Goal: Transaction & Acquisition: Purchase product/service

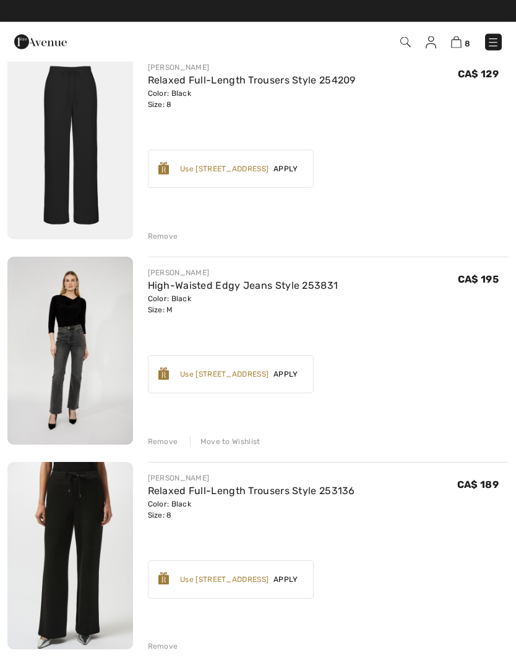
scroll to position [132, 0]
click at [164, 439] on div "Remove" at bounding box center [163, 441] width 30 height 11
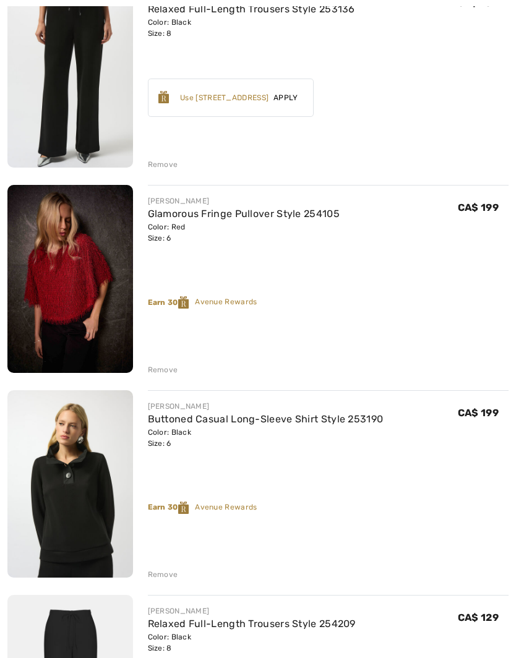
scroll to position [408, 0]
click at [260, 422] on link "Buttoned Casual Long-Sleeve Shirt Style 253190" at bounding box center [266, 419] width 236 height 12
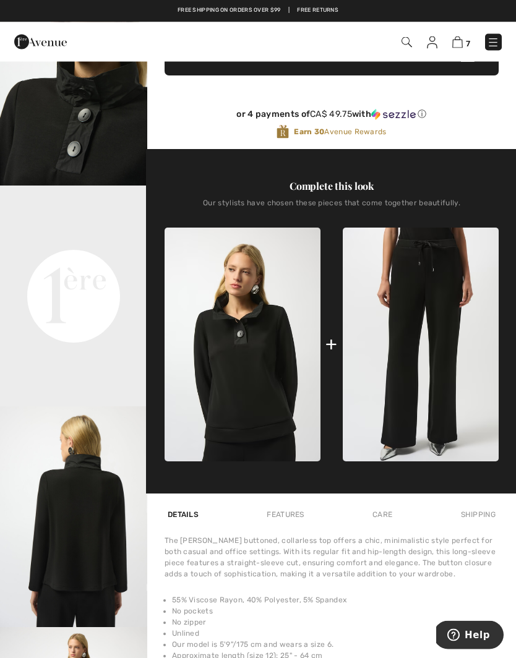
scroll to position [320, 0]
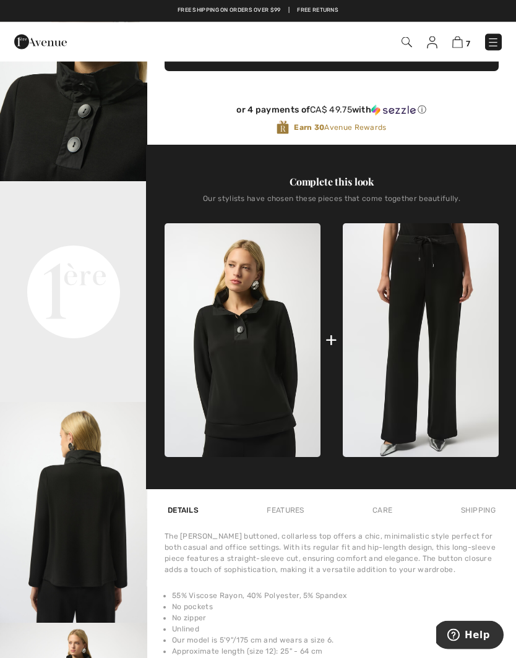
click at [428, 347] on img at bounding box center [420, 341] width 156 height 234
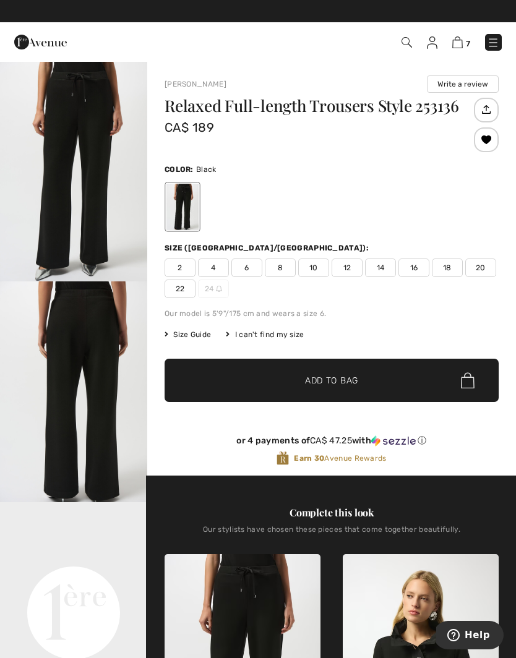
click at [461, 37] on img at bounding box center [457, 42] width 11 height 12
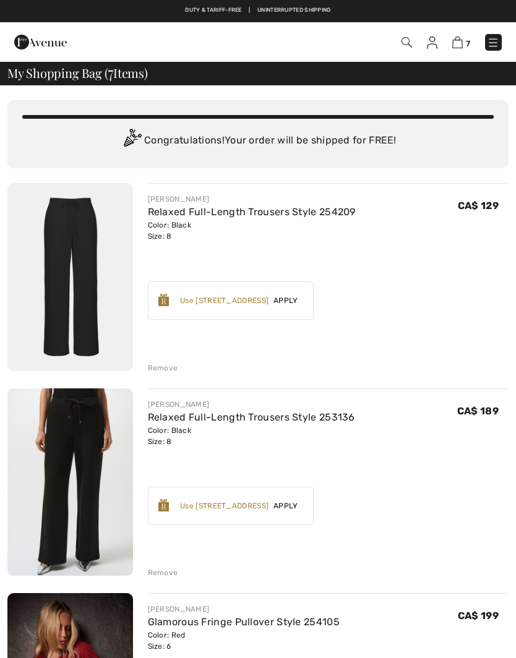
click at [231, 213] on link "Relaxed Full-Length Trousers Style 254209" at bounding box center [252, 212] width 208 height 12
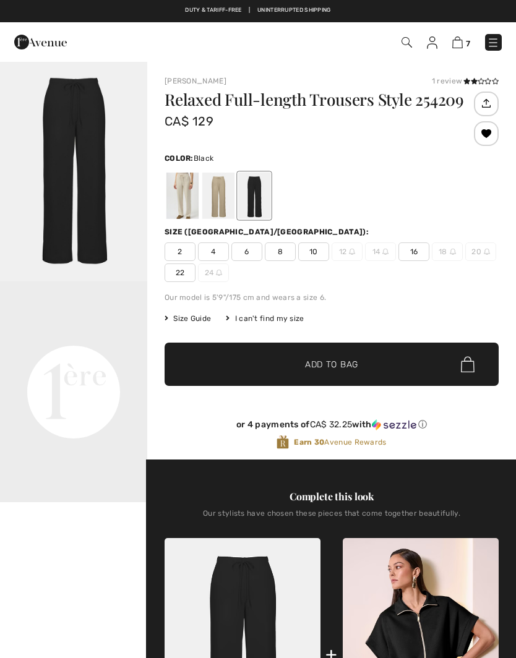
checkbox input "true"
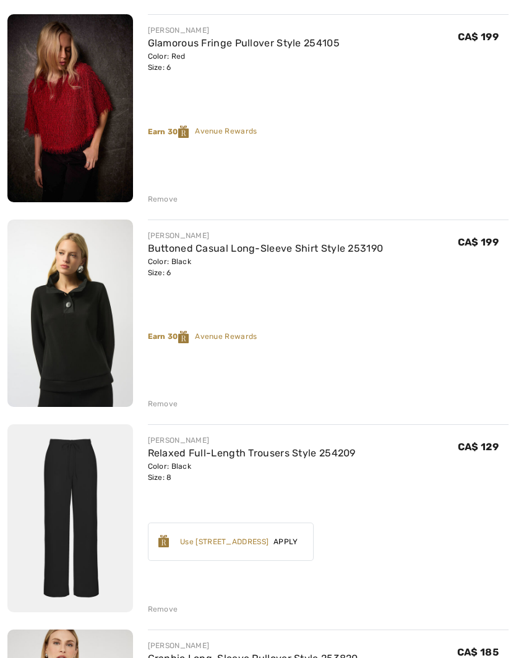
scroll to position [585, 0]
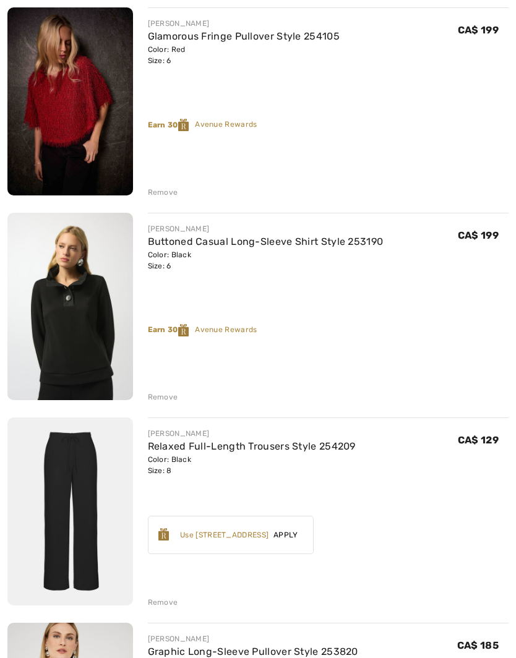
click at [268, 450] on link "Relaxed Full-Length Trousers Style 254209" at bounding box center [252, 447] width 208 height 12
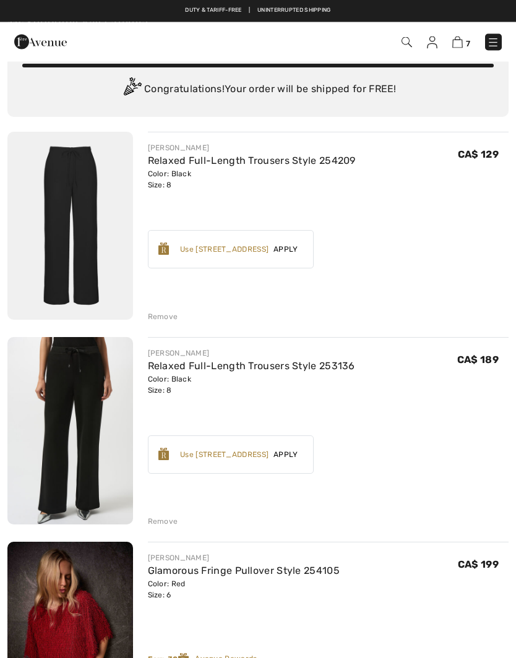
scroll to position [51, 0]
click at [165, 313] on div "Remove" at bounding box center [163, 316] width 30 height 11
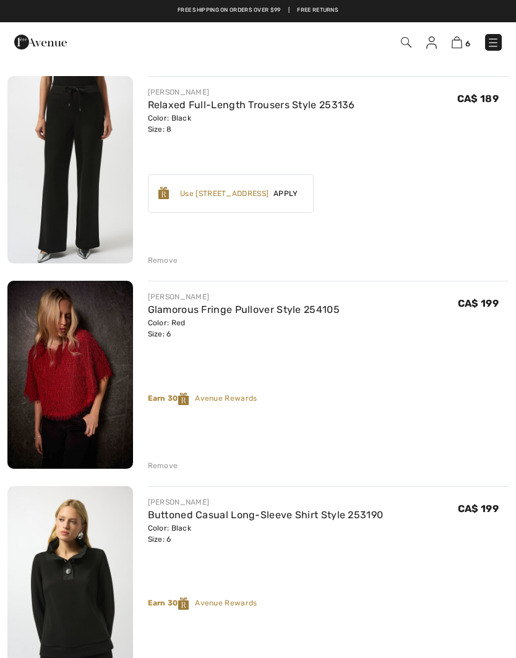
scroll to position [0, 0]
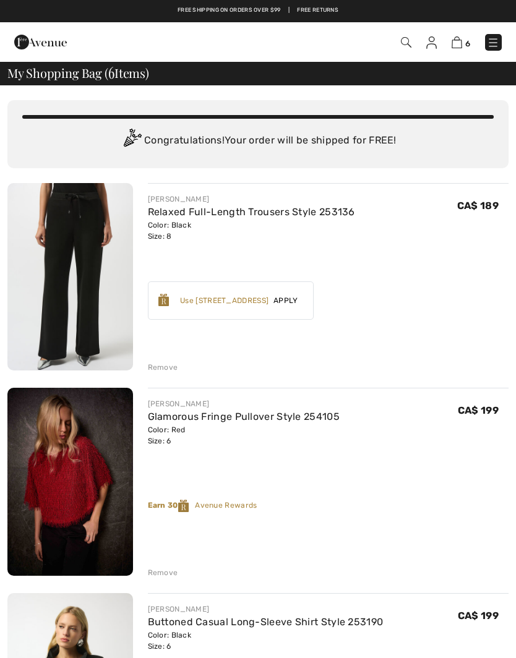
click at [190, 216] on link "Relaxed Full-Length Trousers Style 253136" at bounding box center [251, 212] width 207 height 12
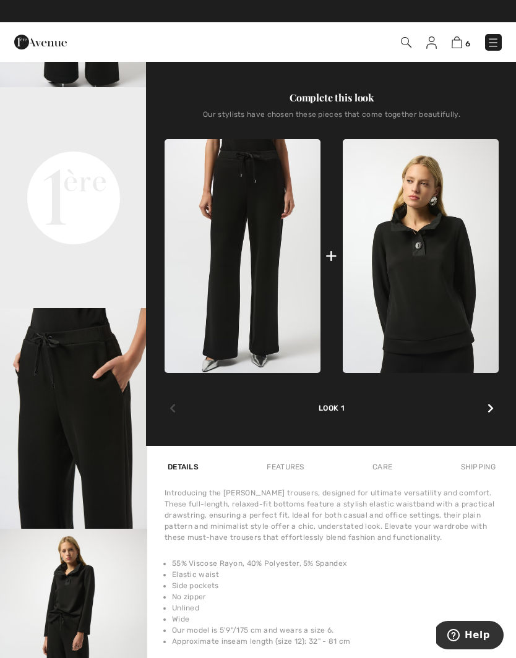
scroll to position [414, 0]
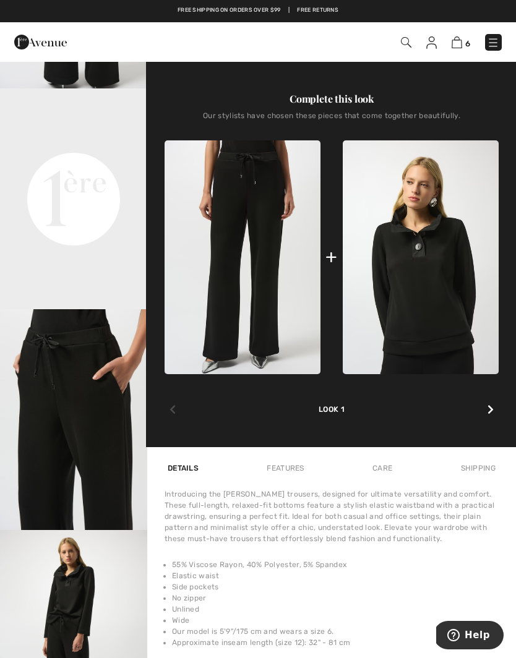
click at [487, 414] on icon at bounding box center [490, 409] width 6 height 10
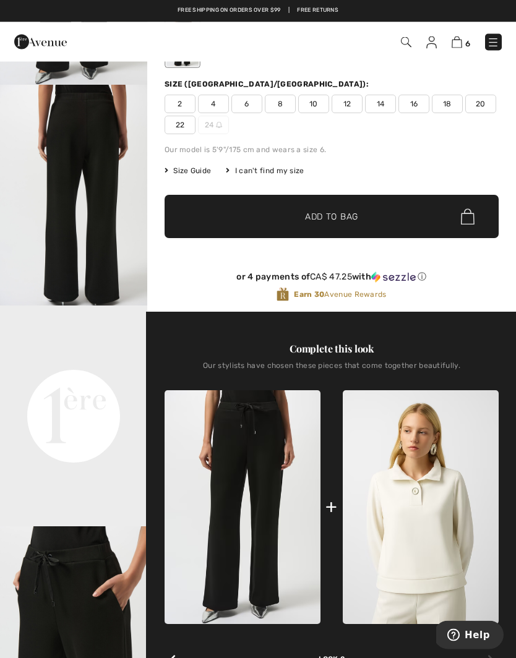
scroll to position [33, 0]
click at [100, 379] on video "Your browser does not support the video tag." at bounding box center [73, 342] width 147 height 74
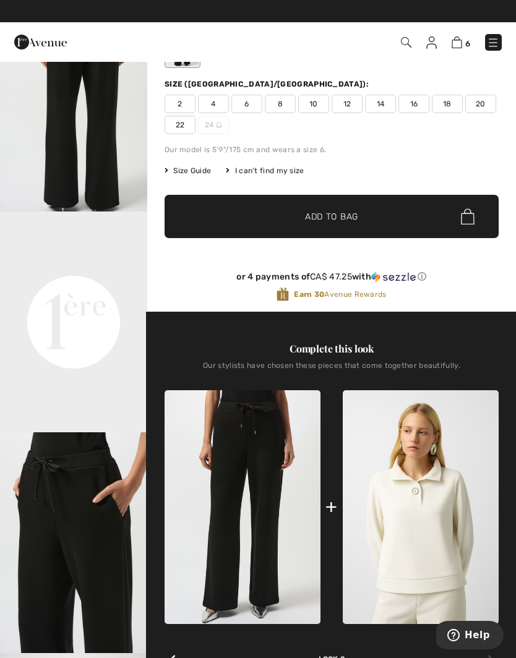
scroll to position [0, 0]
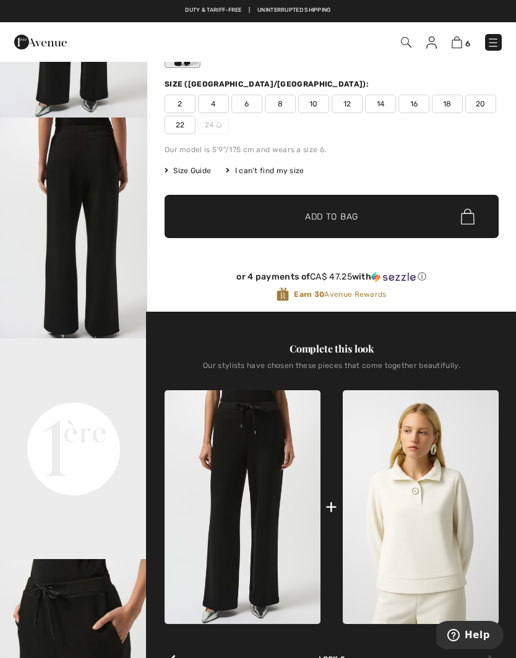
click at [109, 218] on img "2 / 5" at bounding box center [73, 227] width 147 height 221
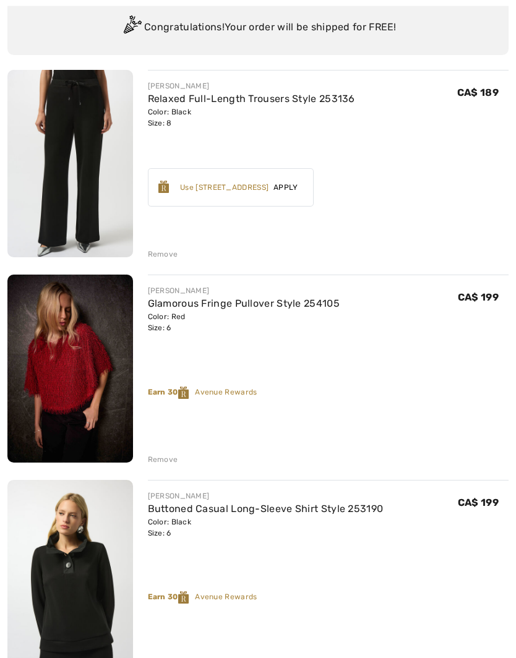
scroll to position [113, 0]
click at [193, 303] on link "Glamorous Fringe Pullover Style 254105" at bounding box center [244, 303] width 192 height 12
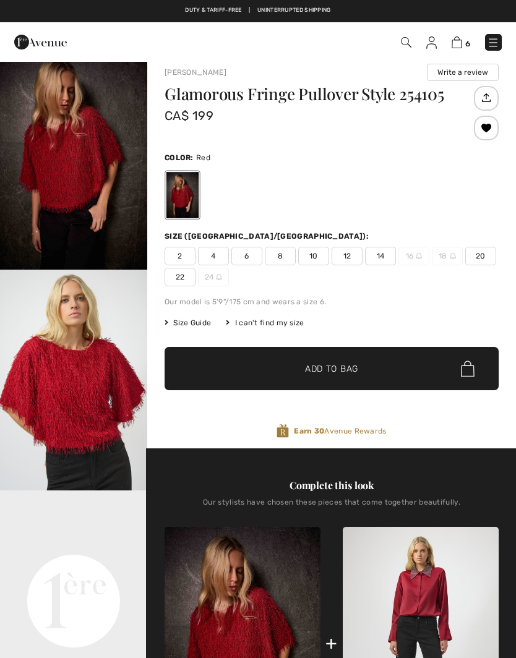
checkbox input "true"
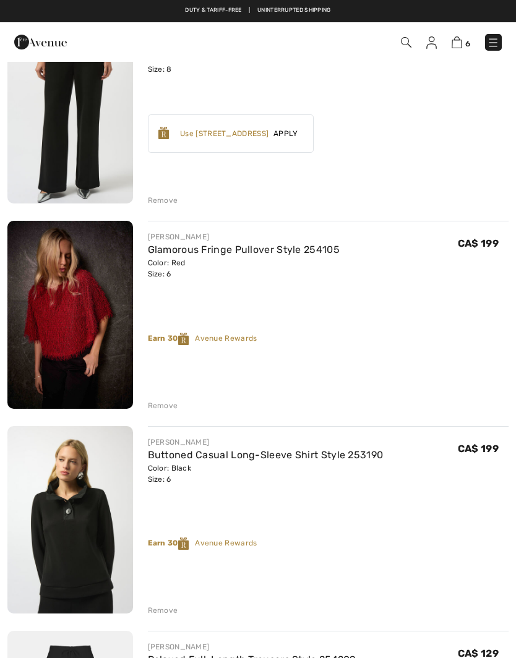
click at [164, 406] on div "Remove" at bounding box center [163, 405] width 30 height 11
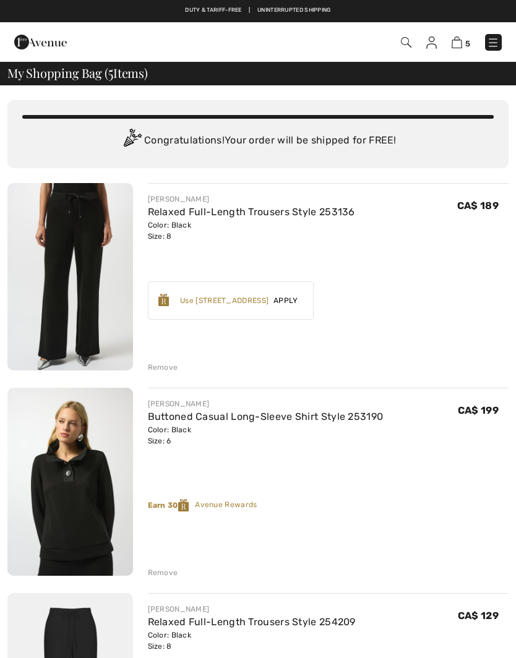
click at [493, 40] on img at bounding box center [492, 42] width 12 height 12
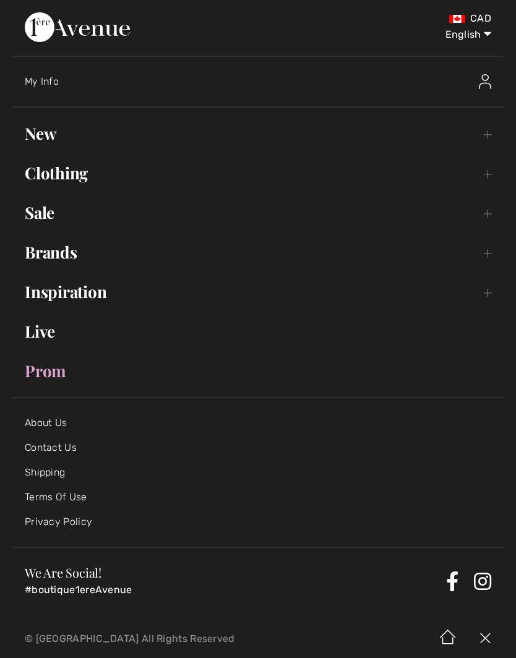
click at [489, 174] on link "Clothing Toggle submenu" at bounding box center [257, 172] width 491 height 27
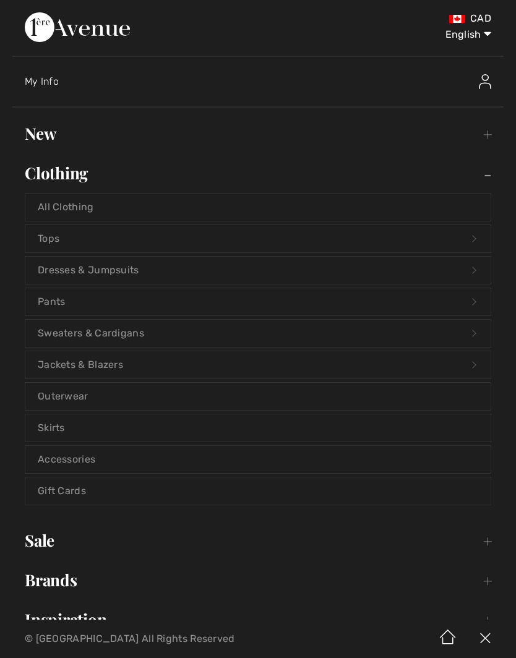
click at [393, 203] on link "All Clothing" at bounding box center [257, 206] width 465 height 27
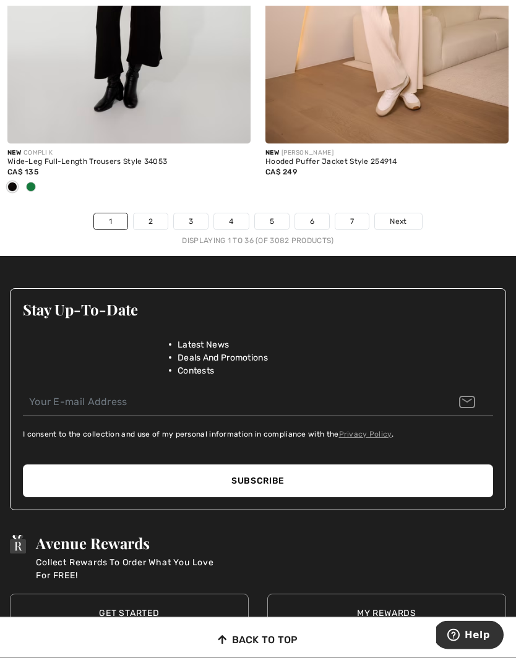
scroll to position [7672, 0]
click at [355, 213] on link "7" at bounding box center [351, 221] width 33 height 16
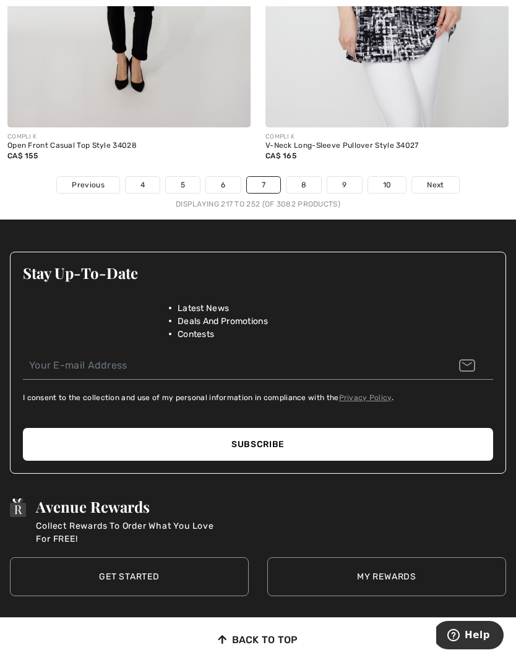
scroll to position [7713, 0]
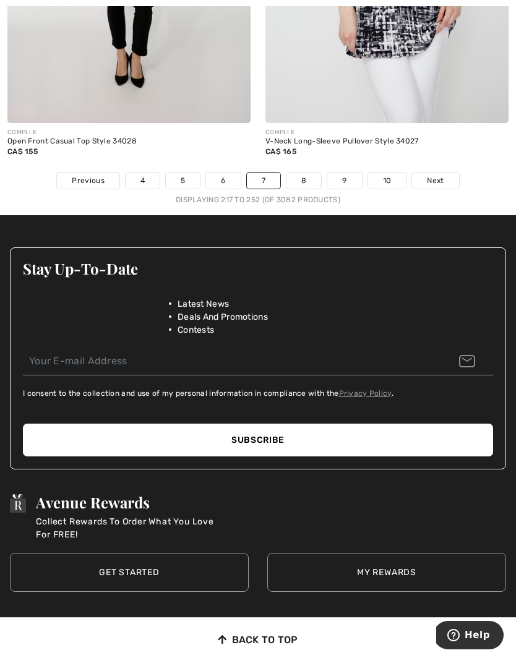
click at [305, 173] on link "8" at bounding box center [303, 180] width 35 height 16
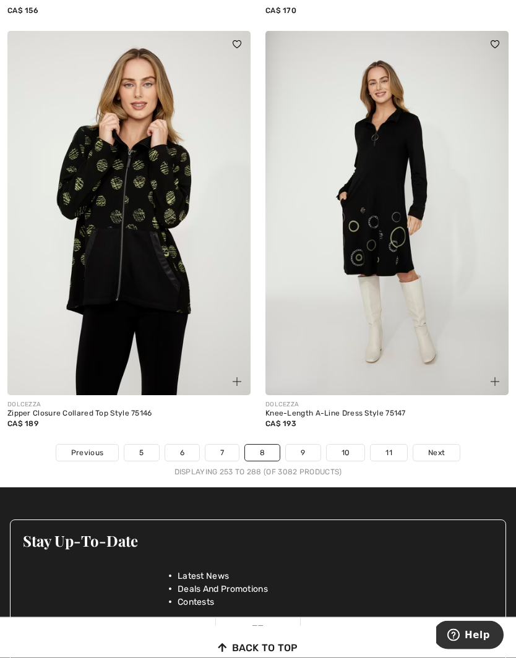
scroll to position [7347, 0]
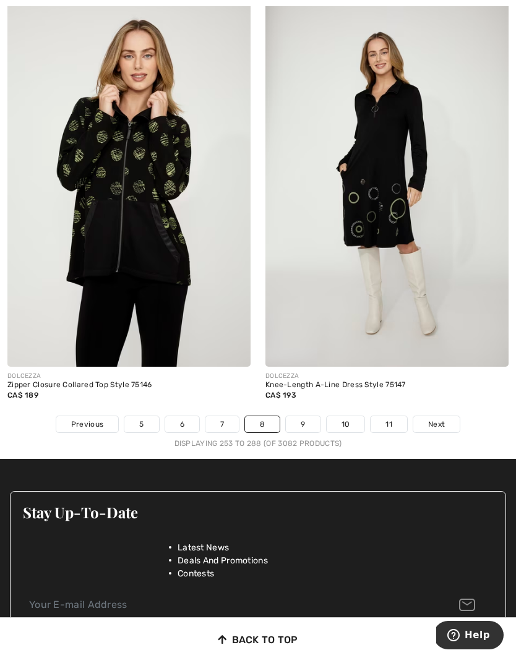
click at [311, 416] on link "9" at bounding box center [303, 424] width 34 height 16
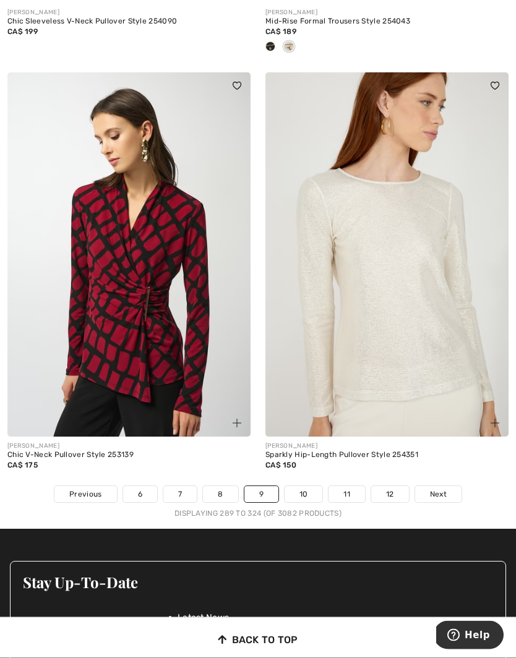
scroll to position [7341, 0]
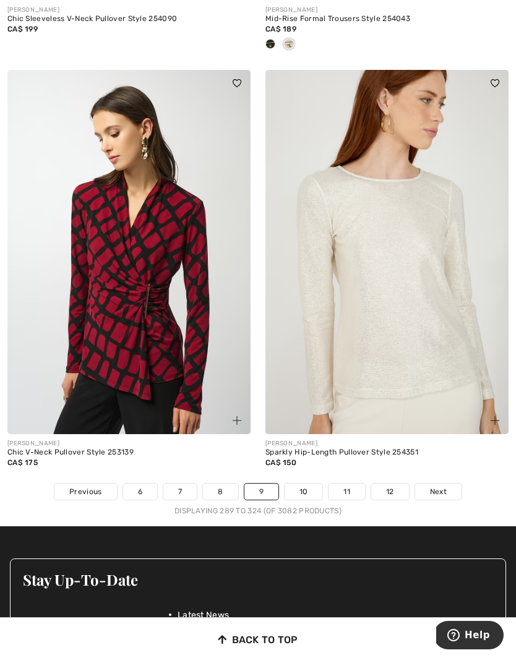
click at [443, 486] on span "Next" at bounding box center [438, 491] width 17 height 11
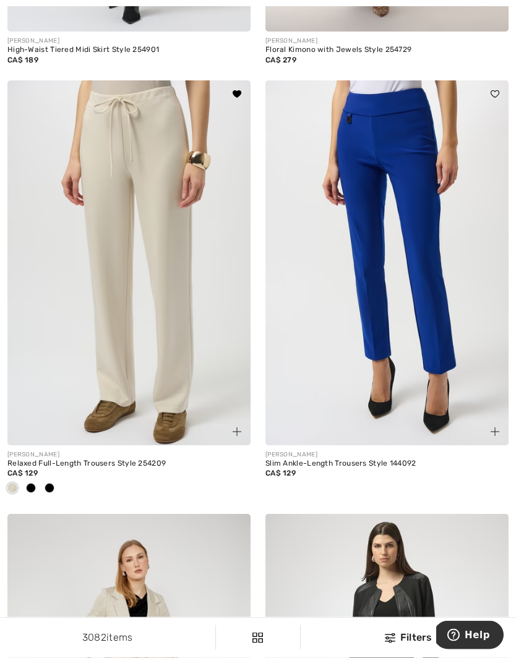
scroll to position [6609, 0]
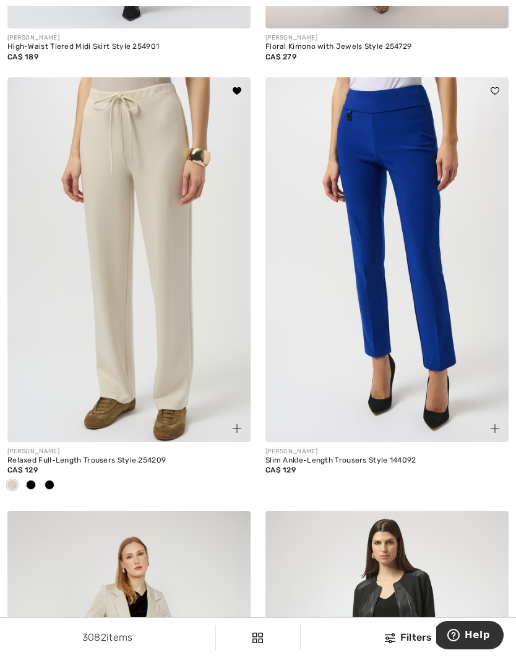
click at [36, 477] on div at bounding box center [31, 485] width 19 height 20
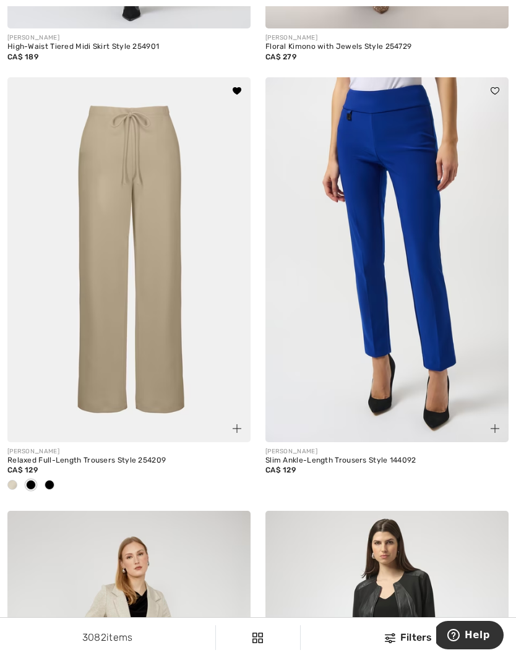
click at [55, 477] on div at bounding box center [49, 485] width 19 height 20
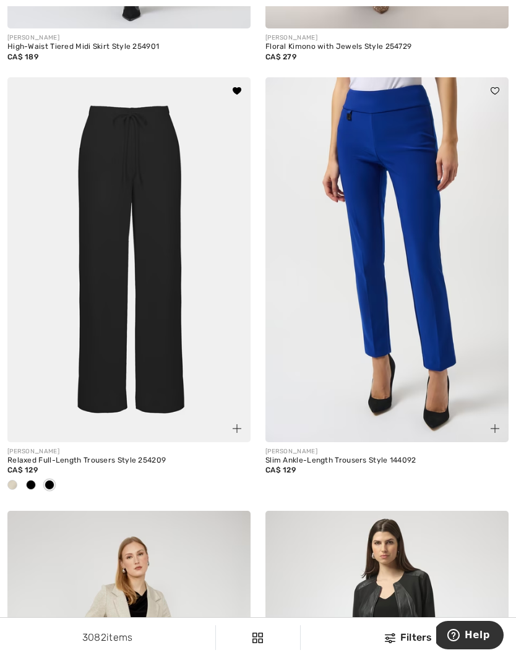
click at [35, 480] on span at bounding box center [31, 485] width 10 height 10
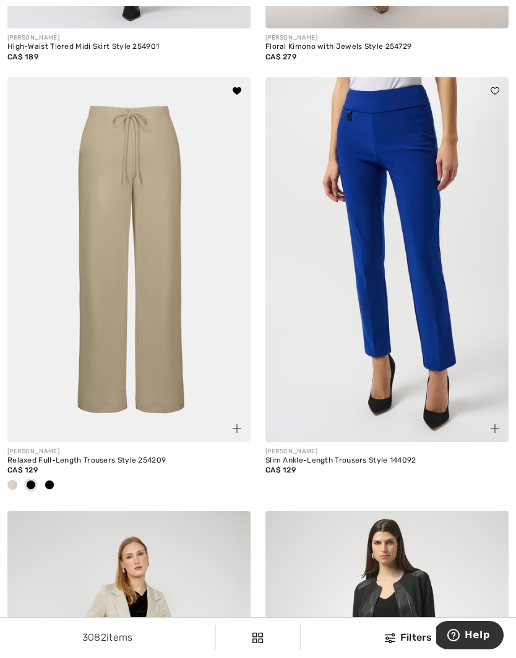
click at [20, 475] on div at bounding box center [12, 485] width 19 height 20
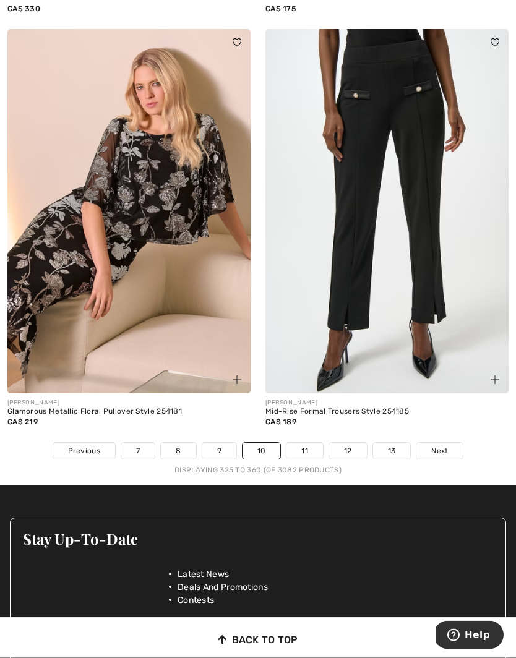
scroll to position [7504, 0]
click at [447, 445] on span "Next" at bounding box center [439, 450] width 17 height 11
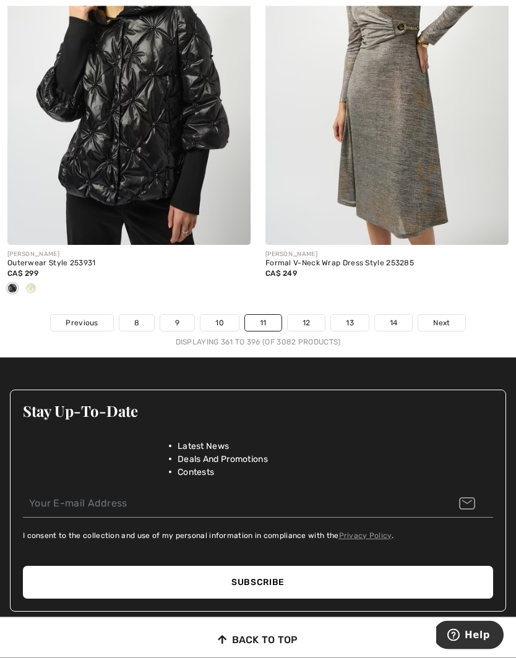
scroll to position [7633, 0]
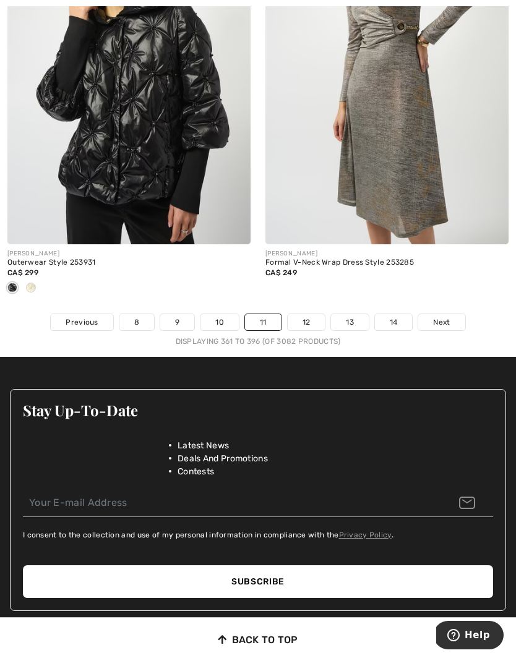
click at [446, 318] on span "Next" at bounding box center [441, 321] width 17 height 11
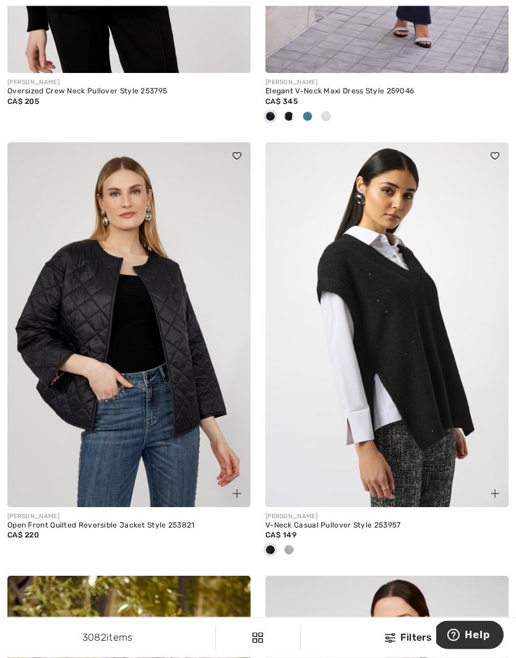
scroll to position [6524, 0]
click at [292, 545] on span at bounding box center [289, 550] width 10 height 10
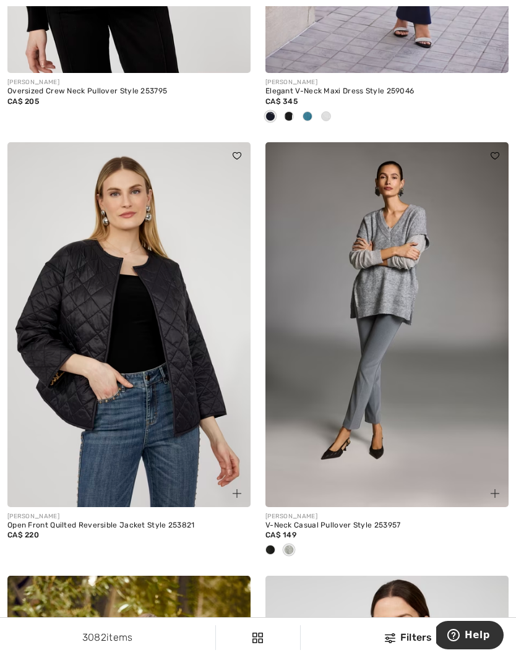
click at [275, 544] on div at bounding box center [270, 550] width 19 height 20
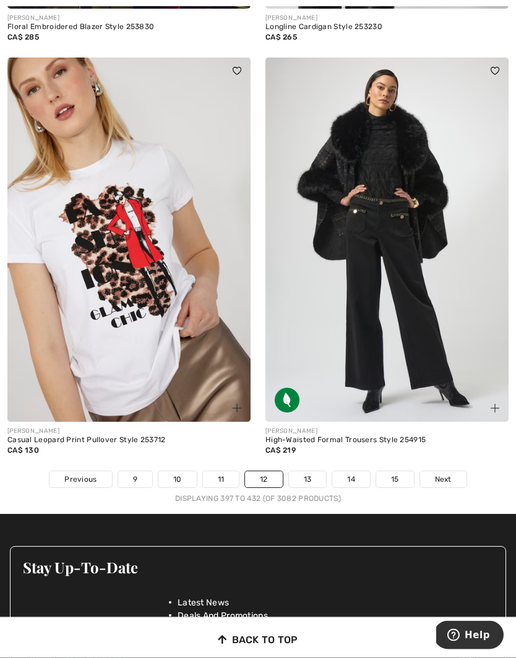
scroll to position [7455, 0]
click at [450, 473] on span "Next" at bounding box center [443, 478] width 17 height 11
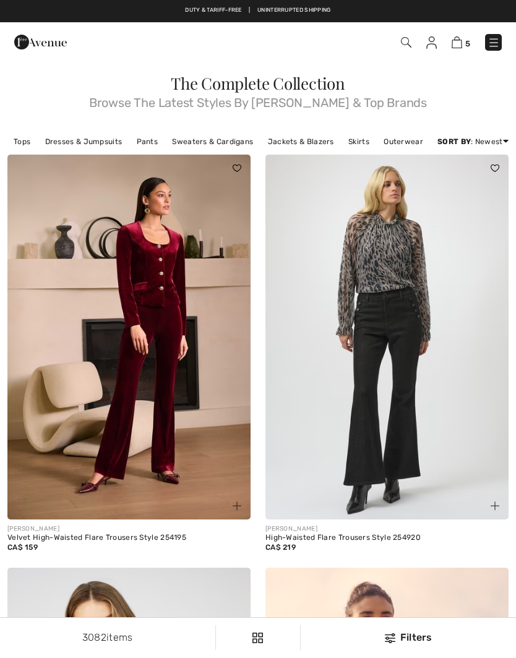
checkbox input "true"
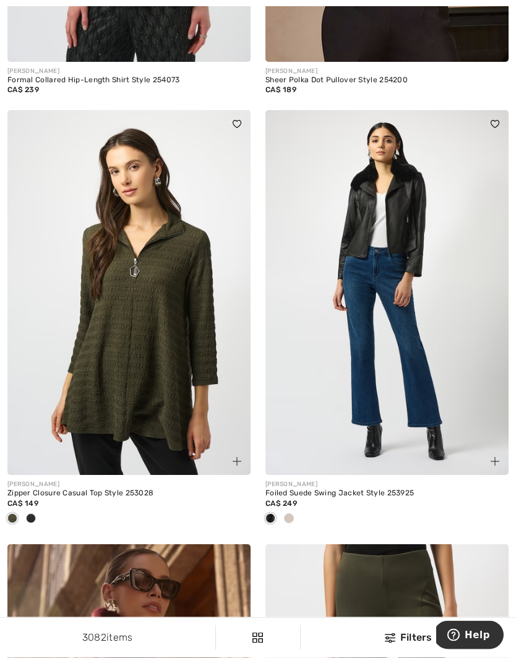
scroll to position [5649, 0]
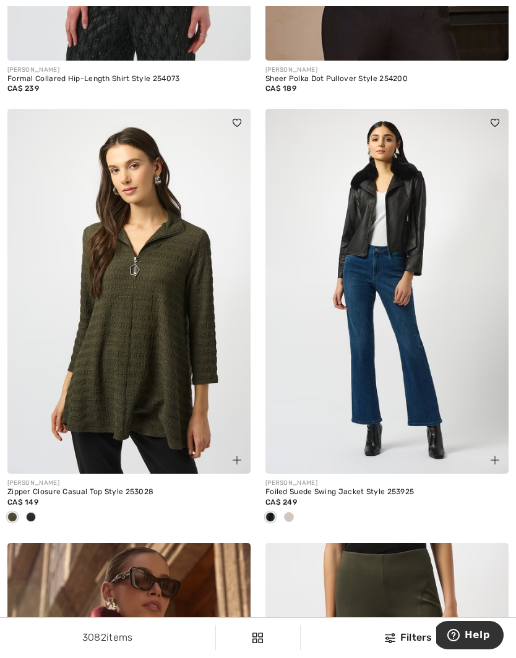
click at [38, 514] on div at bounding box center [31, 517] width 19 height 20
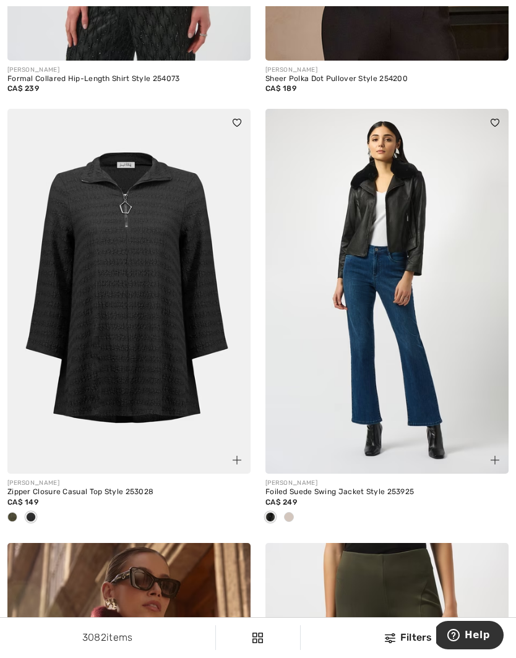
click at [19, 510] on div at bounding box center [12, 517] width 19 height 20
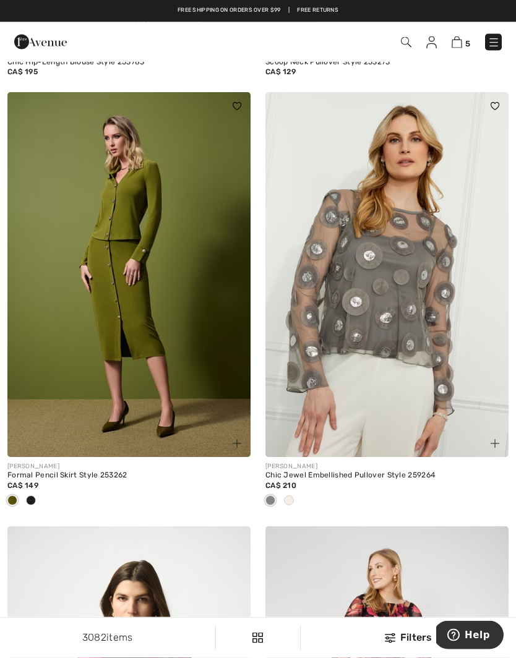
scroll to position [6946, 0]
click at [36, 491] on div at bounding box center [31, 501] width 19 height 20
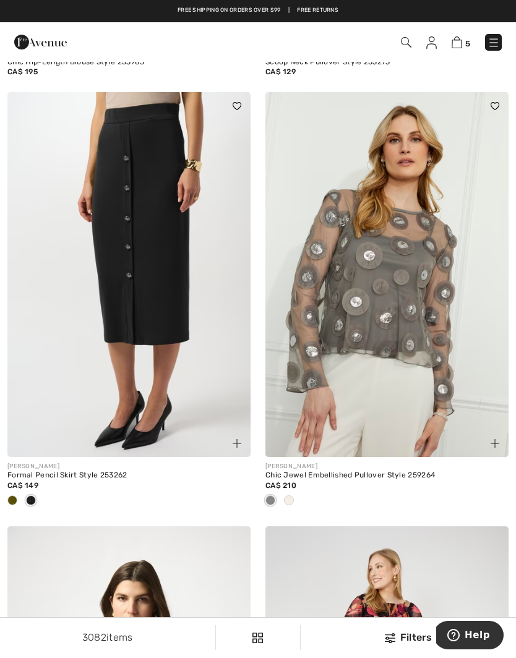
click at [18, 491] on div at bounding box center [12, 501] width 19 height 20
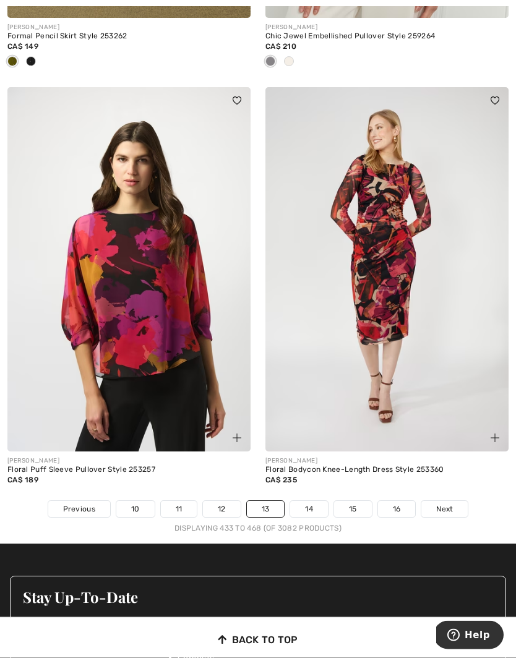
scroll to position [7385, 0]
click at [496, 433] on img at bounding box center [494, 437] width 9 height 9
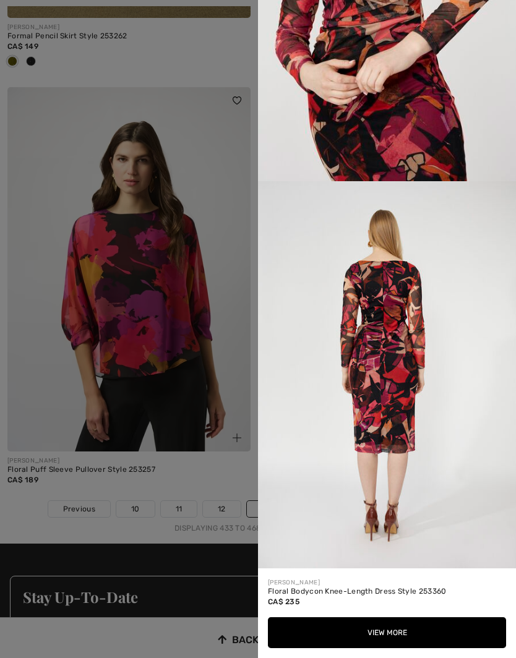
scroll to position [1382, 0]
click at [215, 214] on div at bounding box center [258, 329] width 516 height 658
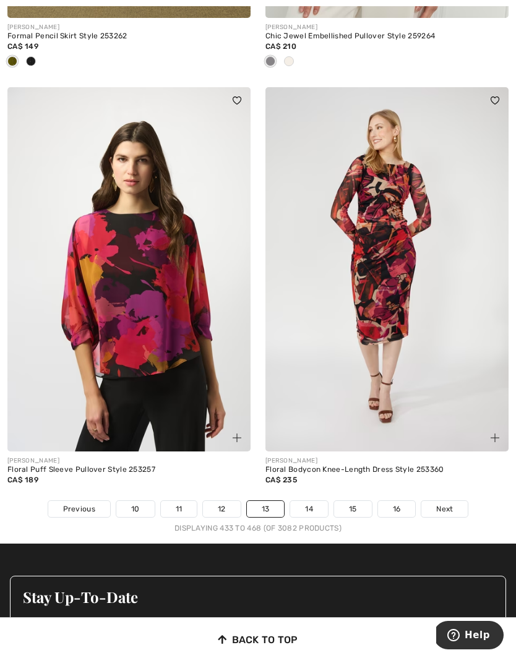
click at [445, 505] on span "Next" at bounding box center [444, 508] width 17 height 11
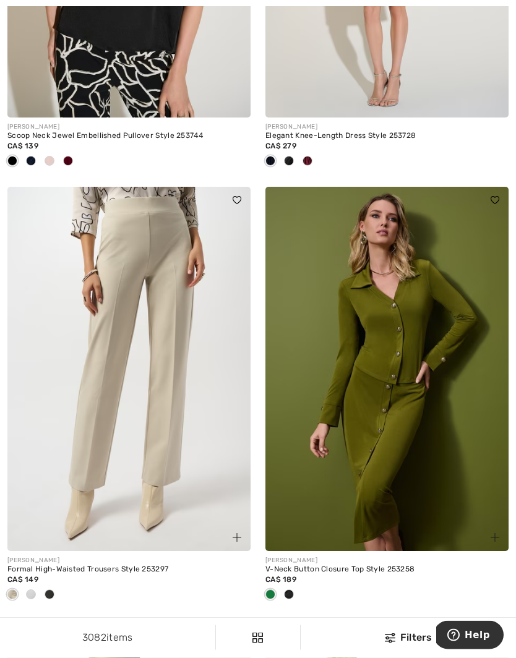
scroll to position [815, 0]
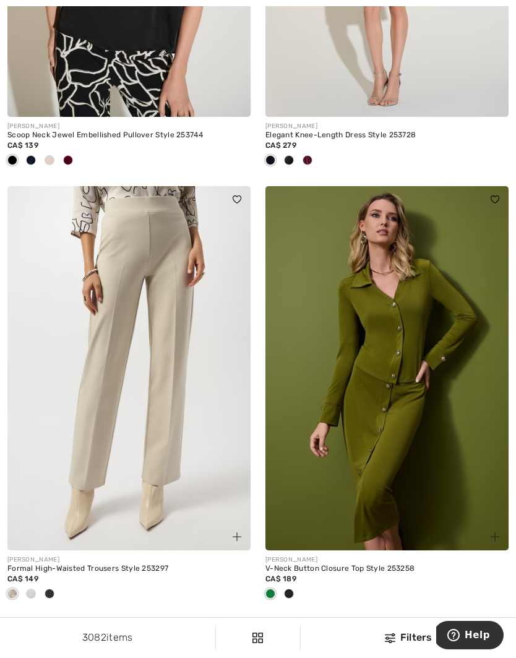
click at [54, 592] on div at bounding box center [49, 594] width 19 height 20
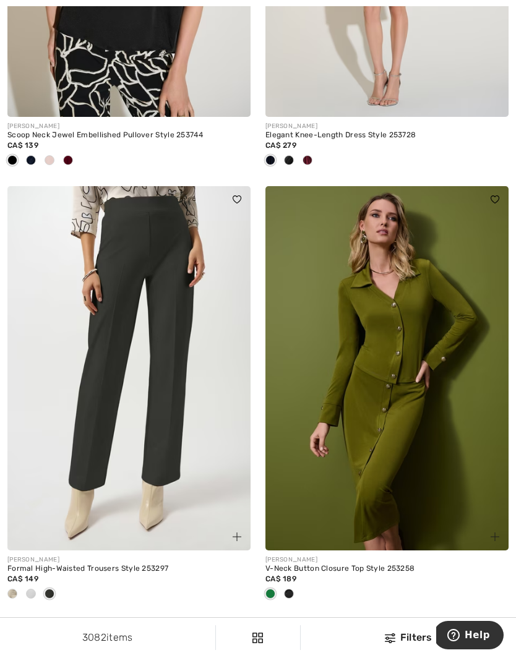
click at [35, 590] on span at bounding box center [31, 593] width 10 height 10
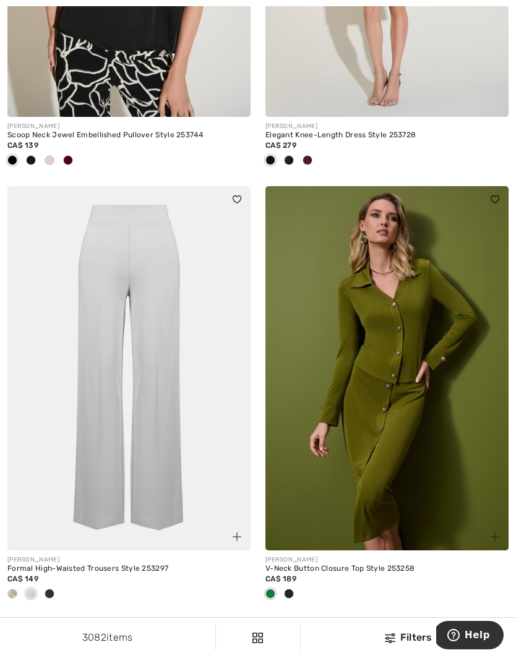
click at [18, 587] on div at bounding box center [12, 594] width 19 height 20
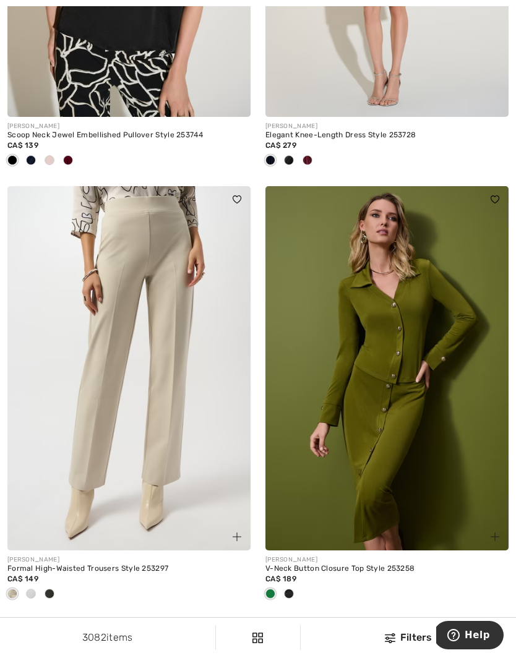
click at [56, 590] on div at bounding box center [49, 594] width 19 height 20
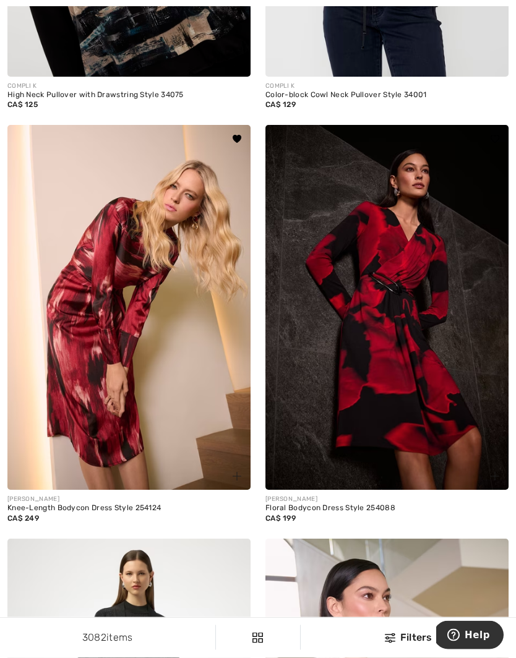
scroll to position [5694, 0]
click at [163, 389] on img at bounding box center [128, 307] width 243 height 365
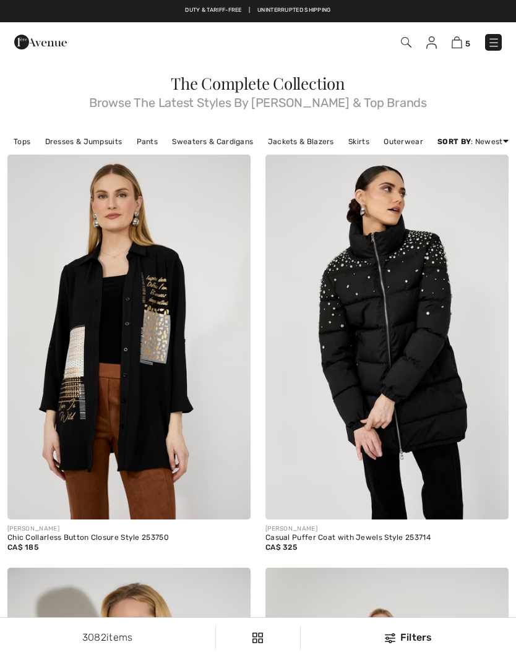
scroll to position [5748, 0]
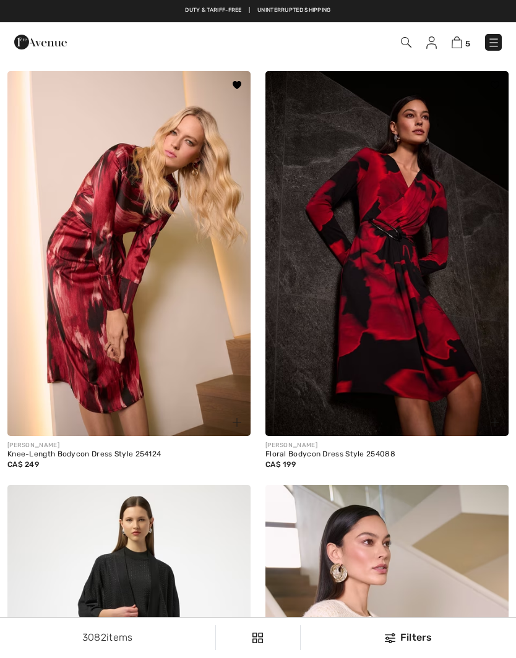
checkbox input "true"
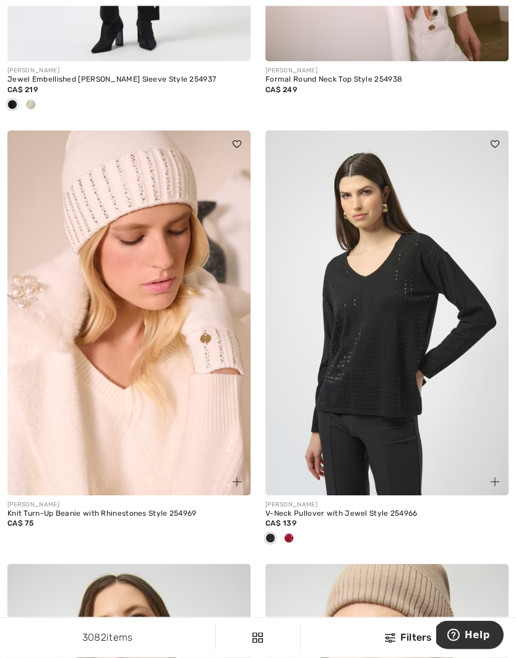
scroll to position [6536, 0]
click at [298, 530] on div at bounding box center [386, 539] width 243 height 20
click at [295, 530] on div at bounding box center [288, 539] width 19 height 20
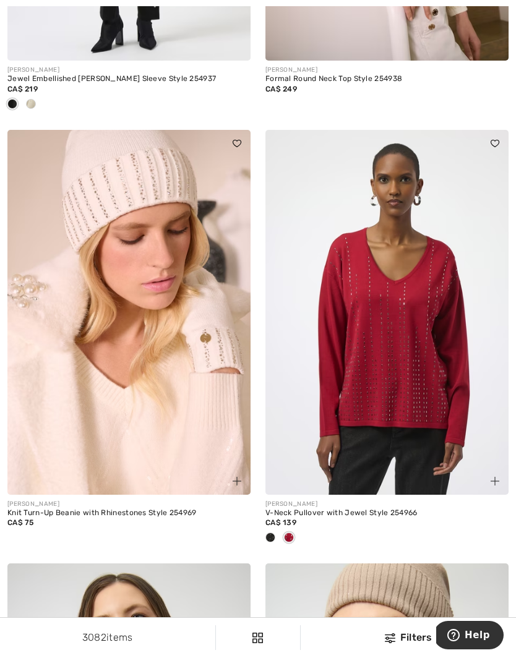
click at [273, 532] on span at bounding box center [270, 537] width 10 height 10
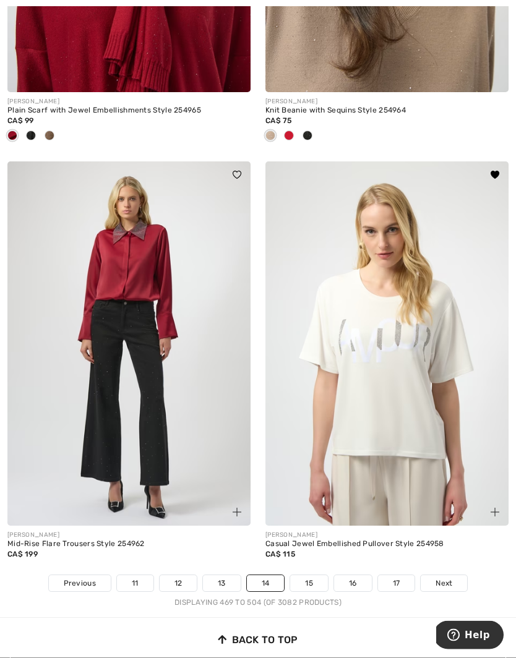
scroll to position [7372, 0]
click at [315, 575] on link "15" at bounding box center [309, 583] width 38 height 16
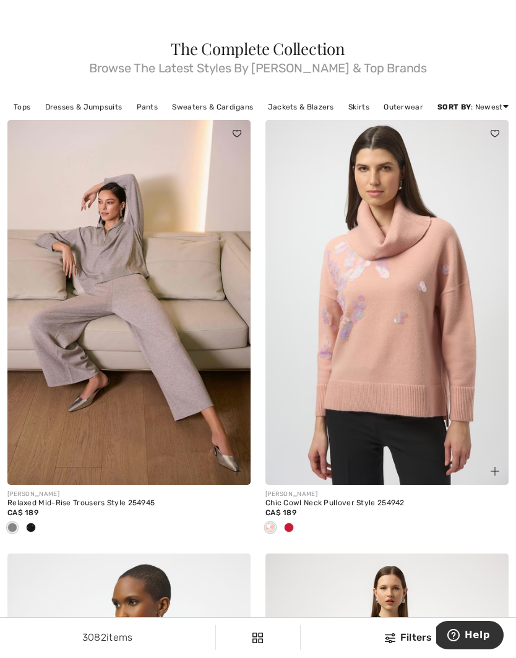
scroll to position [38, 0]
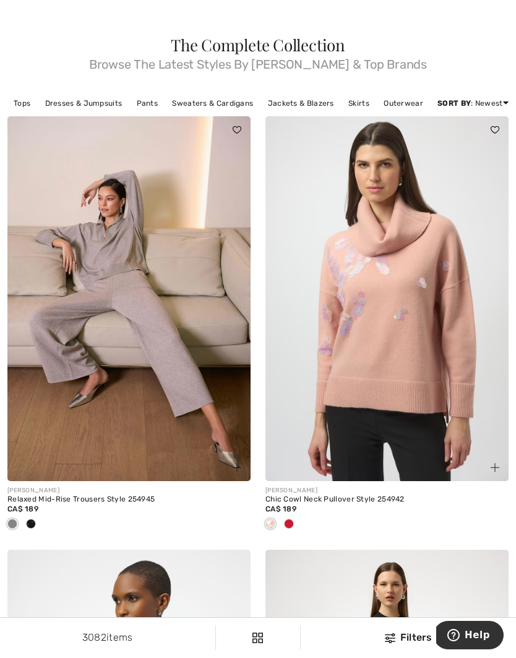
click at [296, 519] on div at bounding box center [288, 524] width 19 height 20
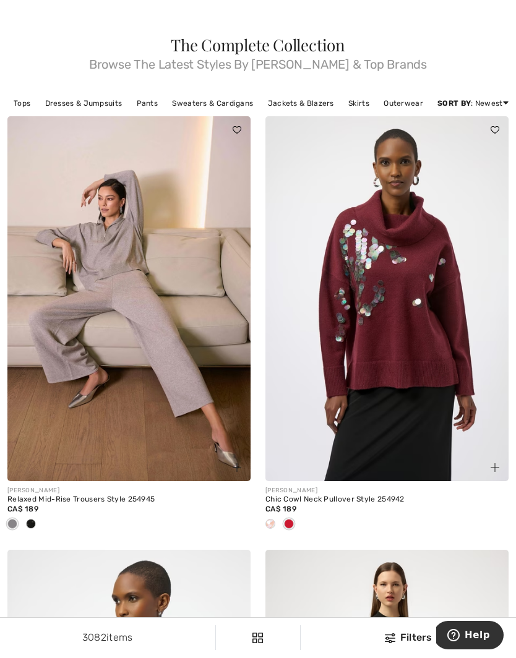
click at [275, 518] on div at bounding box center [270, 524] width 19 height 20
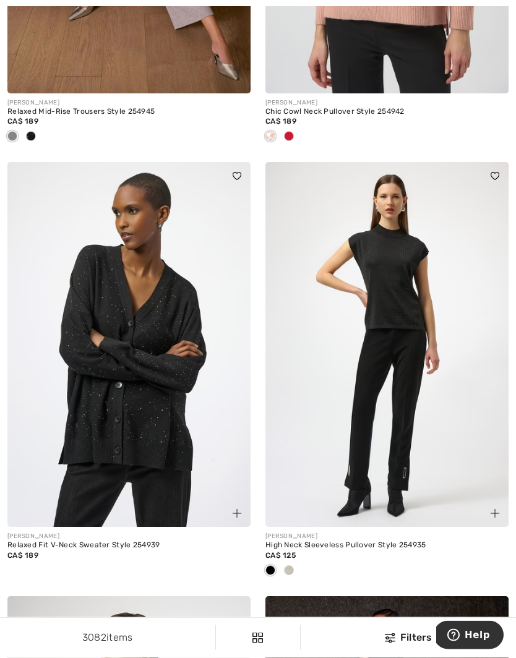
scroll to position [426, 0]
click at [297, 569] on div at bounding box center [288, 571] width 19 height 20
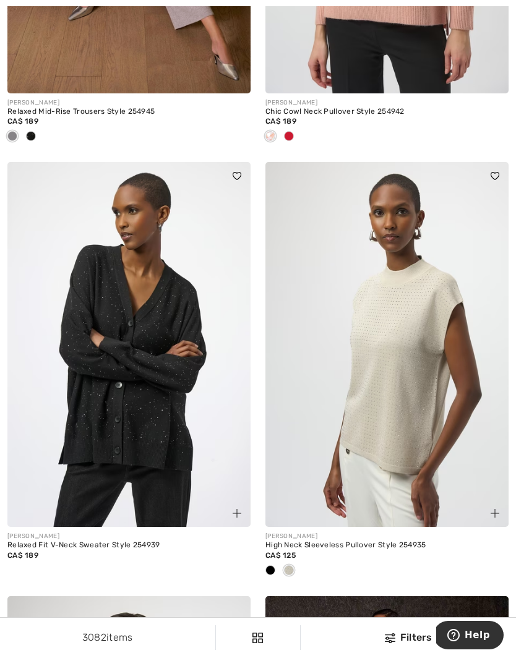
click at [276, 563] on div at bounding box center [270, 571] width 19 height 20
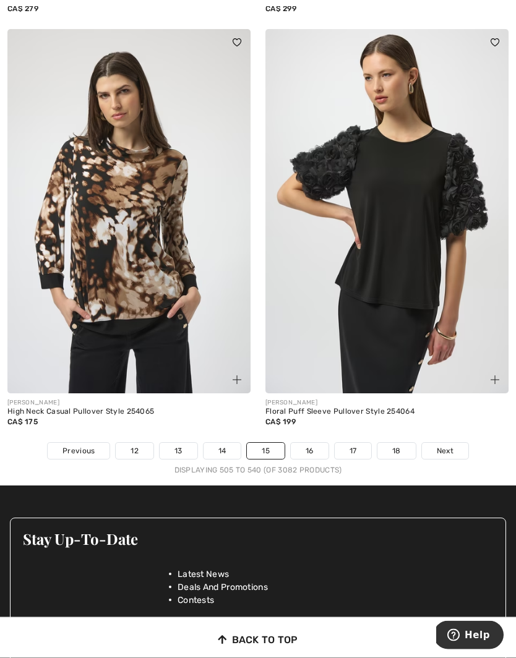
scroll to position [7443, 0]
click at [450, 445] on span "Next" at bounding box center [444, 450] width 17 height 11
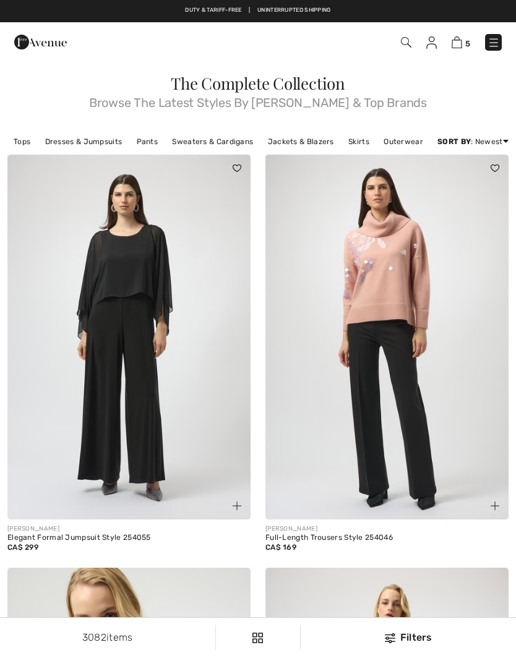
checkbox input "true"
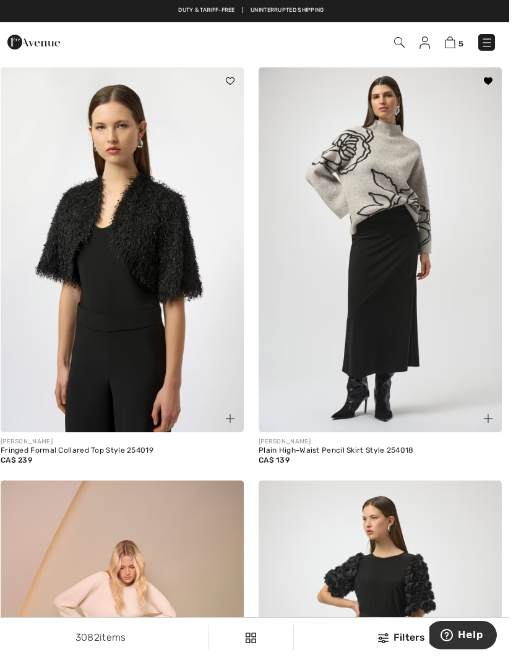
scroll to position [1769, 0]
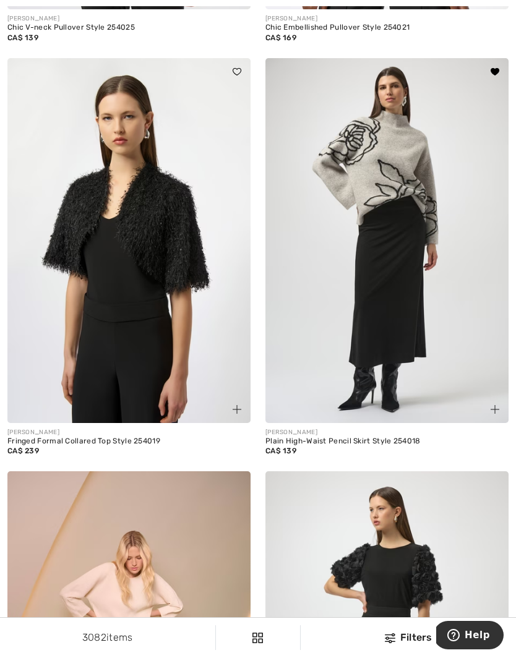
click at [496, 408] on img at bounding box center [494, 409] width 9 height 9
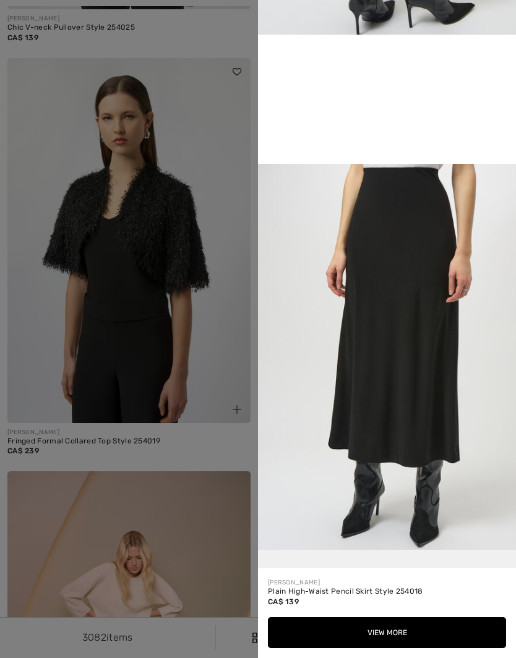
scroll to position [714, 0]
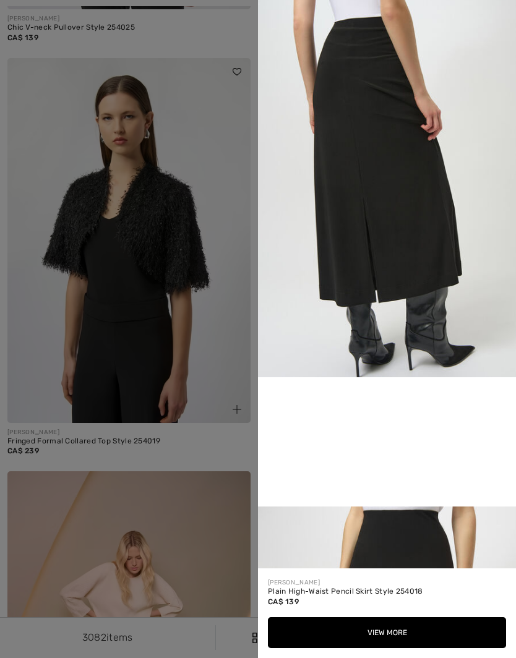
click at [213, 320] on div at bounding box center [258, 329] width 516 height 658
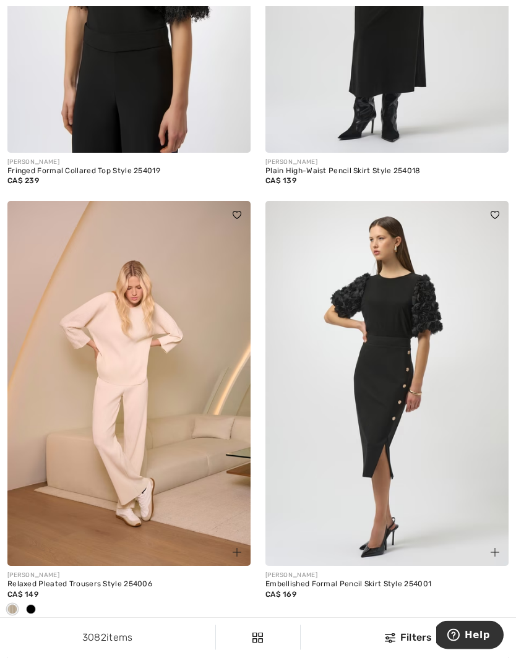
scroll to position [2039, 0]
click at [38, 601] on div at bounding box center [31, 610] width 19 height 20
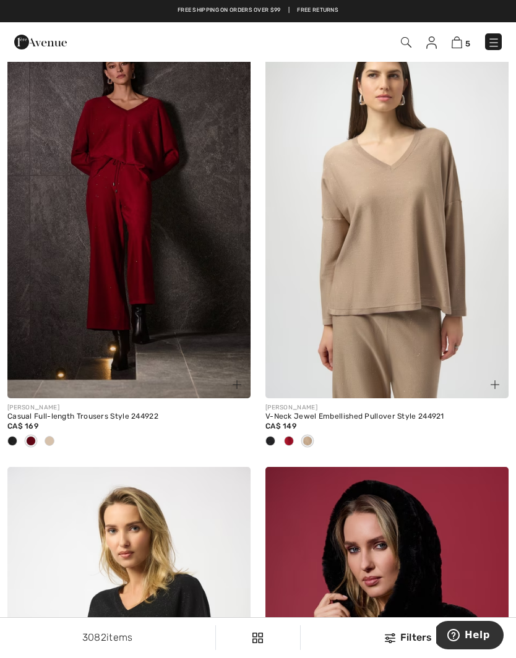
scroll to position [2726, 0]
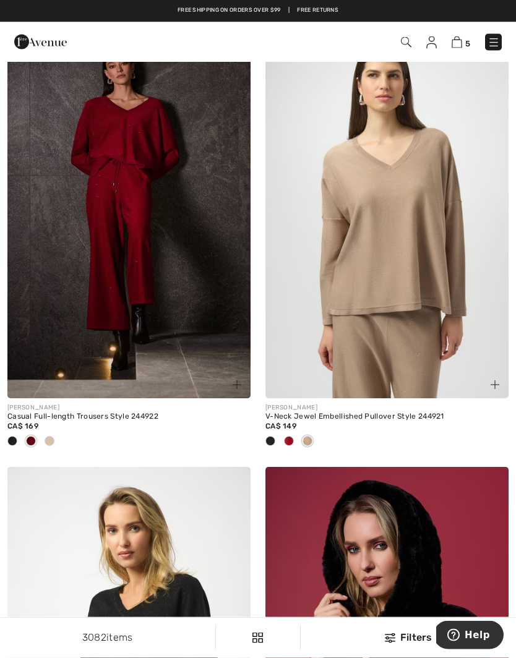
click at [23, 432] on div at bounding box center [31, 442] width 19 height 20
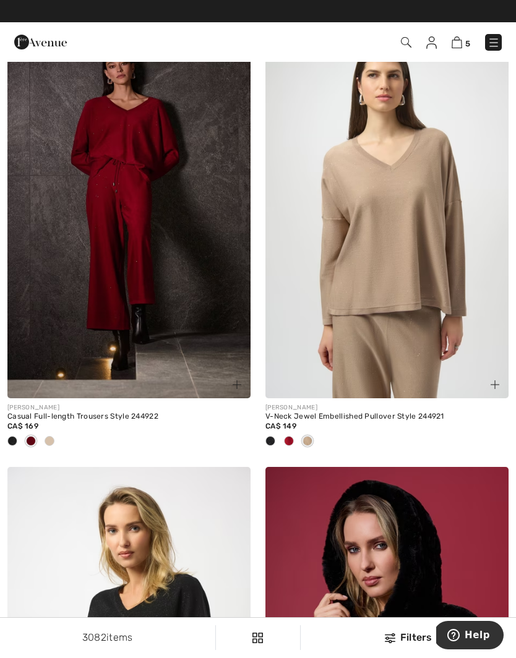
click at [20, 438] on div at bounding box center [12, 441] width 19 height 20
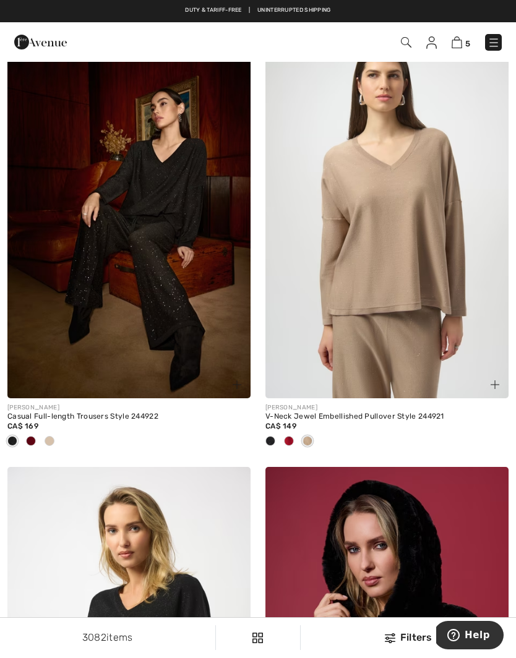
click at [275, 433] on div at bounding box center [270, 441] width 19 height 20
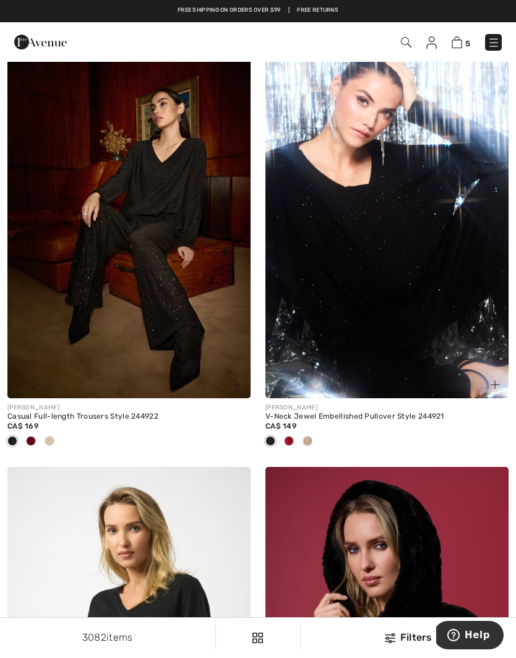
click at [294, 431] on div at bounding box center [288, 441] width 19 height 20
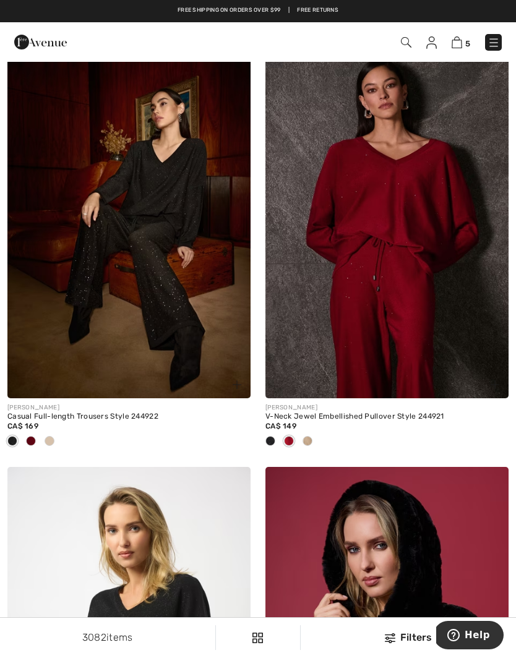
click at [318, 435] on div at bounding box center [386, 441] width 243 height 20
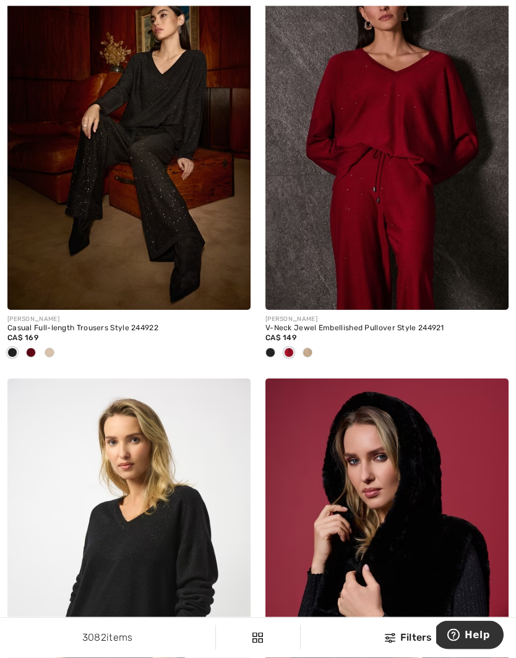
scroll to position [2815, 0]
click at [310, 353] on span at bounding box center [307, 352] width 10 height 10
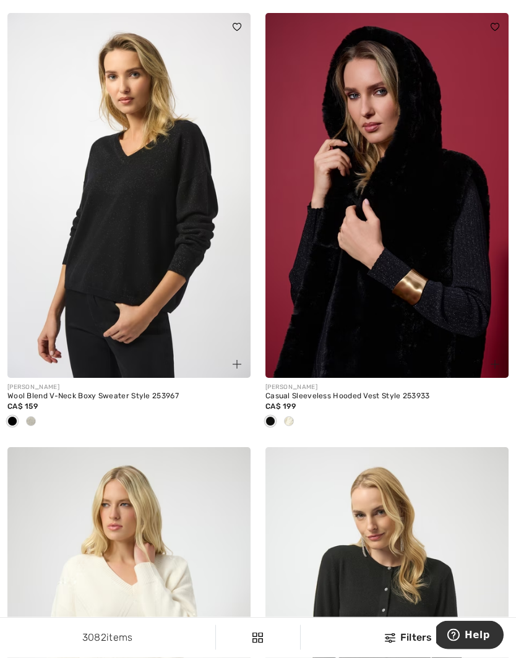
scroll to position [3182, 0]
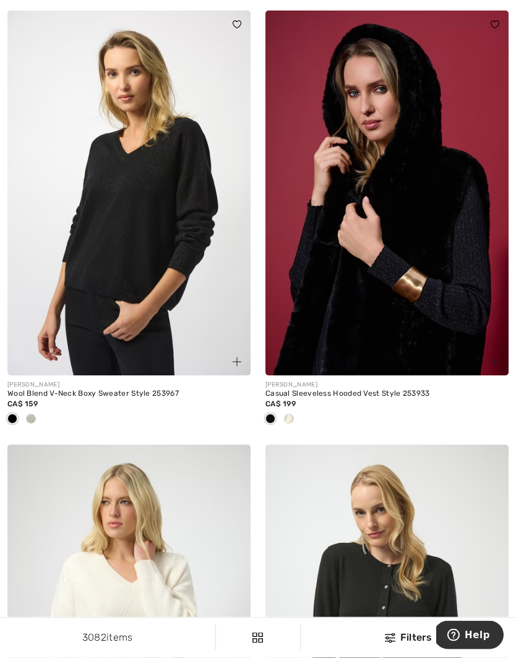
click at [32, 414] on span at bounding box center [31, 419] width 10 height 10
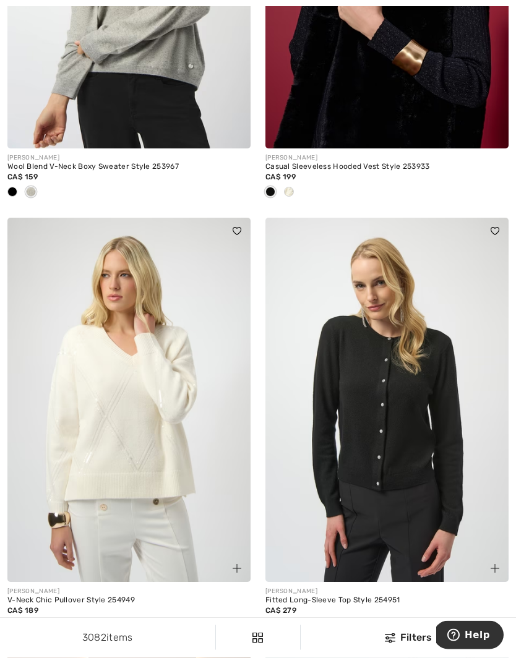
scroll to position [3410, 0]
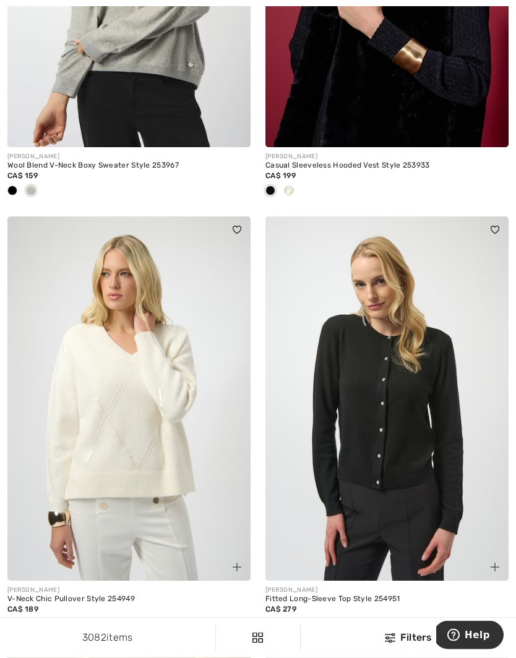
click at [31, 619] on span at bounding box center [31, 624] width 10 height 10
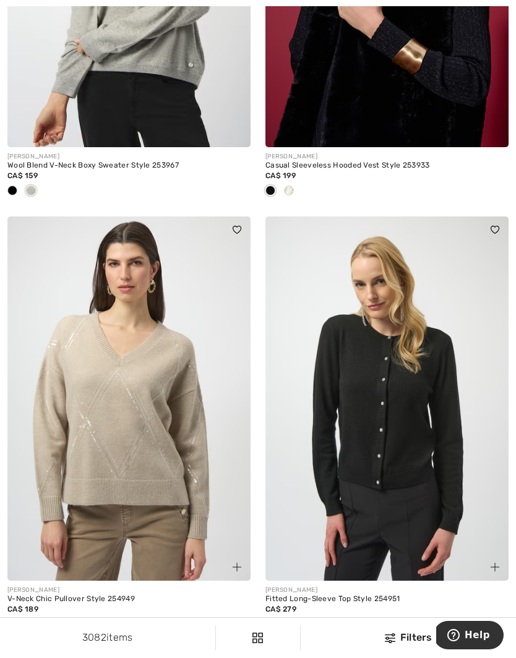
click at [6, 619] on div at bounding box center [12, 624] width 19 height 20
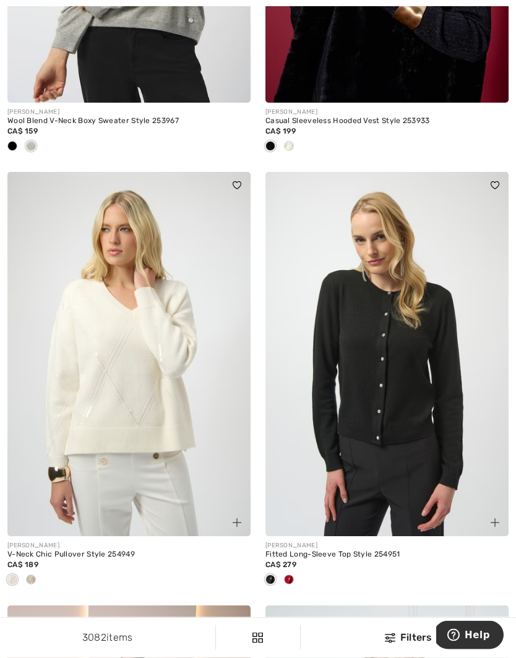
scroll to position [3455, 0]
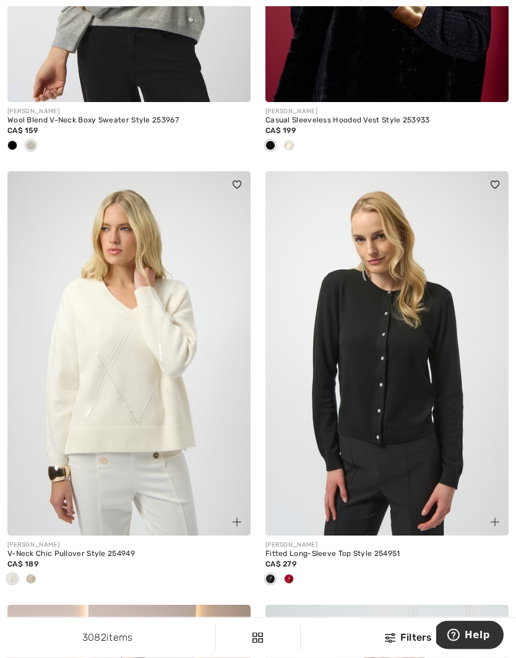
click at [295, 574] on div at bounding box center [288, 580] width 19 height 20
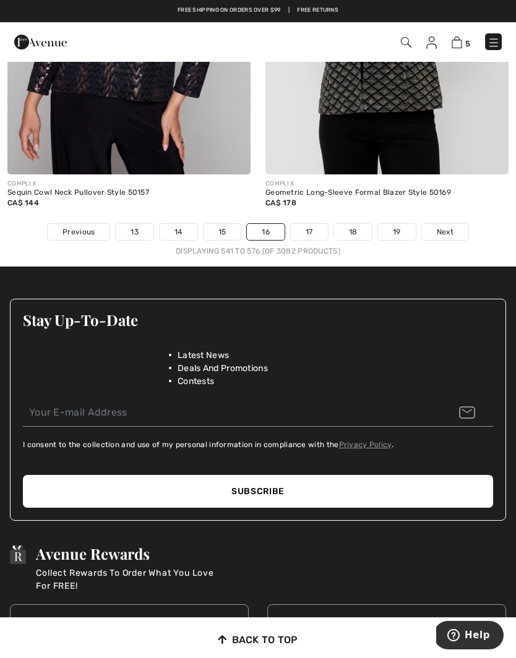
scroll to position [7683, 0]
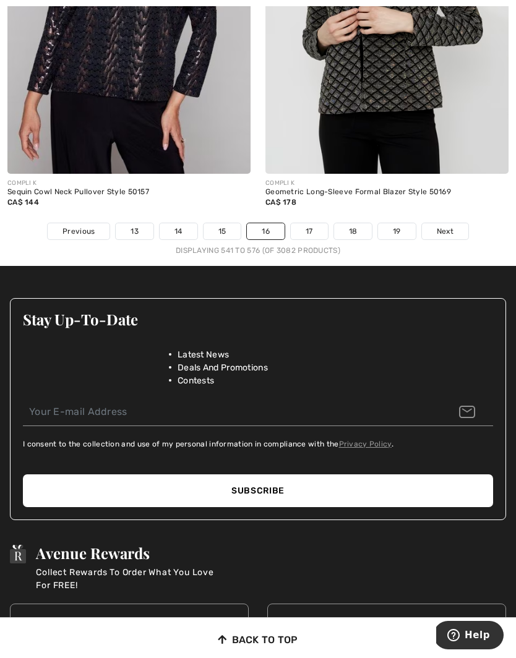
click at [313, 223] on link "17" at bounding box center [309, 231] width 37 height 16
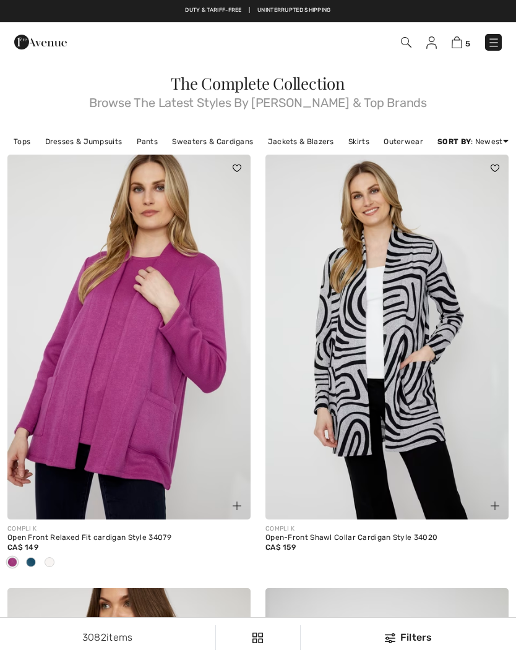
checkbox input "true"
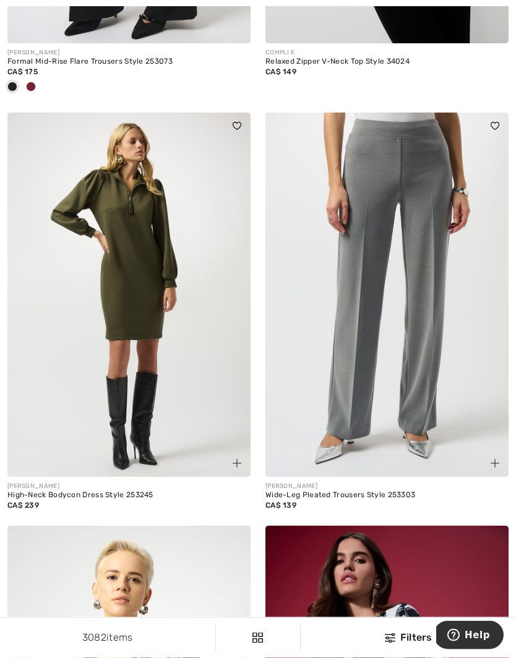
scroll to position [3515, 0]
click at [430, 346] on img at bounding box center [386, 295] width 243 height 365
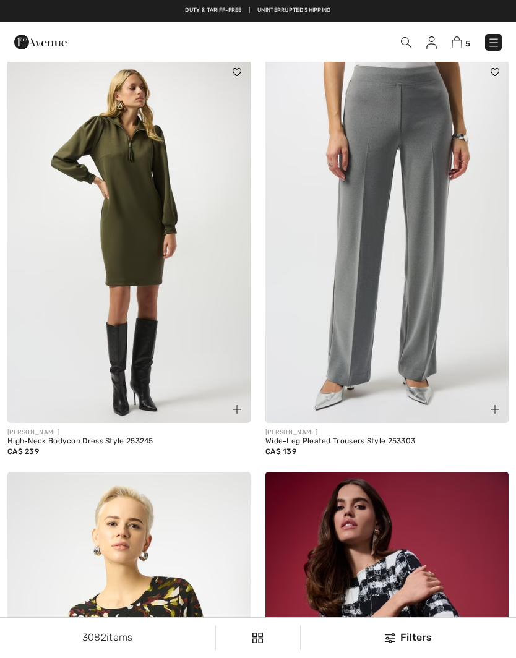
checkbox input "true"
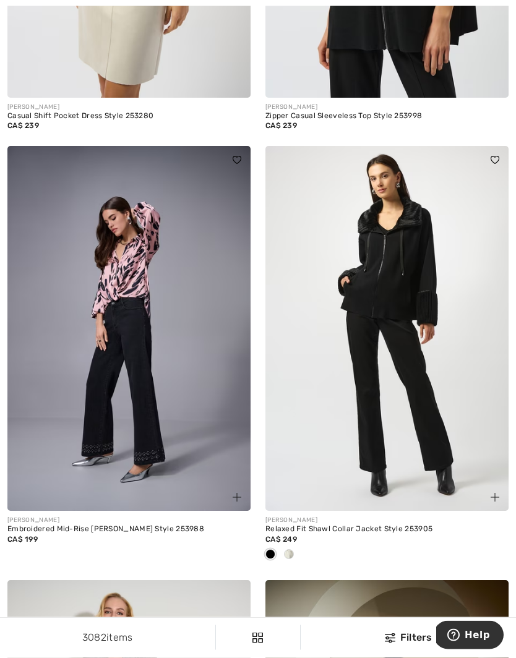
scroll to position [5653, 0]
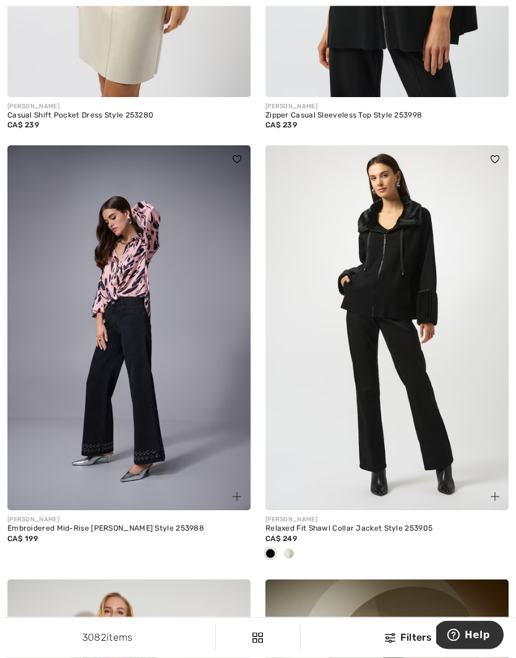
click at [295, 545] on div at bounding box center [288, 555] width 19 height 20
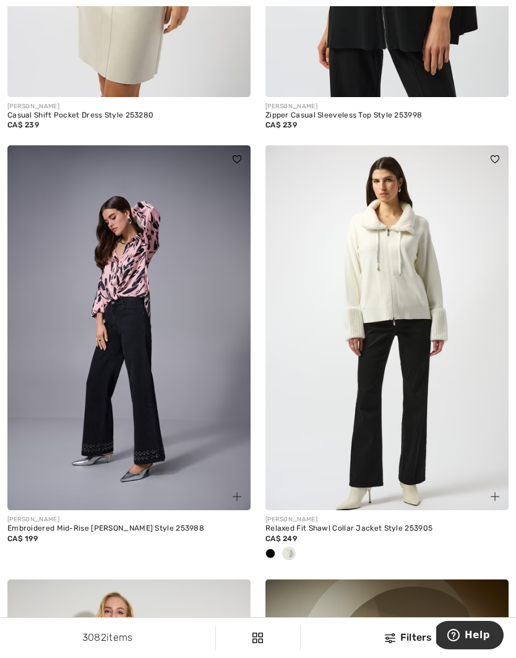
click at [278, 544] on div at bounding box center [270, 554] width 19 height 20
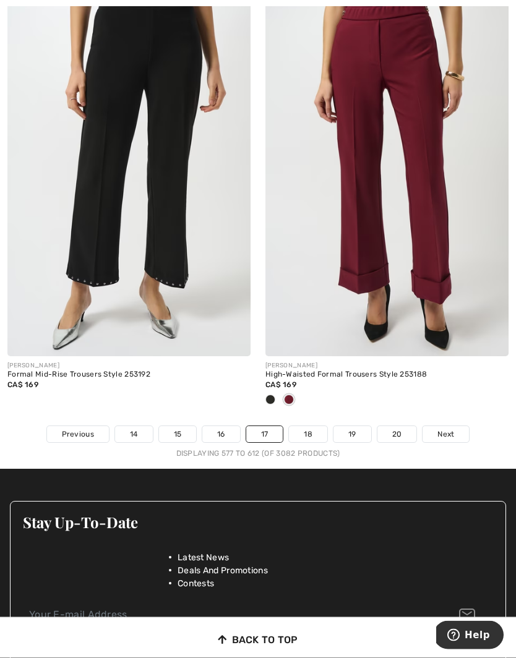
scroll to position [7541, 0]
click at [455, 428] on link "Next" at bounding box center [445, 434] width 46 height 16
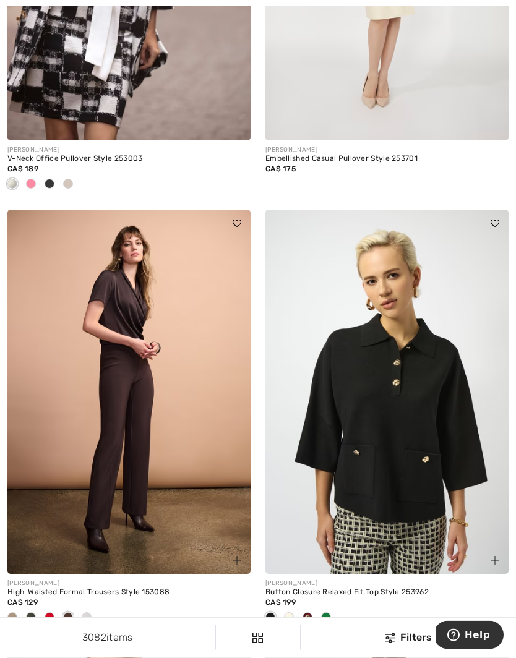
scroll to position [1246, 0]
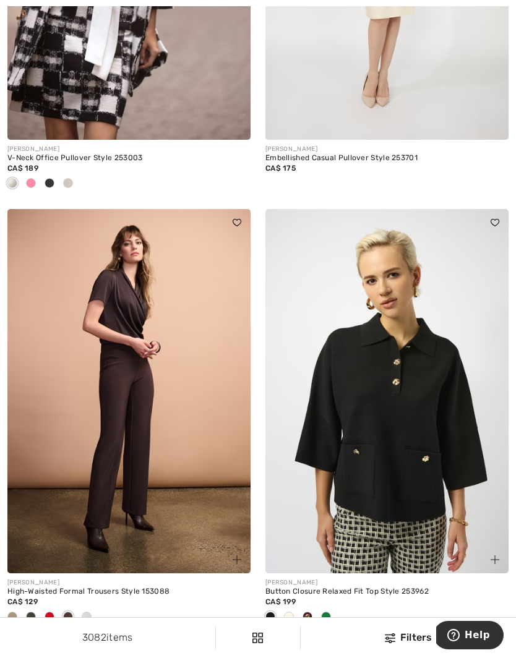
click at [17, 610] on div at bounding box center [12, 617] width 19 height 20
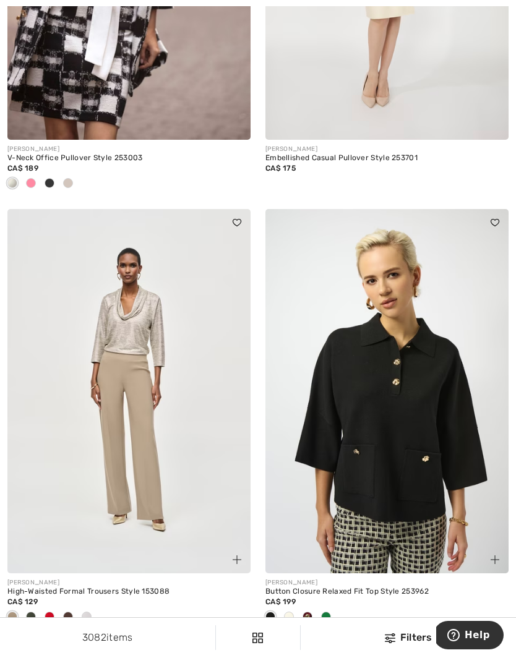
click at [36, 608] on div at bounding box center [31, 617] width 19 height 20
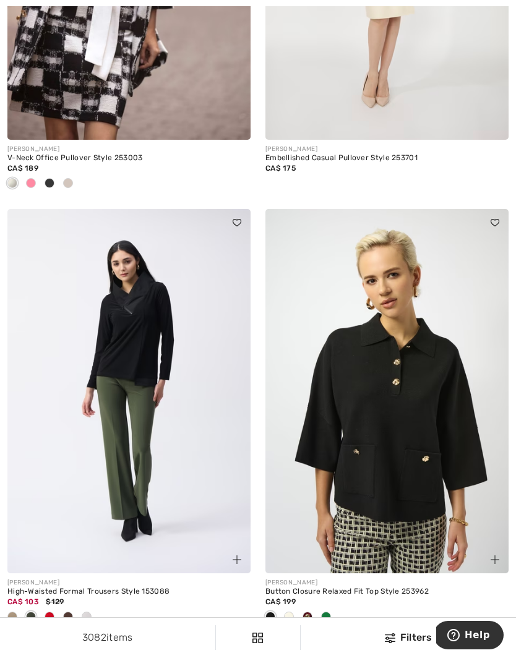
click at [93, 611] on div at bounding box center [86, 617] width 19 height 20
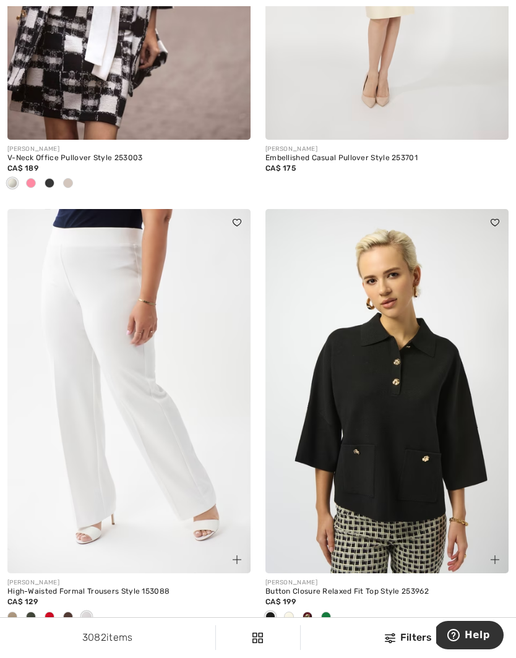
click at [54, 608] on div at bounding box center [49, 617] width 19 height 20
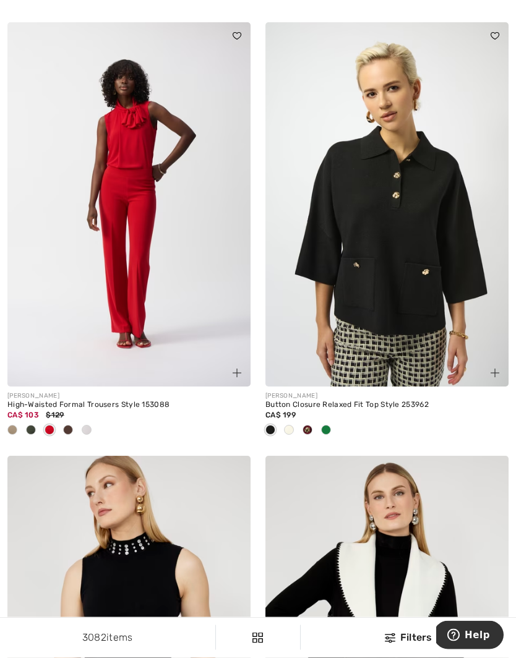
scroll to position [1433, 0]
click at [297, 426] on div at bounding box center [288, 430] width 19 height 20
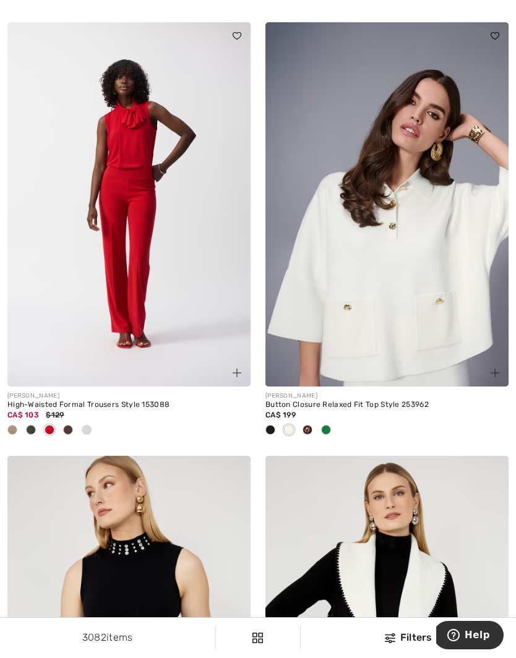
click at [313, 427] on div at bounding box center [307, 430] width 19 height 20
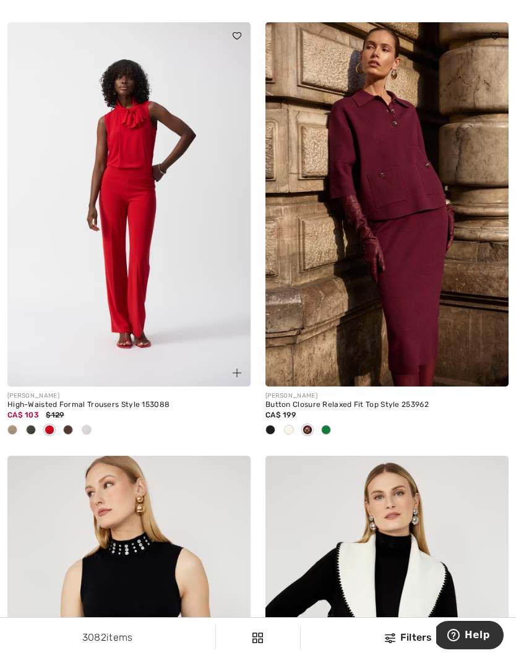
click at [329, 427] on span at bounding box center [326, 430] width 10 height 10
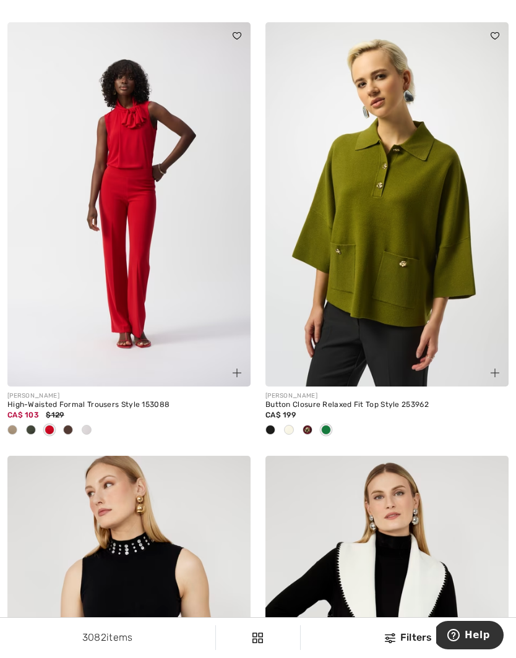
click at [277, 425] on div at bounding box center [270, 430] width 19 height 20
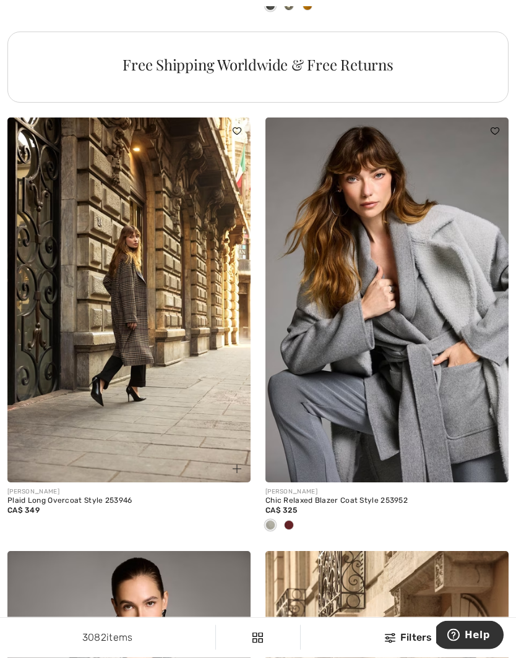
scroll to position [5289, 0]
click at [297, 519] on div at bounding box center [288, 526] width 19 height 20
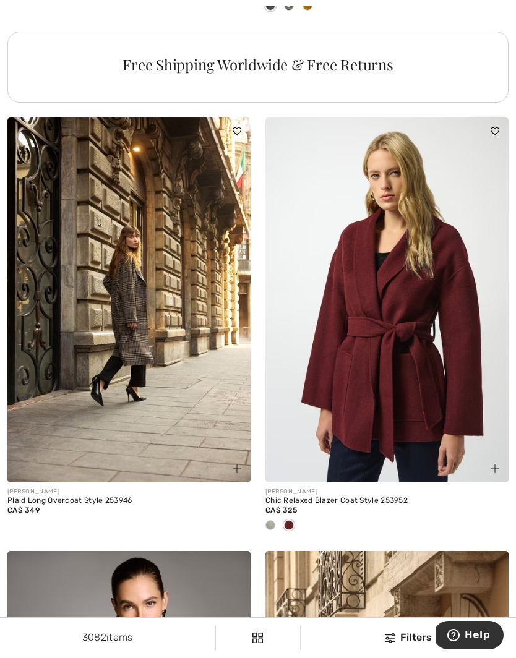
click at [276, 516] on div at bounding box center [270, 526] width 19 height 20
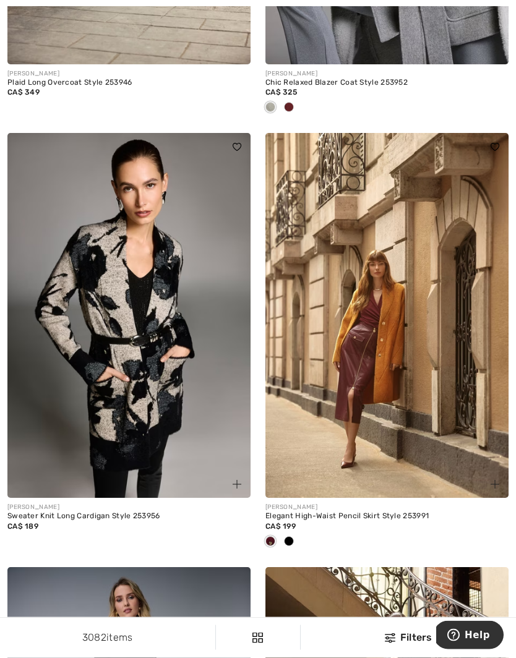
scroll to position [5707, 0]
click at [294, 532] on div at bounding box center [288, 542] width 19 height 20
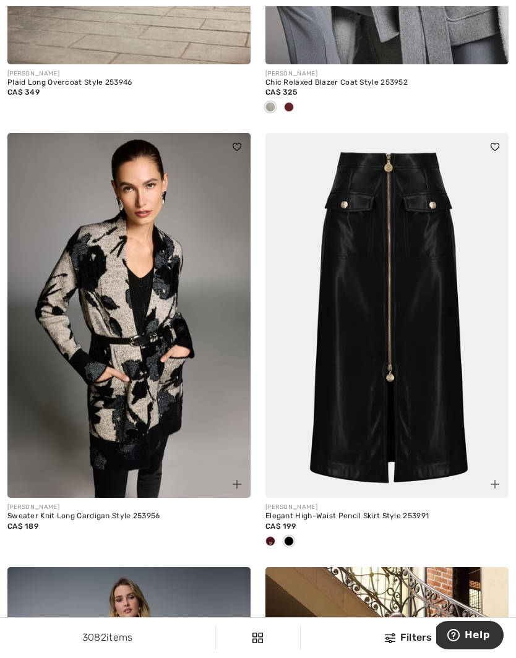
click at [279, 532] on div at bounding box center [288, 542] width 19 height 20
click at [273, 536] on span at bounding box center [270, 541] width 10 height 10
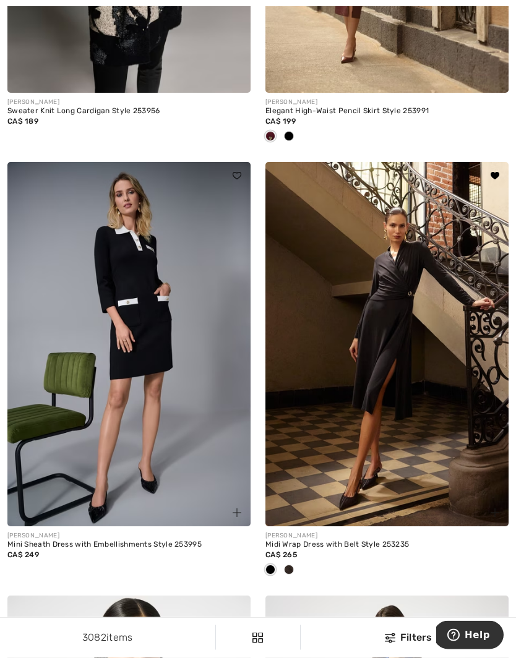
scroll to position [6112, 0]
click at [436, 410] on img at bounding box center [386, 344] width 243 height 365
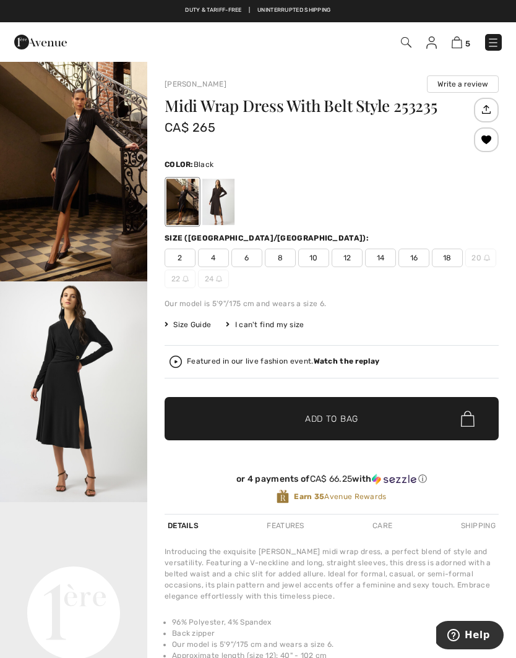
scroll to position [41, 0]
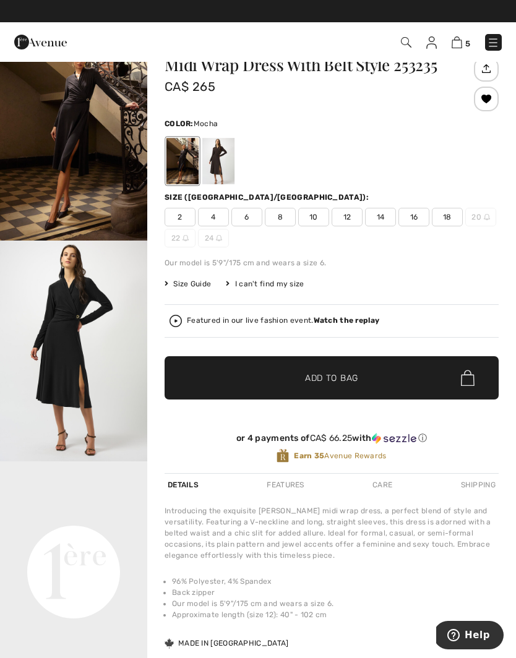
click at [224, 160] on div at bounding box center [218, 161] width 32 height 46
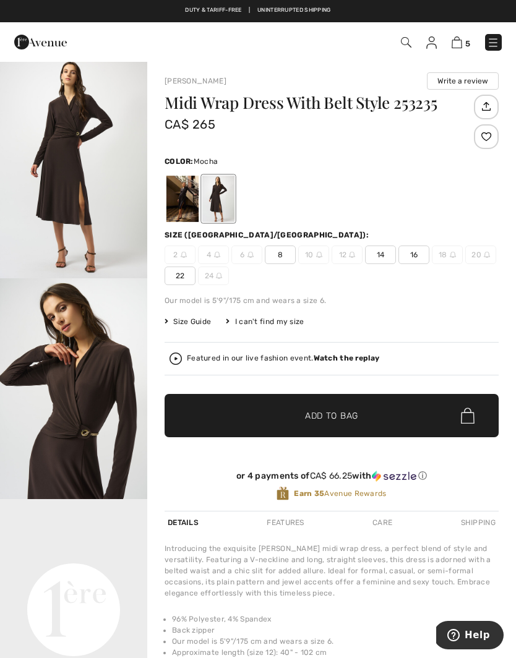
scroll to position [0, 0]
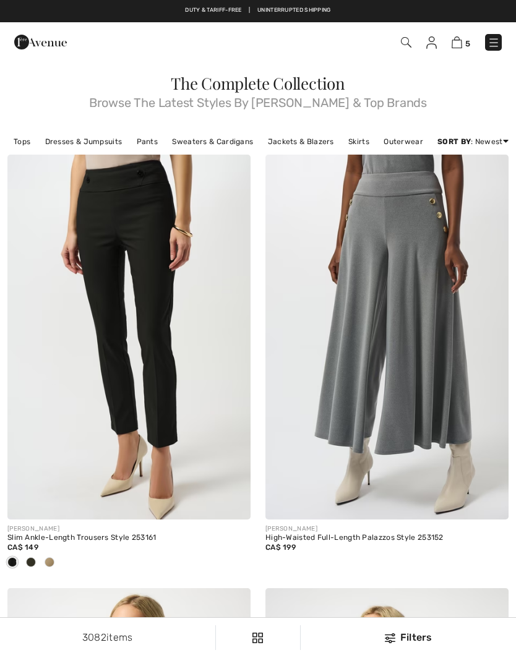
checkbox input "true"
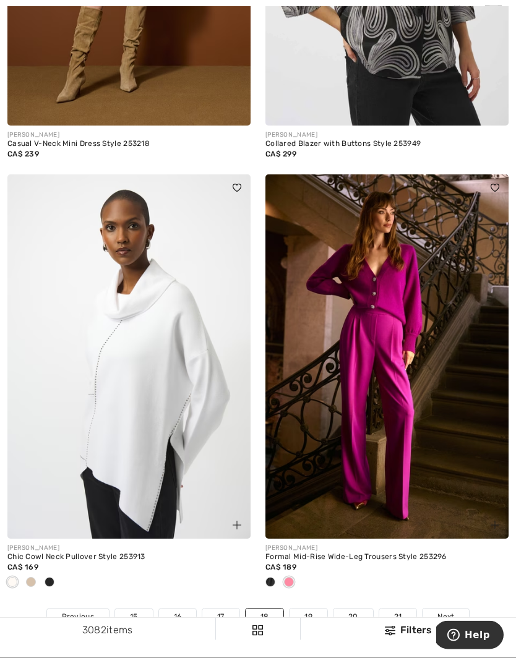
scroll to position [7360, 0]
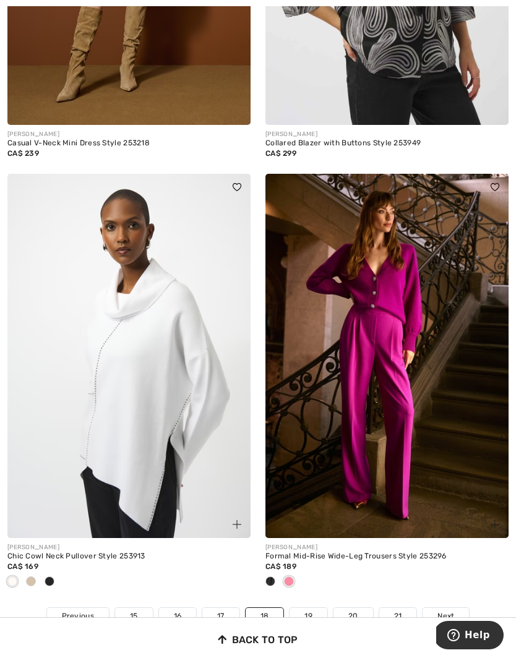
click at [33, 576] on span at bounding box center [31, 581] width 10 height 10
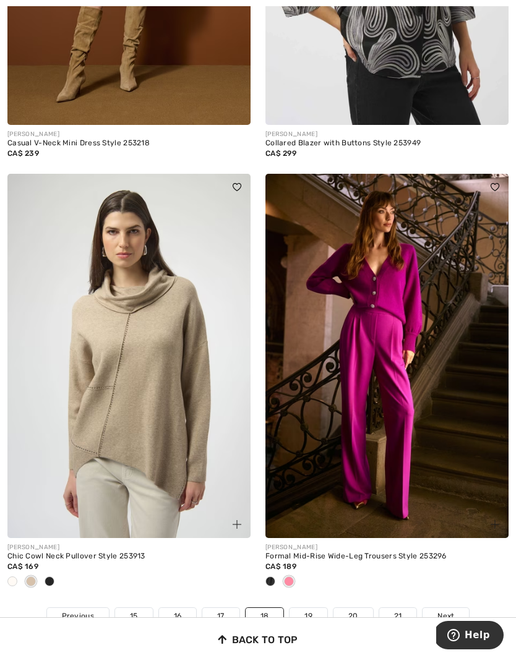
click at [57, 572] on div at bounding box center [49, 582] width 19 height 20
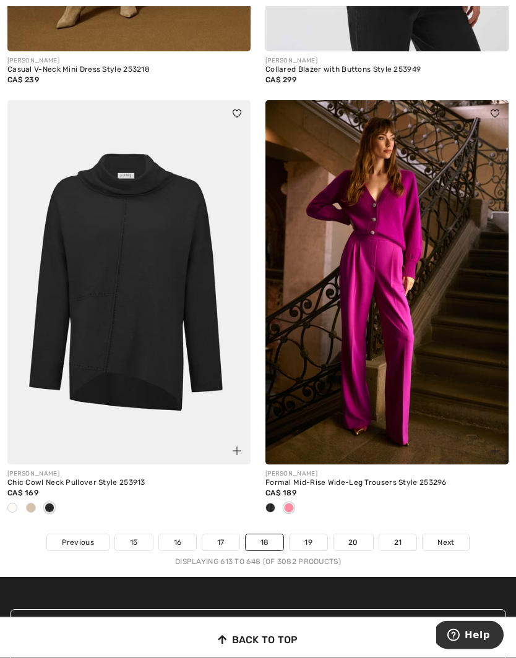
scroll to position [7433, 0]
click at [306, 534] on link "19" at bounding box center [308, 542] width 38 height 16
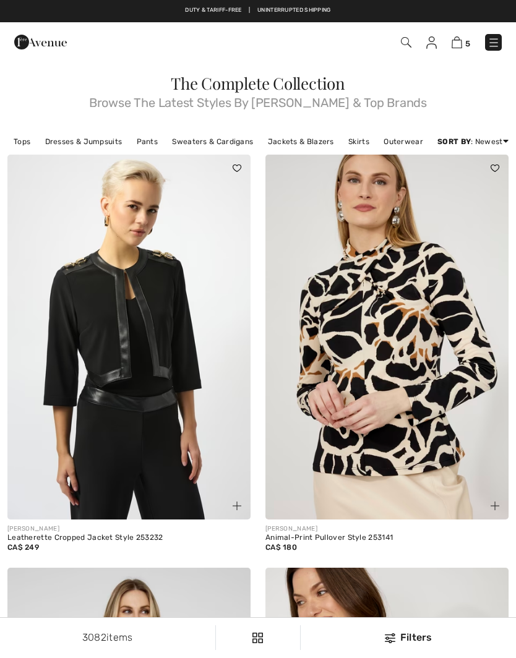
checkbox input "true"
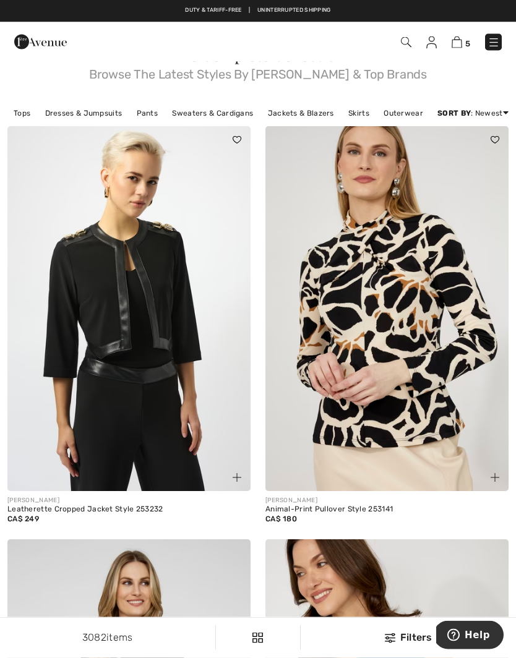
scroll to position [35, 0]
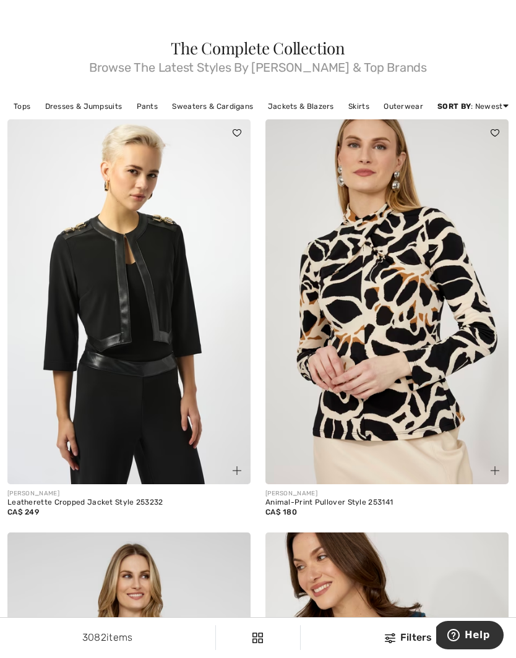
click at [493, 472] on img at bounding box center [494, 470] width 9 height 9
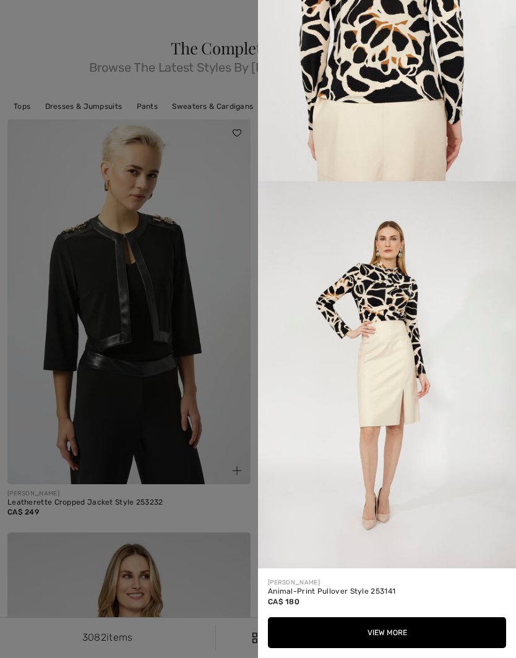
scroll to position [1382, 0]
click at [210, 234] on div at bounding box center [258, 329] width 516 height 658
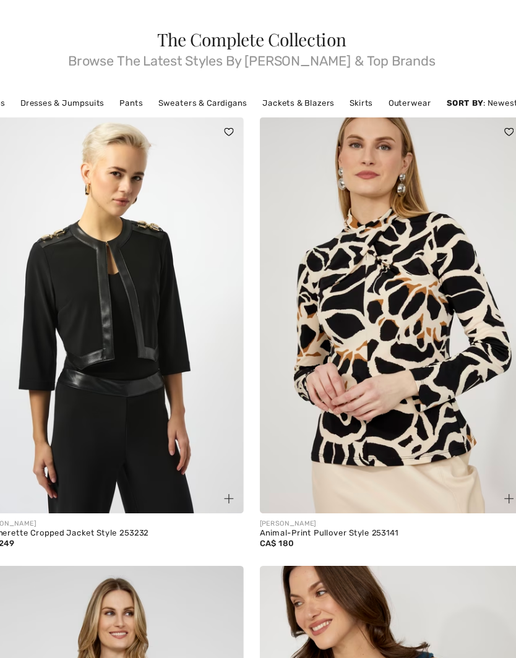
scroll to position [45, 0]
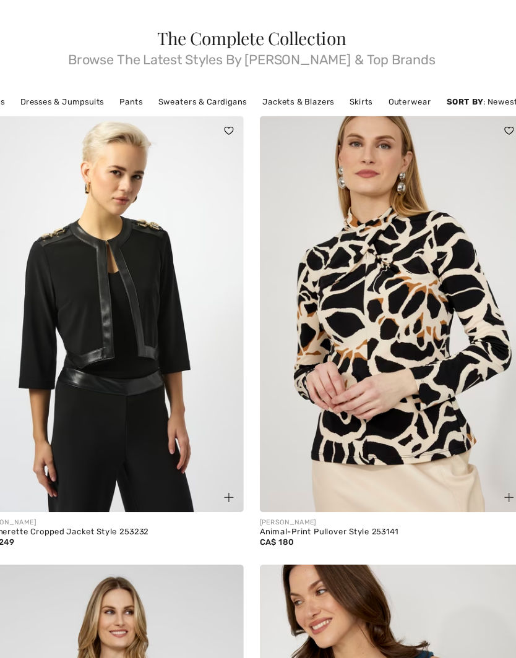
click at [379, 416] on img at bounding box center [386, 291] width 243 height 365
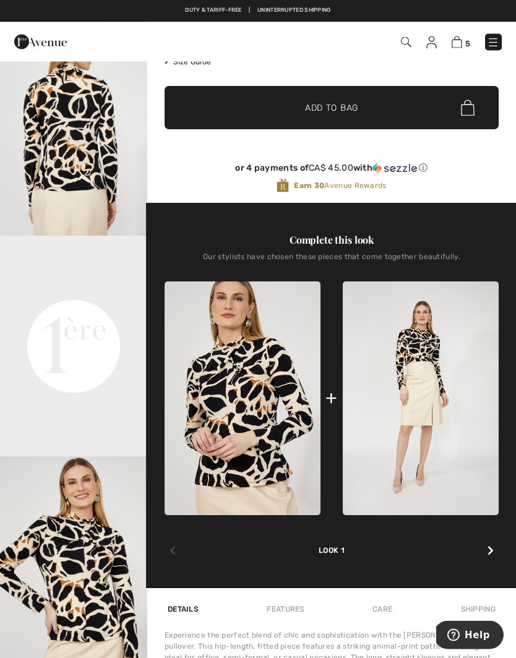
scroll to position [266, 0]
click at [491, 555] on icon at bounding box center [490, 550] width 6 height 10
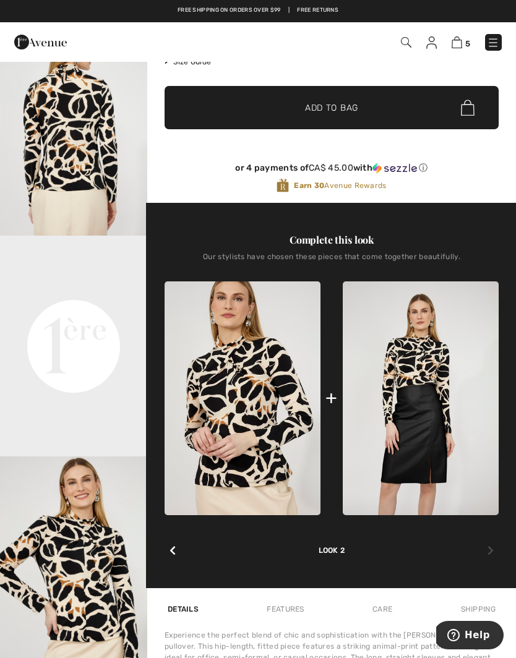
click at [176, 551] on icon at bounding box center [172, 550] width 6 height 10
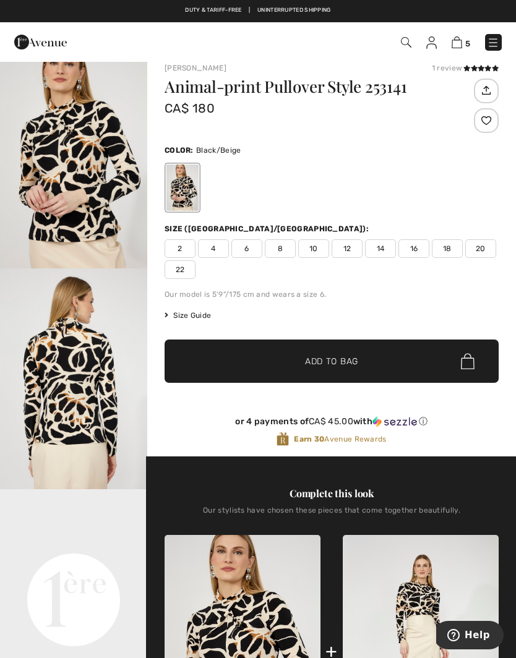
scroll to position [0, 0]
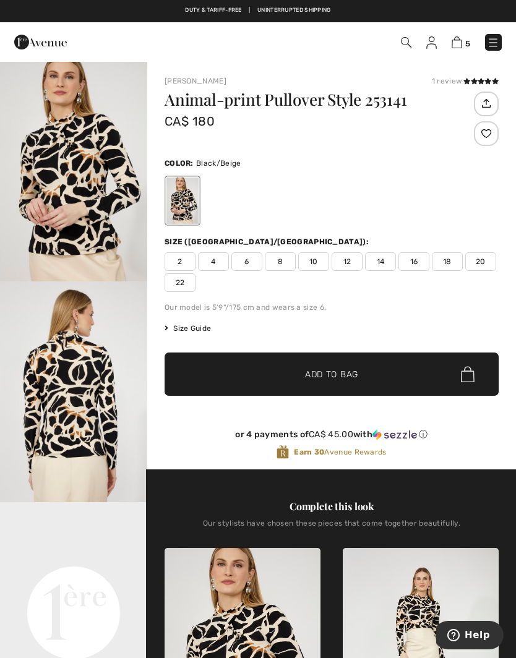
click at [252, 263] on span "6" at bounding box center [246, 261] width 31 height 19
click at [336, 378] on span "Add to Bag" at bounding box center [331, 374] width 53 height 13
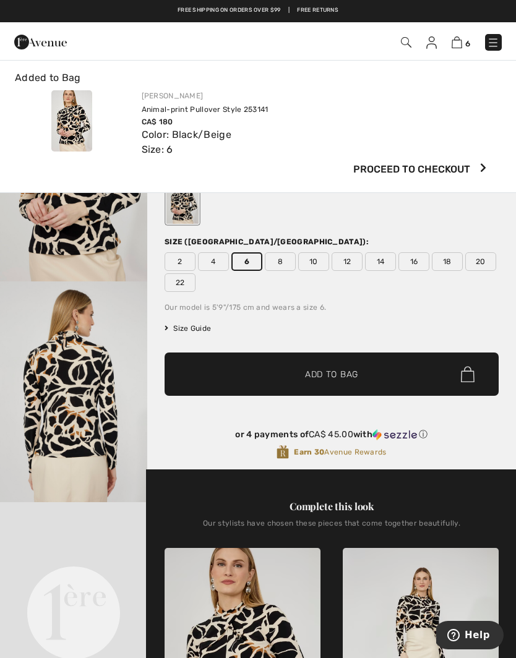
click at [448, 114] on div "Frank Lyman Animal-print Pullover Style 253141 CA$ 180 Color: Black/Beige Size:…" at bounding box center [320, 123] width 372 height 67
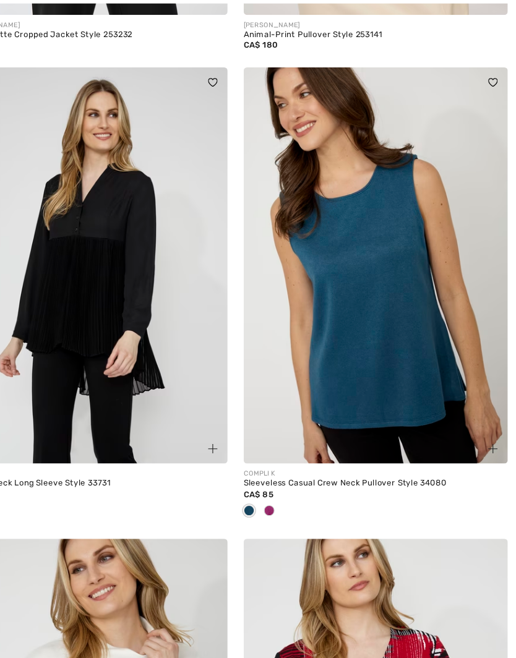
scroll to position [504, 0]
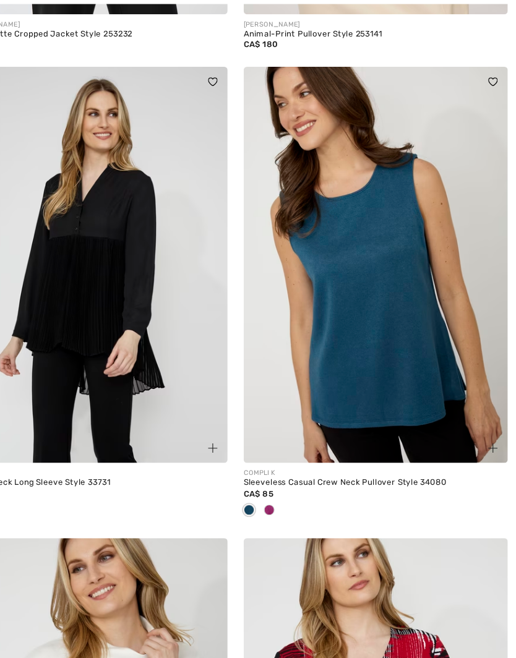
click at [284, 467] on span at bounding box center [289, 472] width 10 height 10
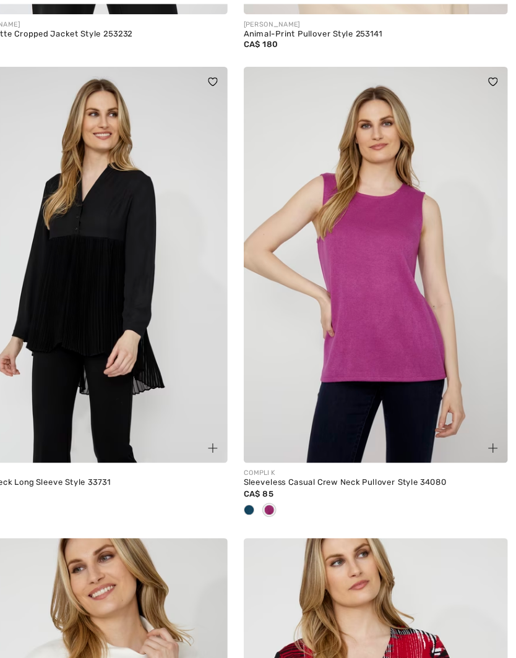
click at [265, 468] on span at bounding box center [270, 472] width 10 height 10
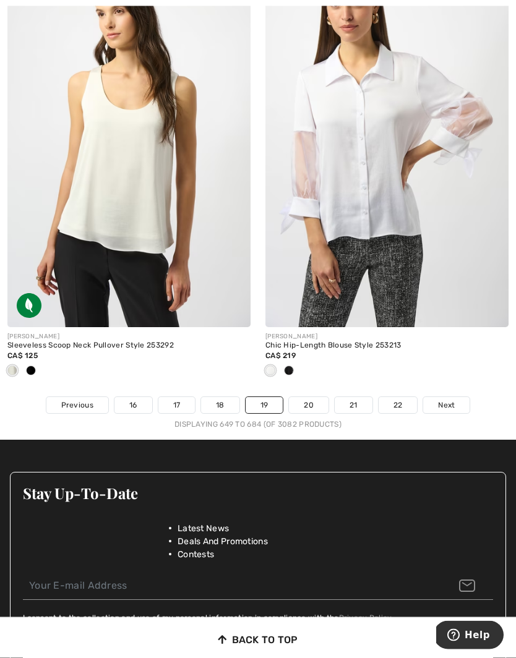
scroll to position [7509, 0]
click at [457, 398] on link "Next" at bounding box center [446, 405] width 46 height 16
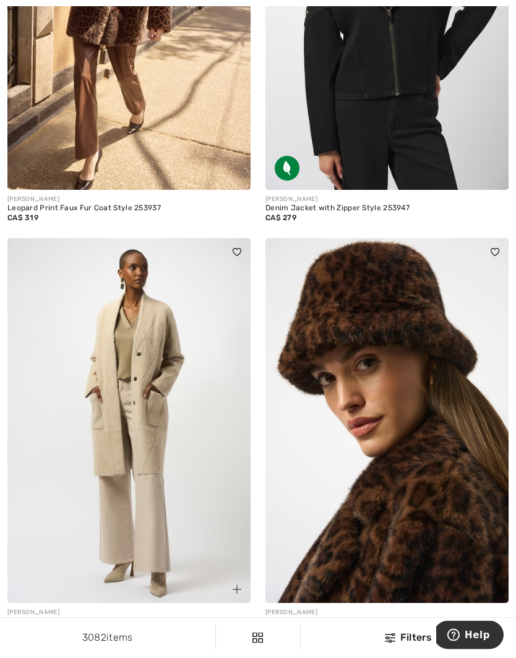
scroll to position [2002, 0]
click at [41, 637] on div at bounding box center [128, 647] width 243 height 20
click at [34, 643] on span at bounding box center [31, 646] width 10 height 10
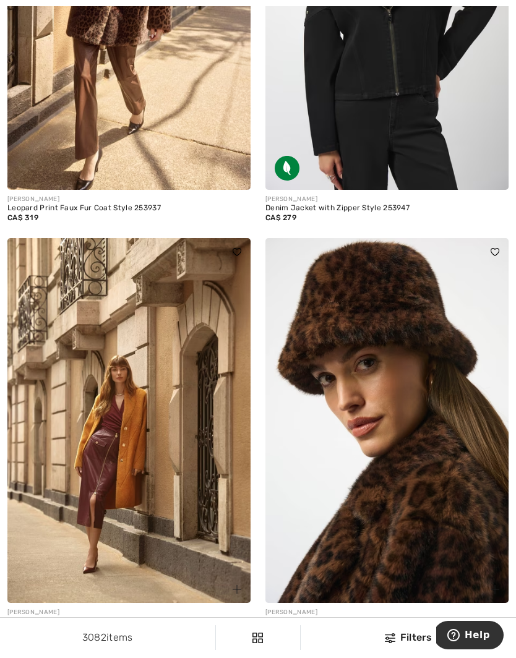
click at [19, 637] on div at bounding box center [12, 647] width 19 height 20
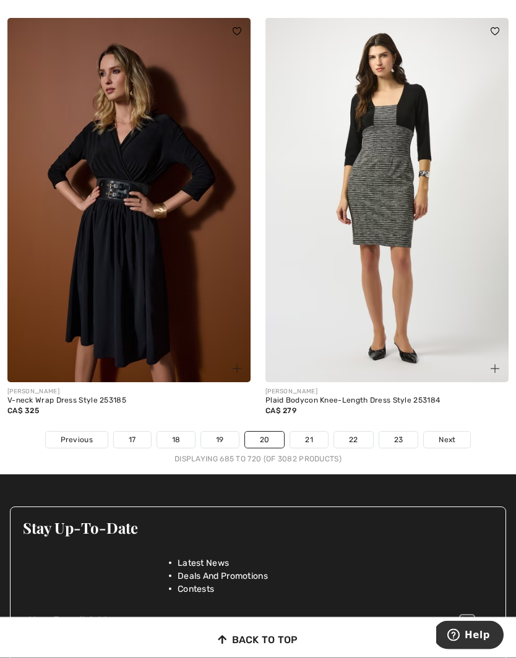
scroll to position [7413, 0]
click at [315, 431] on link "21" at bounding box center [309, 439] width 38 height 16
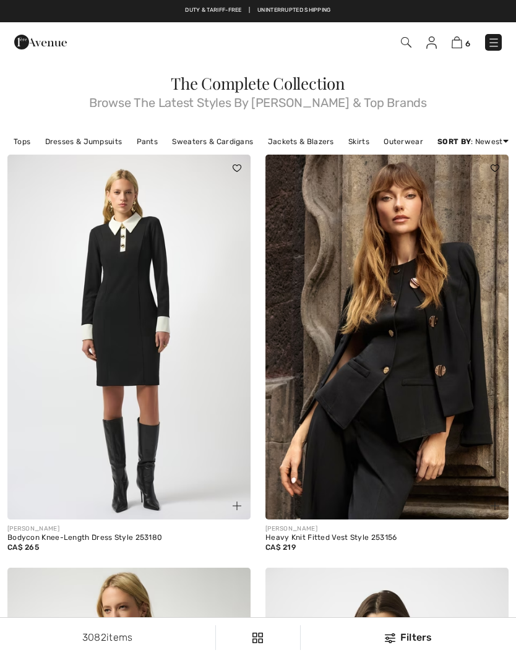
checkbox input "true"
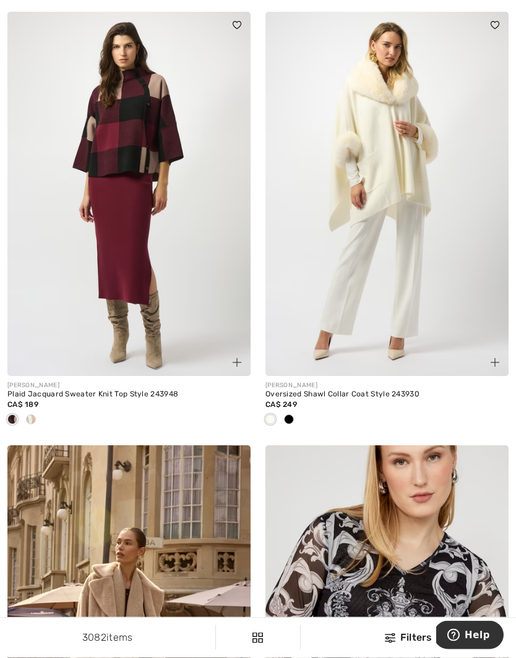
scroll to position [990, 0]
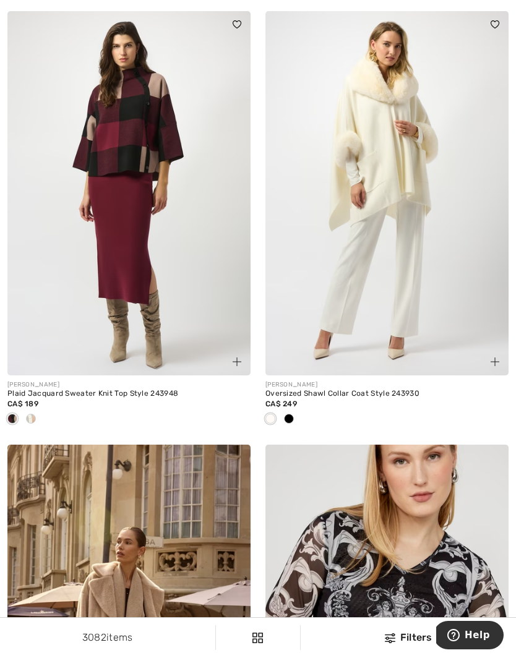
click at [38, 418] on div at bounding box center [31, 419] width 19 height 20
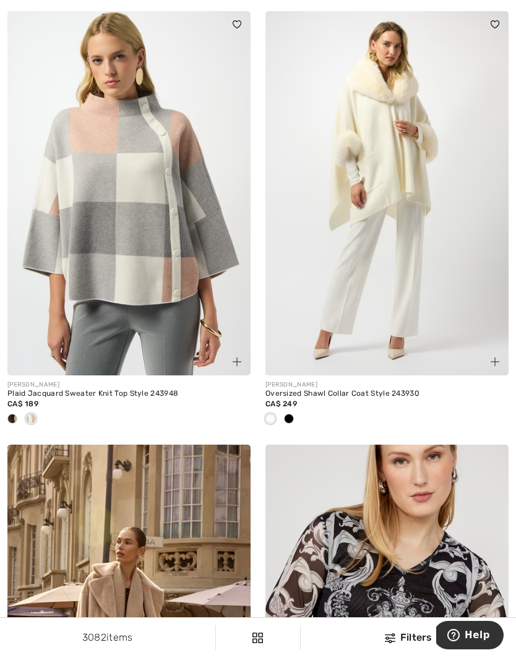
click at [14, 414] on span at bounding box center [12, 419] width 10 height 10
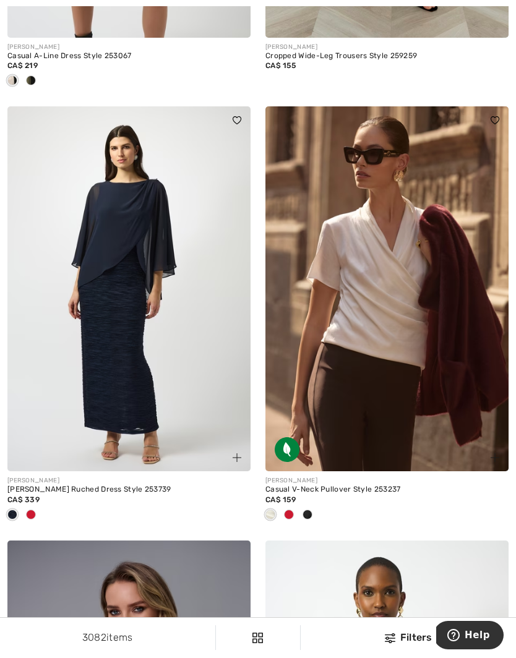
scroll to position [3134, 0]
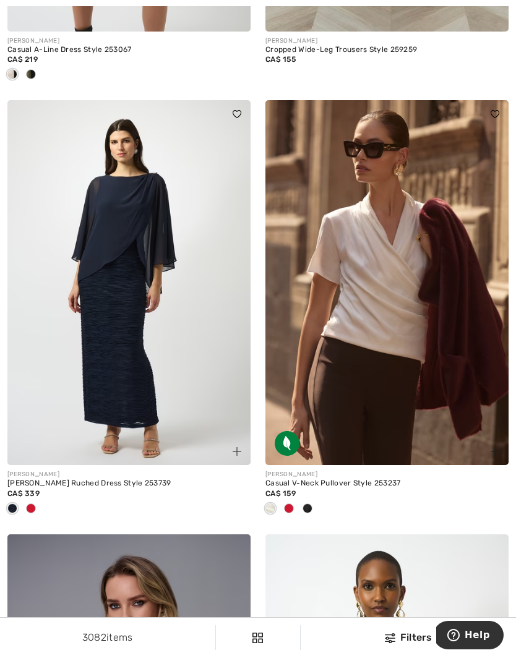
click at [289, 505] on span at bounding box center [289, 508] width 10 height 10
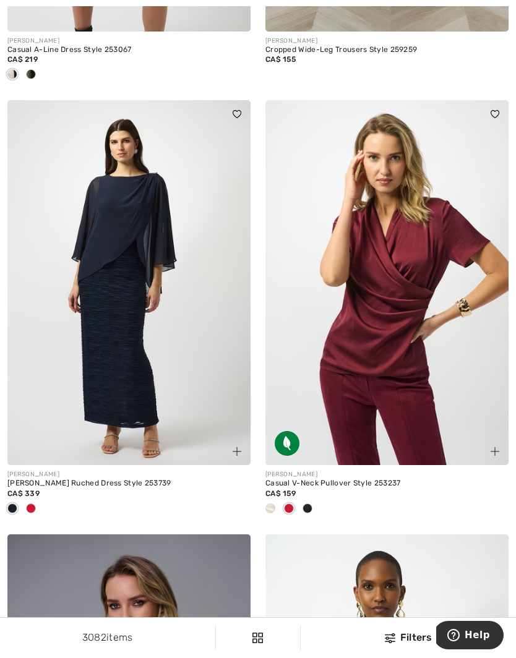
click at [312, 504] on span at bounding box center [307, 508] width 10 height 10
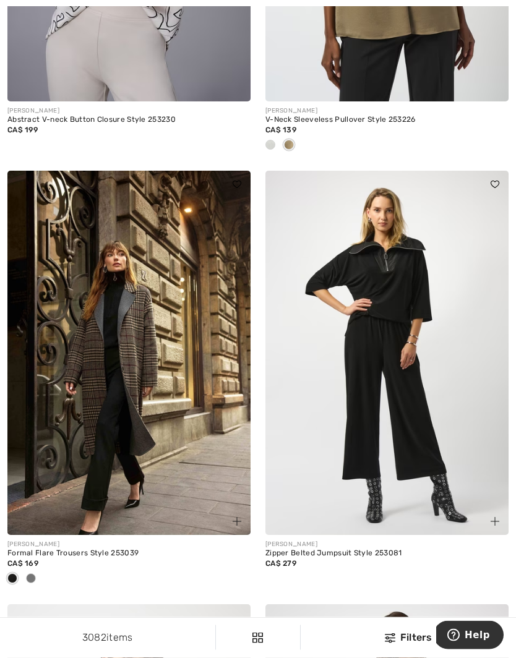
scroll to position [3931, 0]
click at [35, 574] on span at bounding box center [31, 578] width 10 height 10
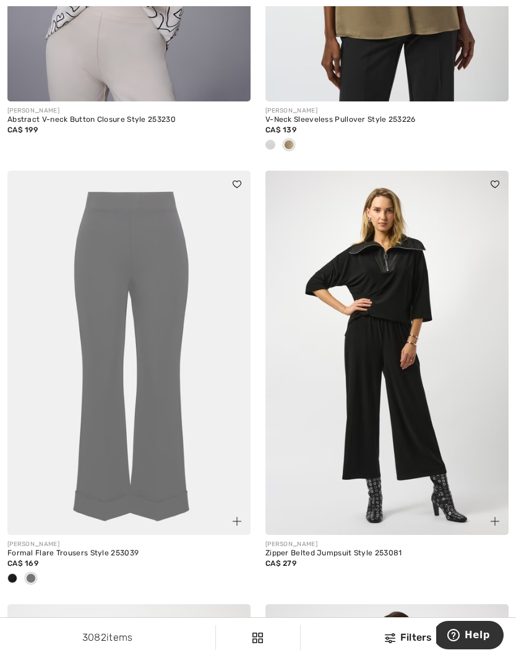
click at [17, 569] on div at bounding box center [12, 579] width 19 height 20
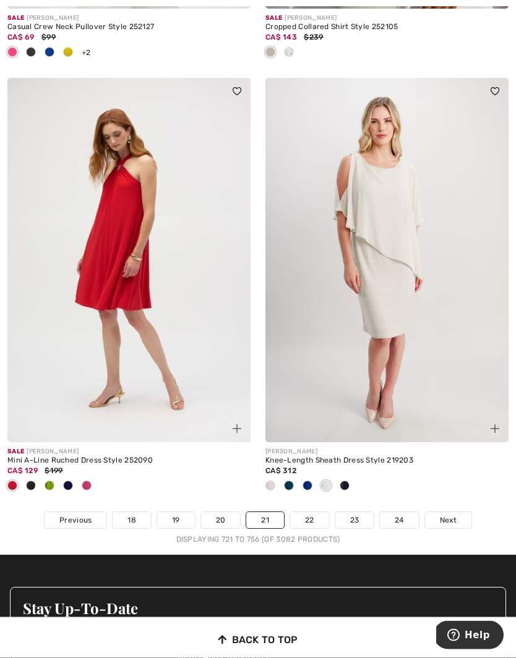
scroll to position [7537, 0]
click at [449, 514] on span "Next" at bounding box center [447, 519] width 17 height 11
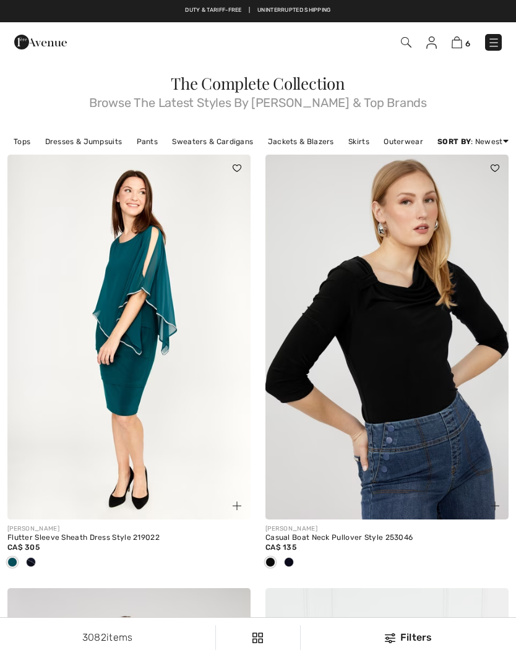
checkbox input "true"
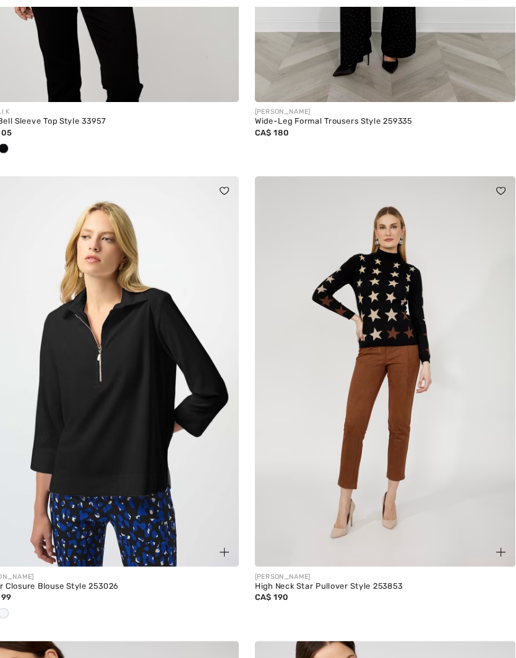
scroll to position [3855, 0]
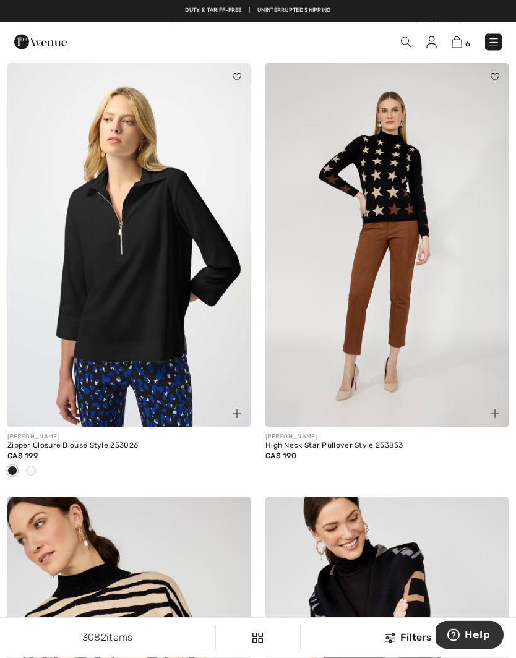
click at [495, 410] on img at bounding box center [494, 414] width 9 height 9
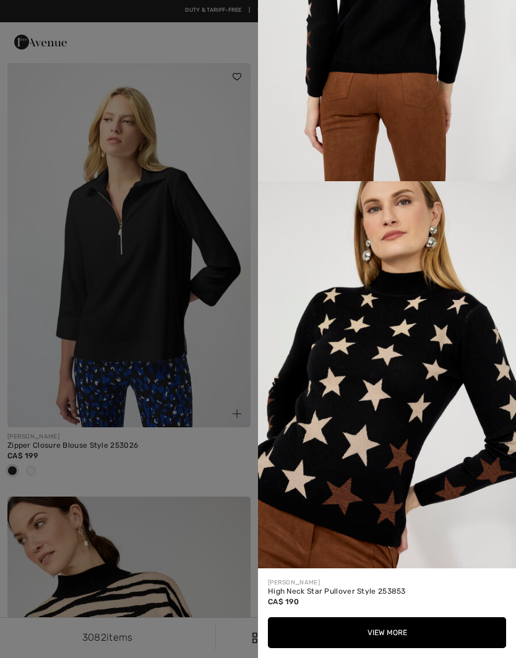
scroll to position [1382, 0]
click at [207, 552] on div at bounding box center [258, 329] width 516 height 658
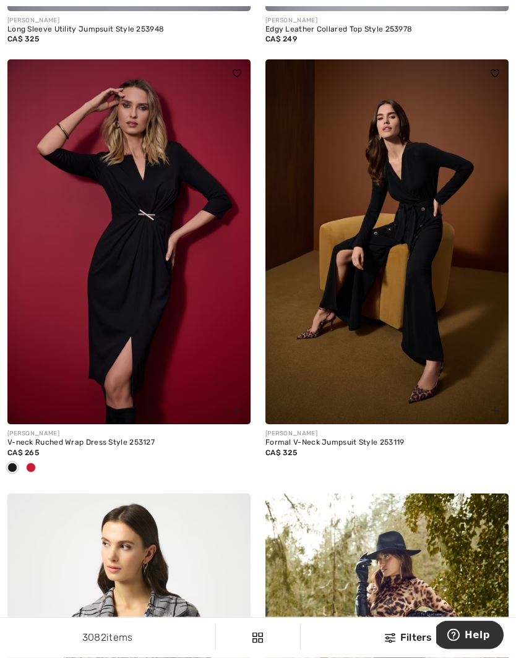
scroll to position [6958, 0]
click at [40, 459] on div at bounding box center [128, 468] width 243 height 20
click at [35, 462] on span at bounding box center [31, 467] width 10 height 10
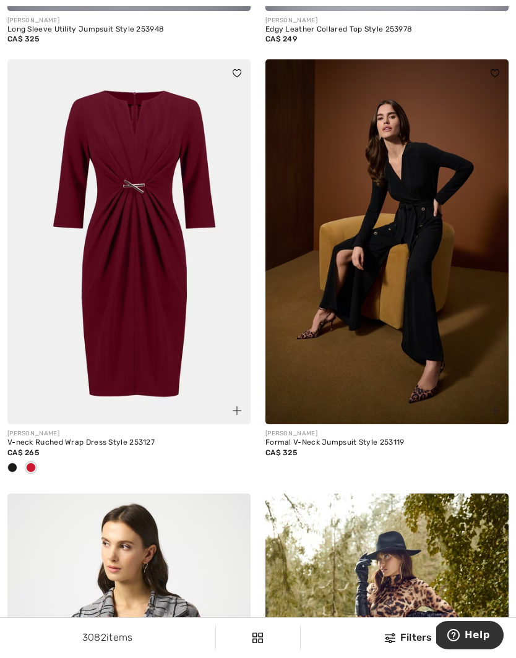
click at [18, 458] on div at bounding box center [12, 468] width 19 height 20
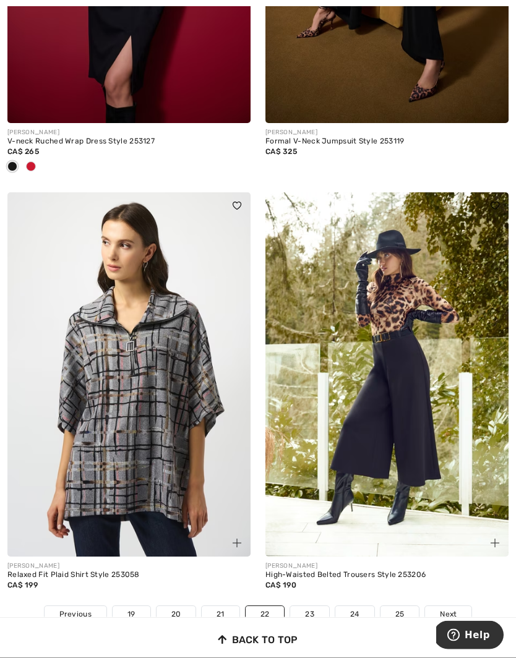
scroll to position [7260, 0]
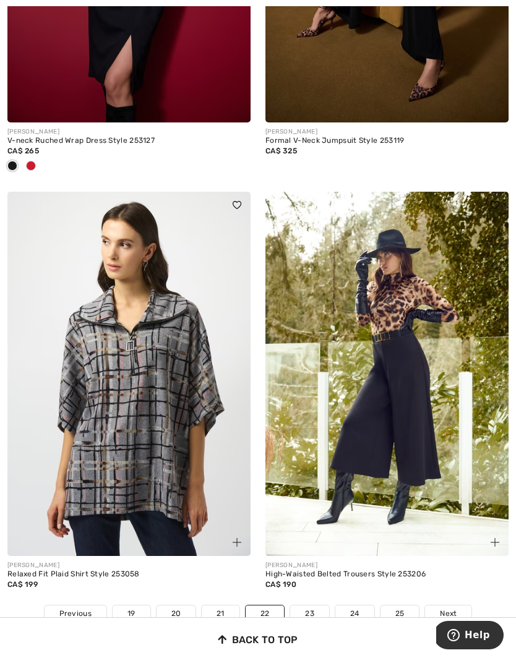
click at [453, 608] on span "Next" at bounding box center [447, 613] width 17 height 11
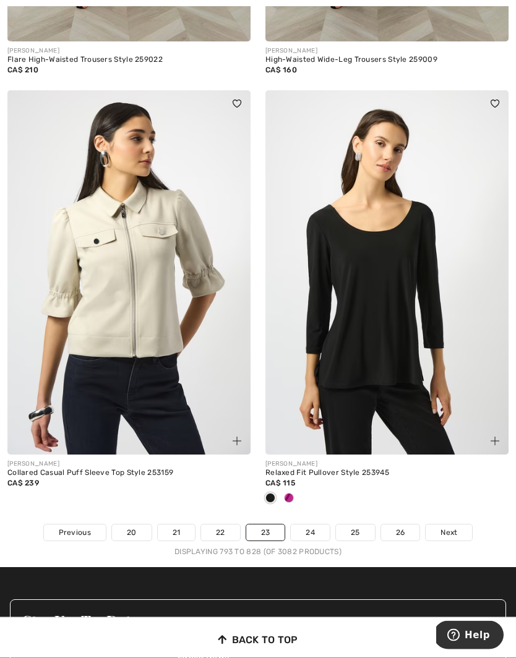
scroll to position [7423, 0]
click at [455, 527] on span "Next" at bounding box center [448, 532] width 17 height 11
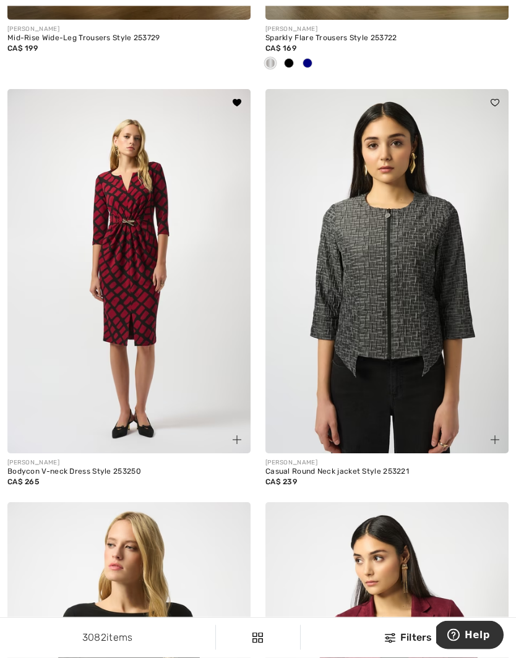
scroll to position [6123, 0]
click at [240, 435] on img at bounding box center [236, 439] width 9 height 9
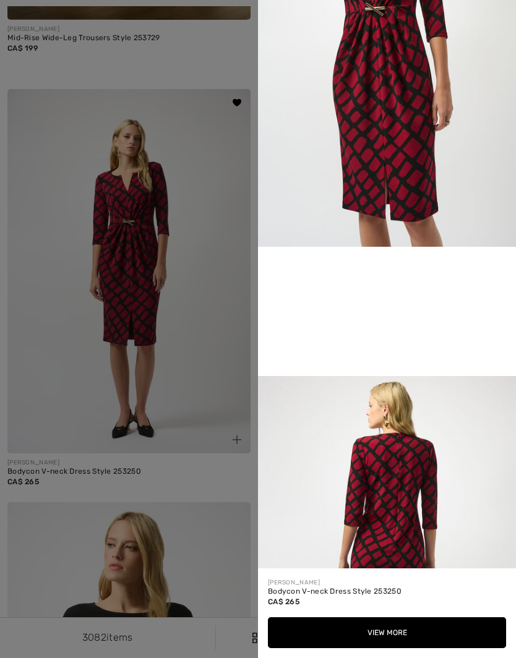
scroll to position [525, 0]
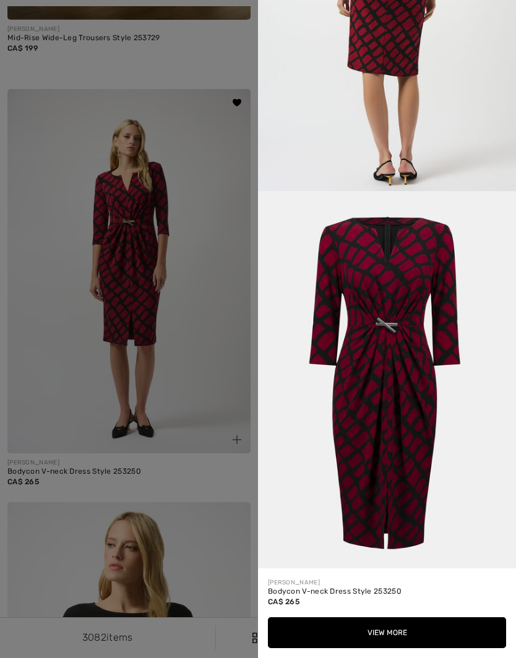
click at [202, 385] on div at bounding box center [258, 329] width 516 height 658
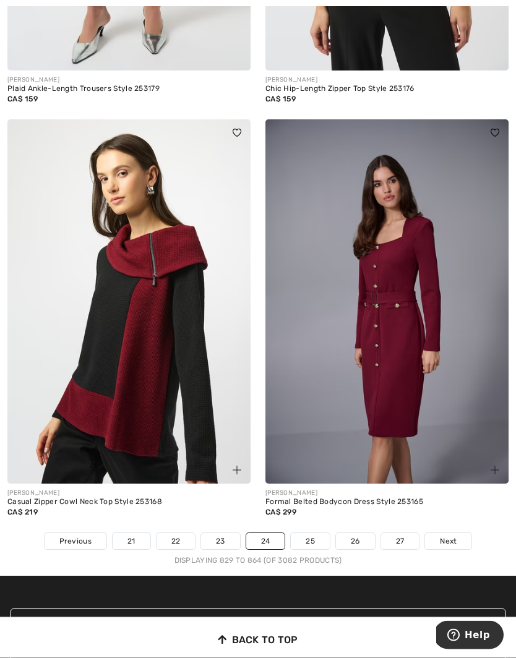
scroll to position [7332, 0]
click at [451, 535] on span "Next" at bounding box center [447, 540] width 17 height 11
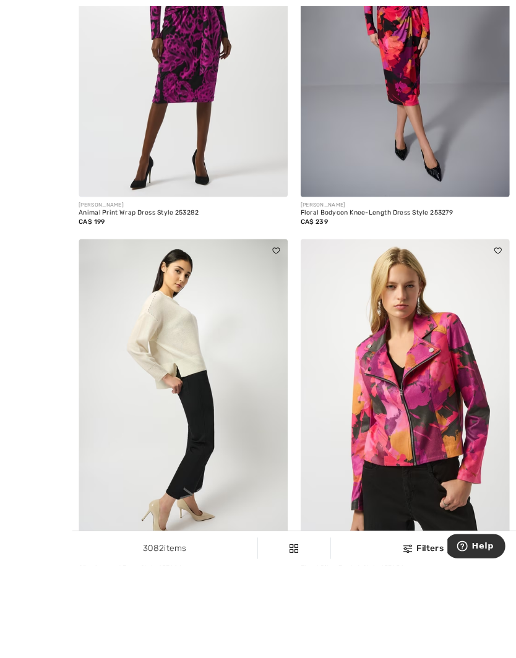
scroll to position [6461, 0]
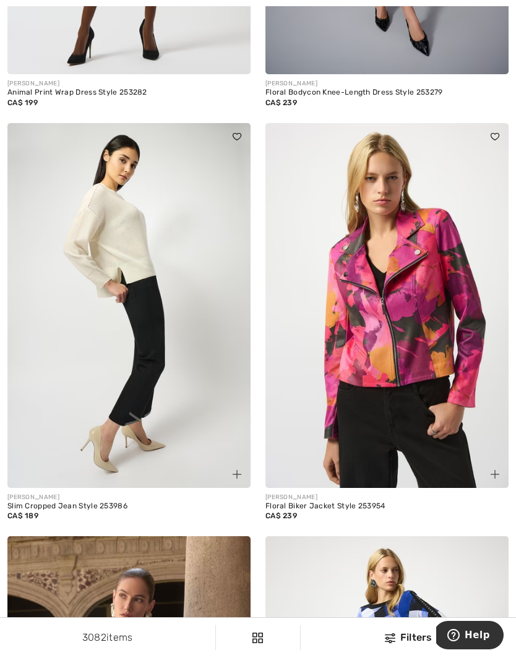
click at [240, 470] on img at bounding box center [236, 474] width 9 height 9
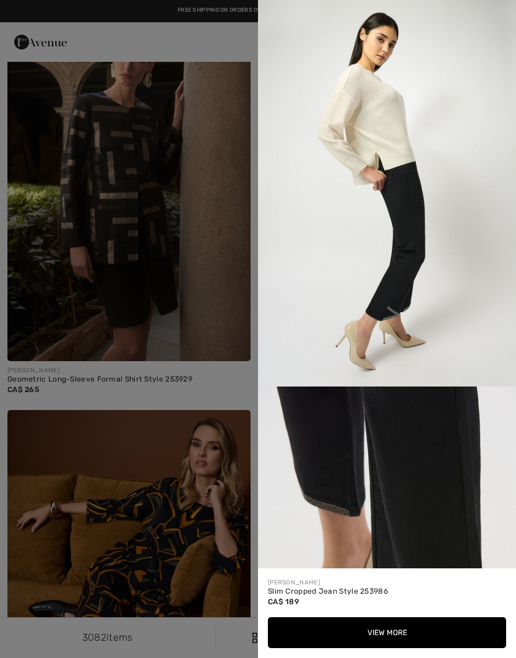
scroll to position [7005, 0]
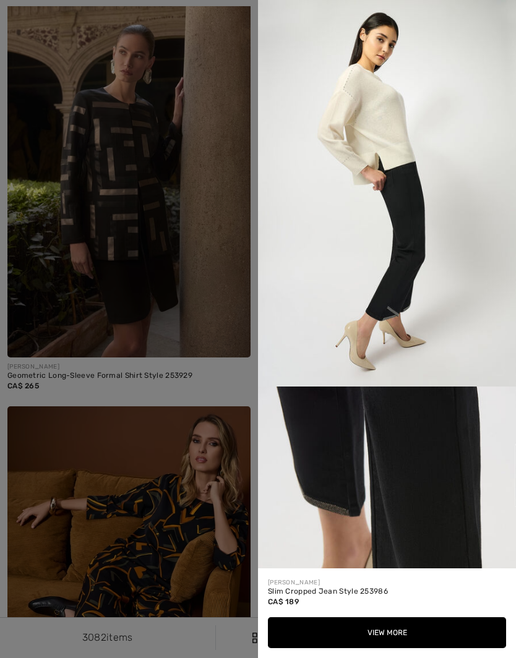
click at [197, 260] on div at bounding box center [258, 329] width 516 height 658
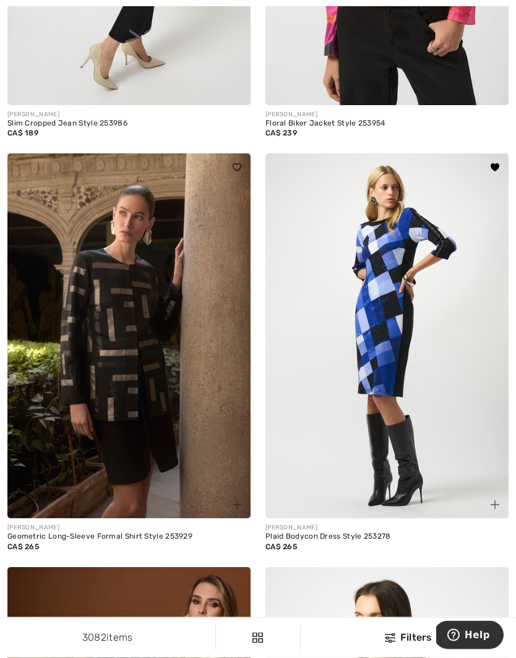
scroll to position [6844, 0]
click at [497, 500] on img at bounding box center [494, 504] width 9 height 9
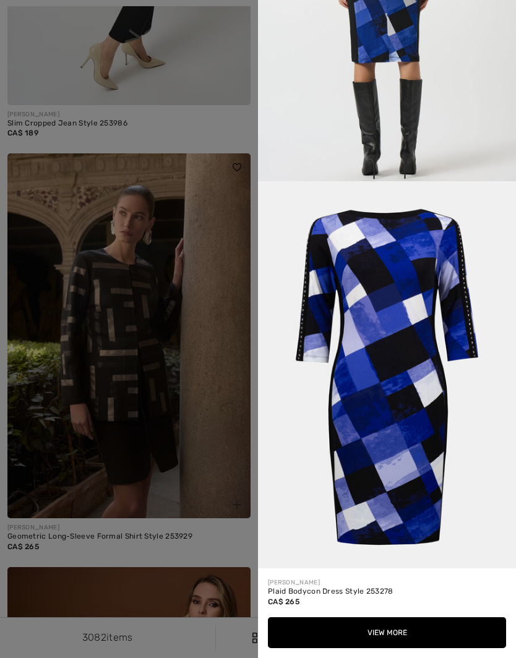
scroll to position [1381, 0]
click at [217, 451] on div at bounding box center [258, 329] width 516 height 658
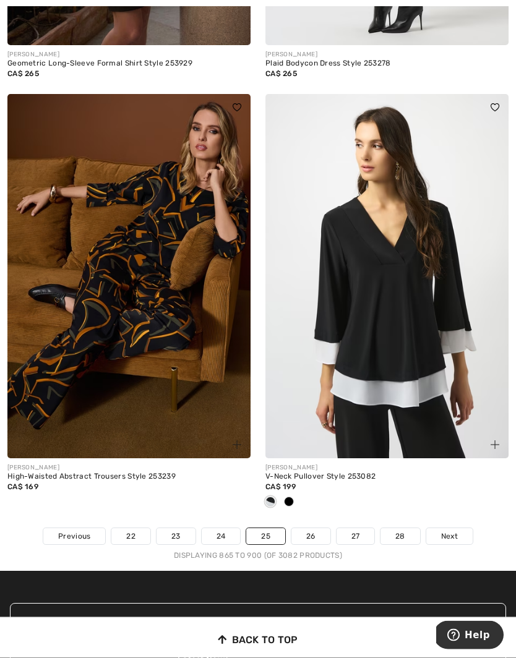
scroll to position [7321, 0]
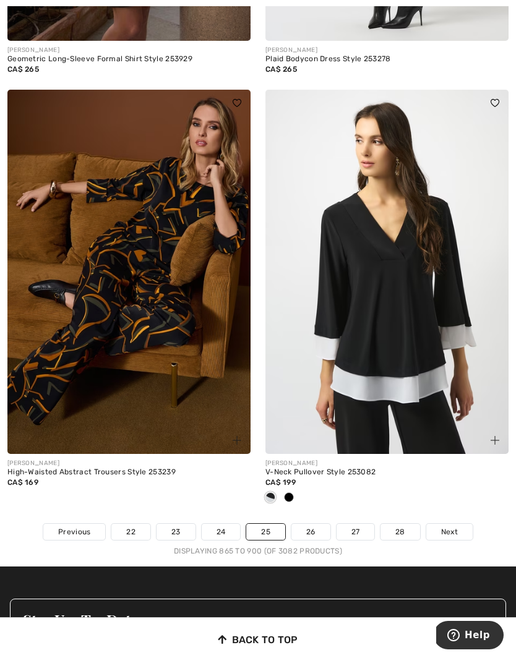
click at [456, 526] on span "Next" at bounding box center [449, 531] width 17 height 11
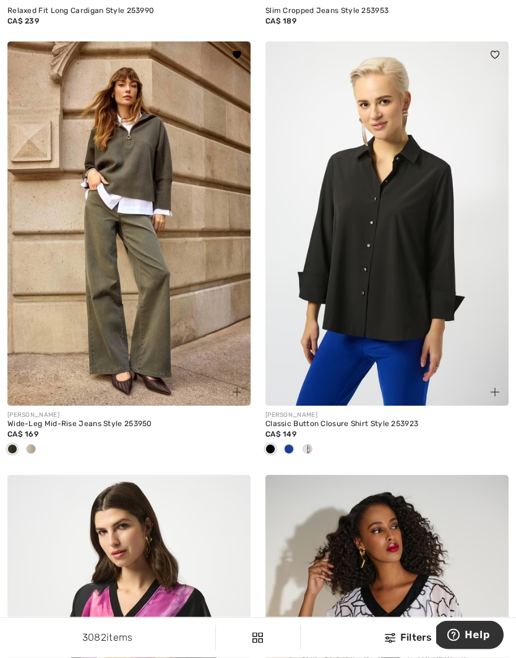
scroll to position [960, 0]
click at [38, 446] on div at bounding box center [31, 449] width 19 height 20
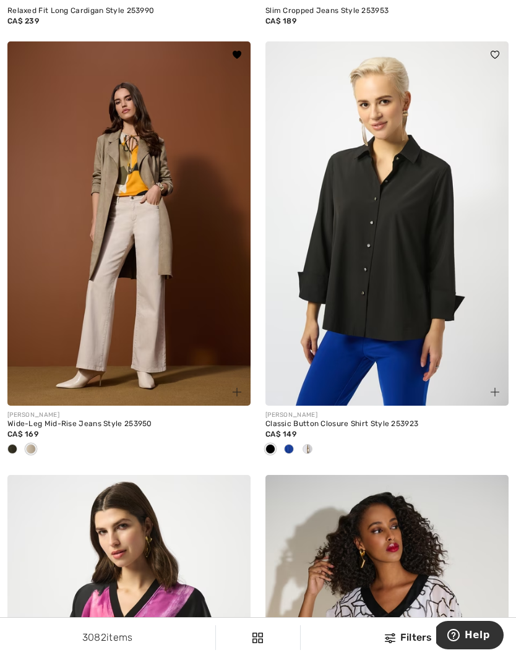
click at [22, 444] on div at bounding box center [31, 449] width 19 height 20
click at [17, 446] on span at bounding box center [12, 449] width 10 height 10
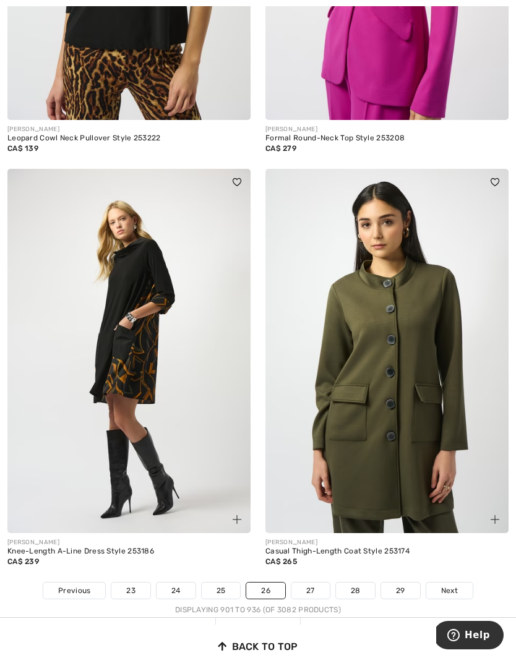
scroll to position [7253, 0]
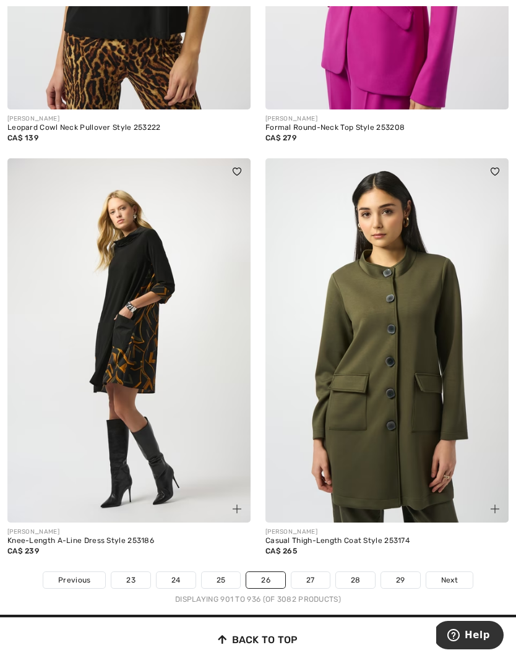
click at [453, 574] on span "Next" at bounding box center [449, 579] width 17 height 11
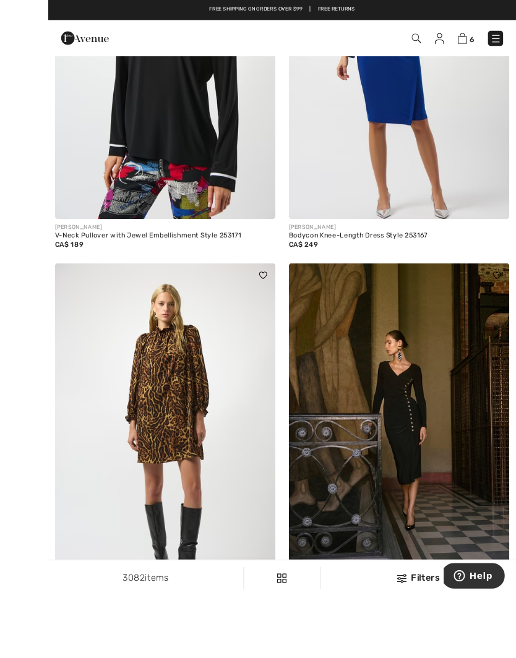
scroll to position [821, 0]
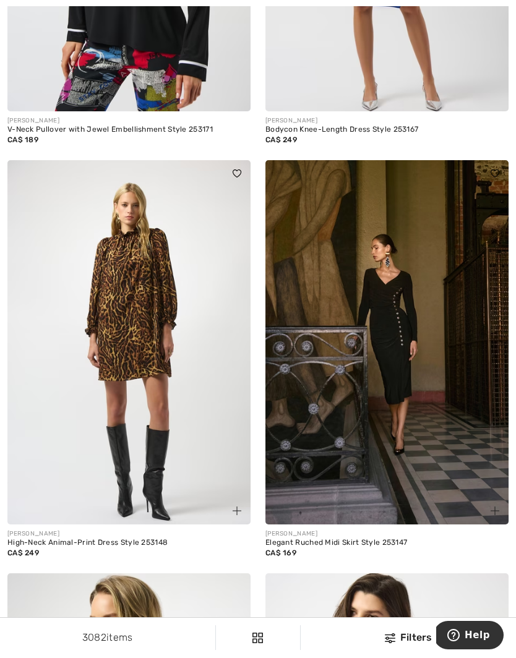
click at [434, 420] on img at bounding box center [386, 342] width 243 height 365
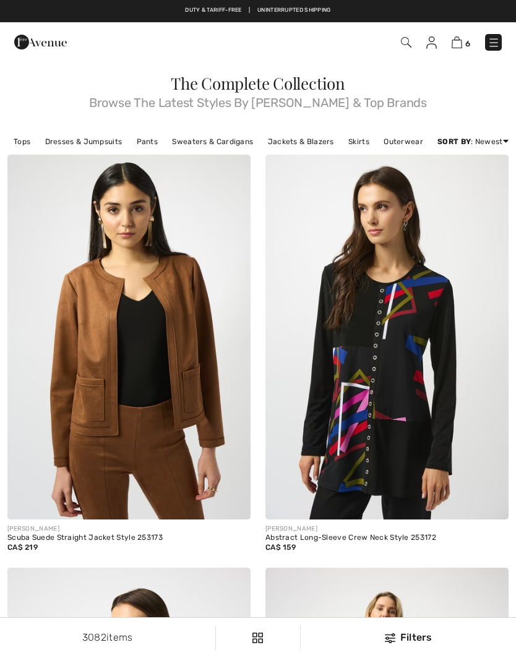
checkbox input "true"
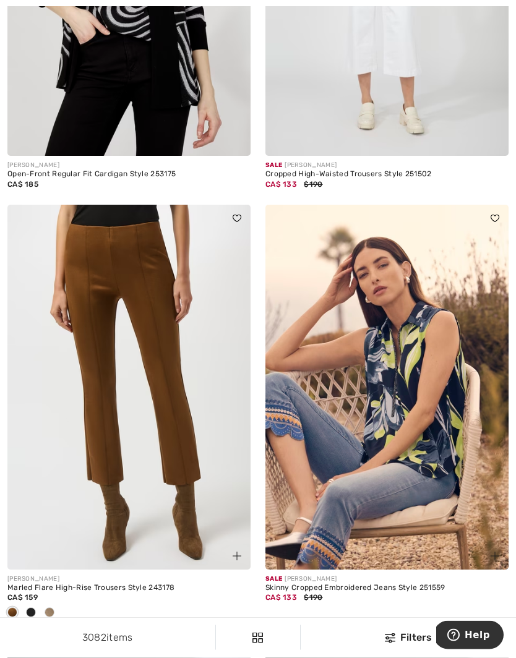
scroll to position [6359, 0]
click at [52, 607] on span at bounding box center [50, 612] width 10 height 10
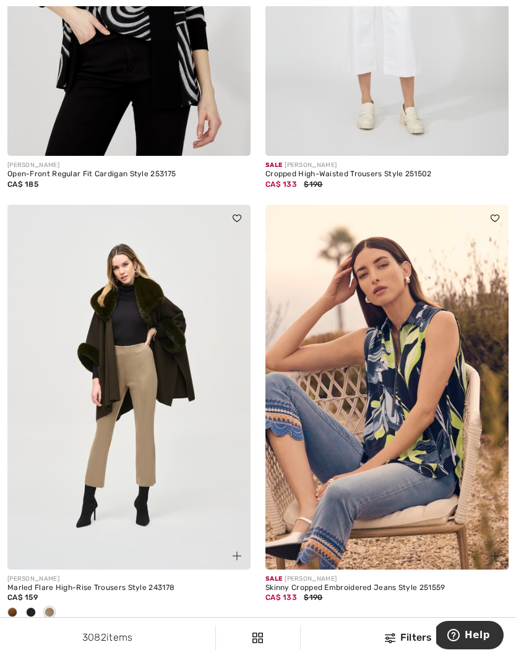
click at [37, 604] on div at bounding box center [31, 613] width 19 height 20
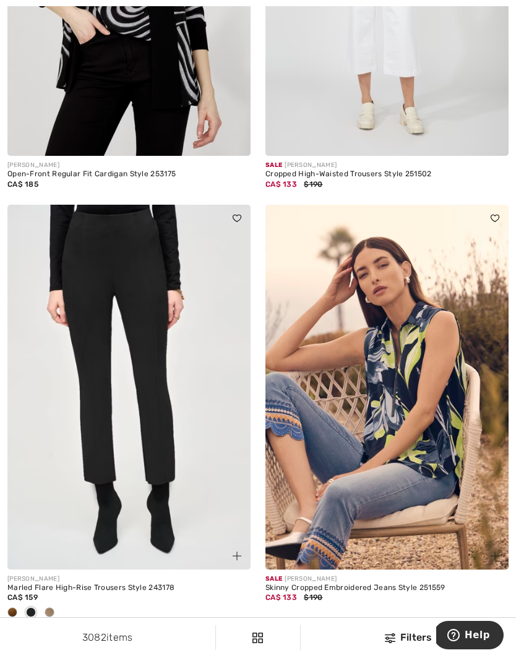
click at [20, 603] on div at bounding box center [12, 613] width 19 height 20
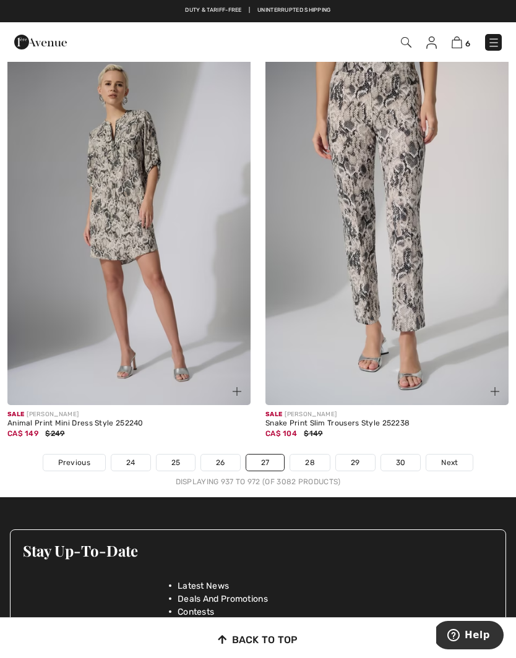
scroll to position [7357, 0]
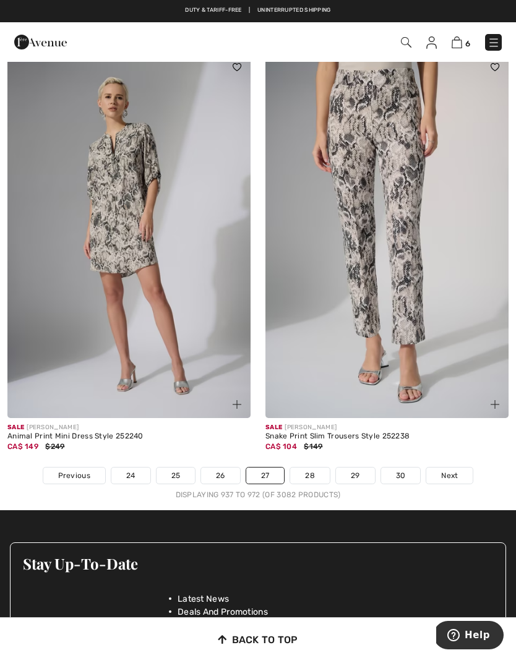
click at [456, 470] on span "Next" at bounding box center [449, 475] width 17 height 11
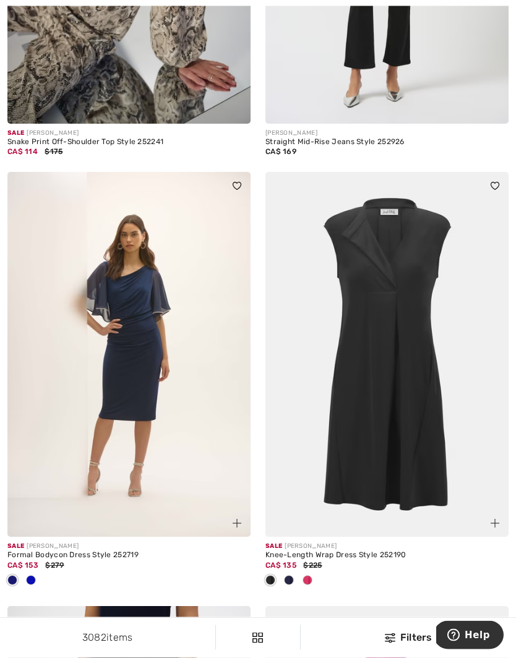
scroll to position [397, 0]
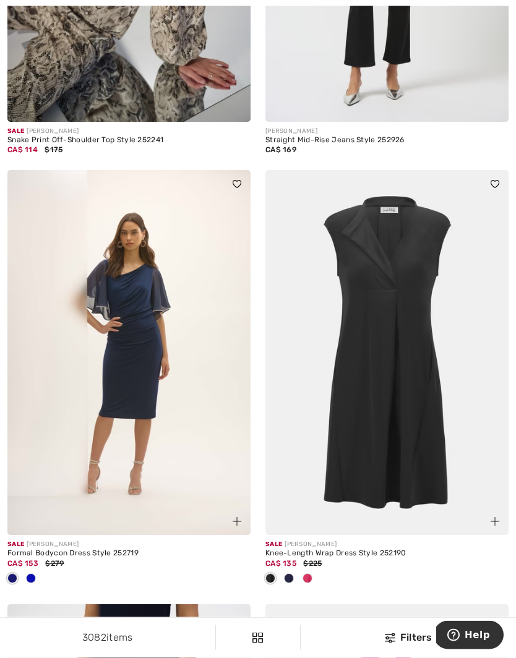
click at [293, 577] on span at bounding box center [289, 579] width 10 height 10
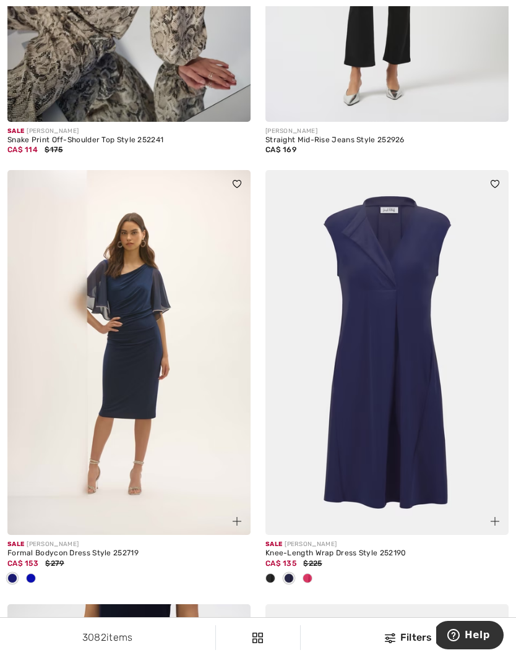
click at [313, 574] on div at bounding box center [307, 579] width 19 height 20
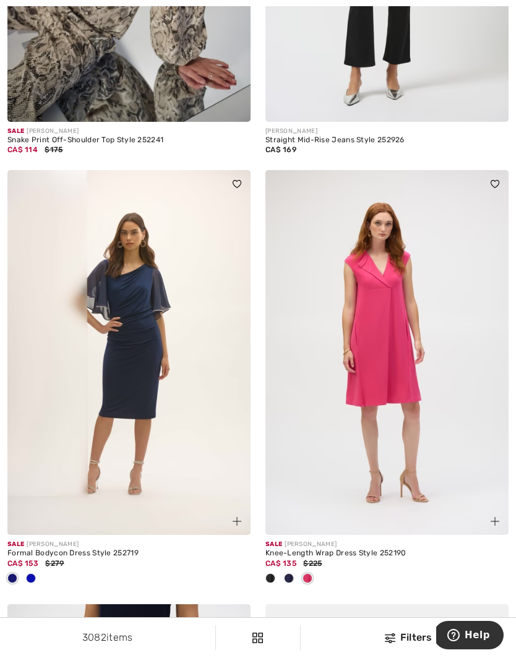
click at [297, 577] on div at bounding box center [288, 579] width 19 height 20
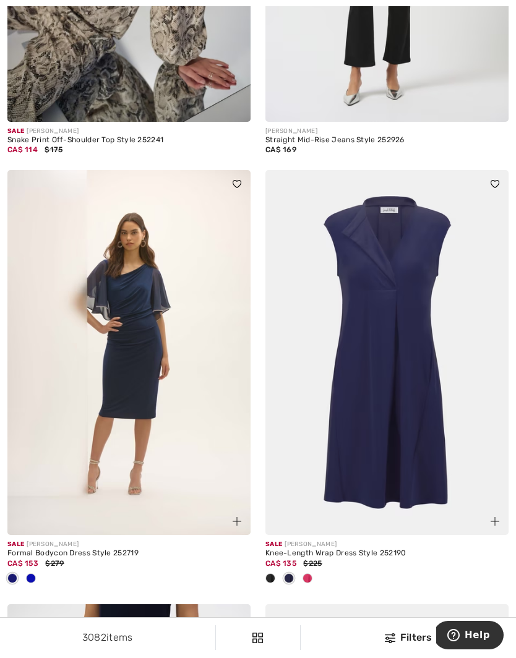
click at [272, 578] on span at bounding box center [270, 578] width 10 height 10
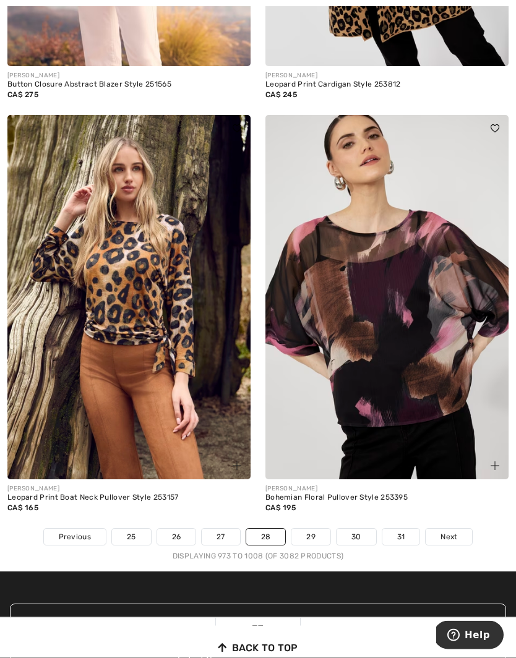
scroll to position [7410, 0]
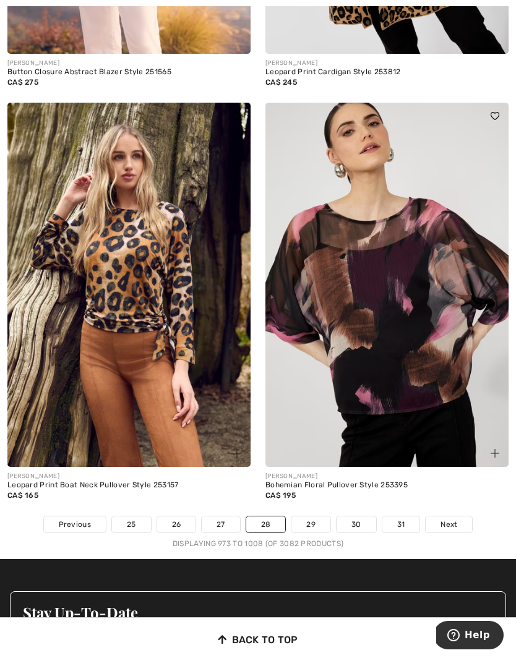
click at [451, 519] on span "Next" at bounding box center [448, 524] width 17 height 11
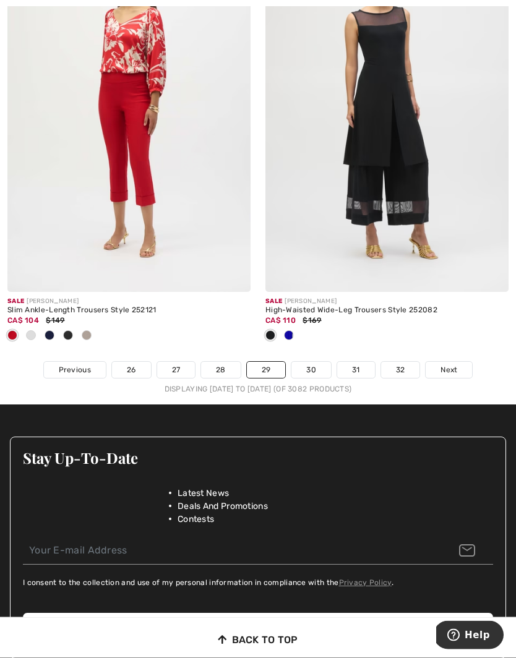
scroll to position [7547, 0]
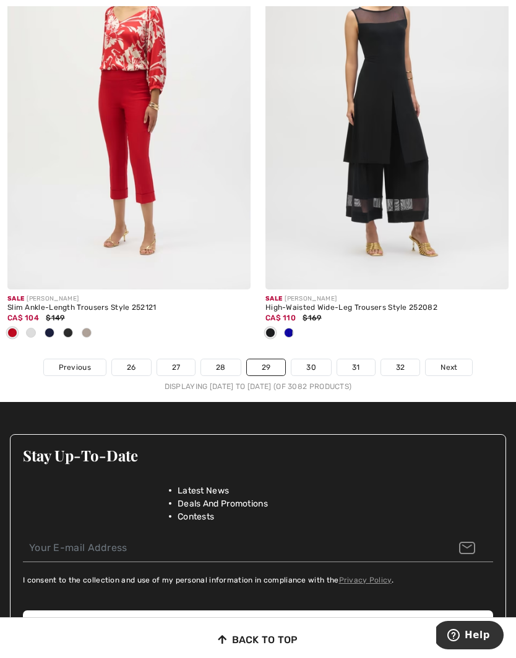
click at [454, 362] on span "Next" at bounding box center [448, 367] width 17 height 11
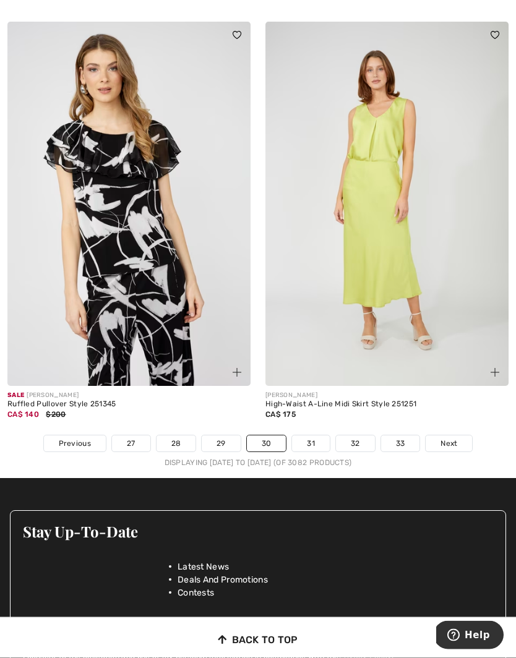
scroll to position [7491, 0]
click at [449, 438] on span "Next" at bounding box center [448, 443] width 17 height 11
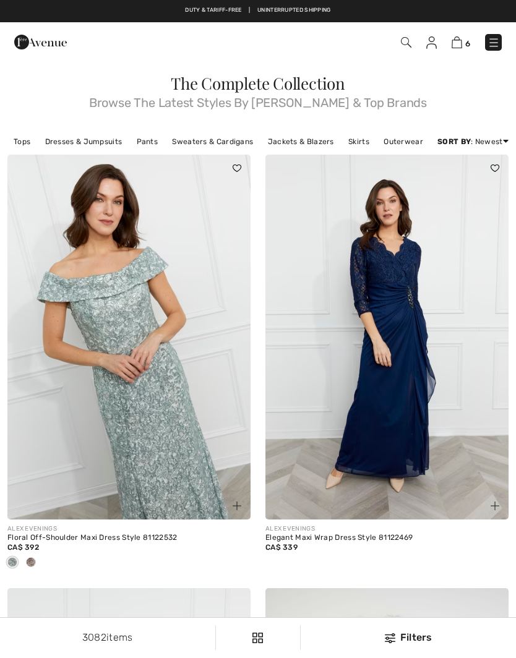
checkbox input "true"
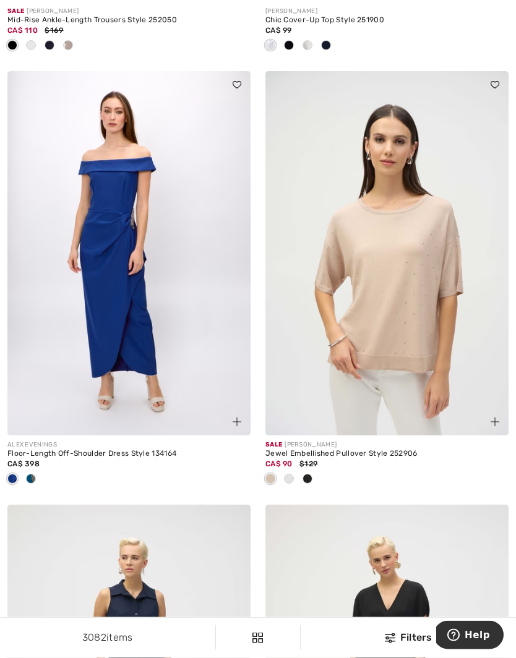
scroll to position [1385, 0]
click at [291, 476] on span at bounding box center [289, 478] width 10 height 10
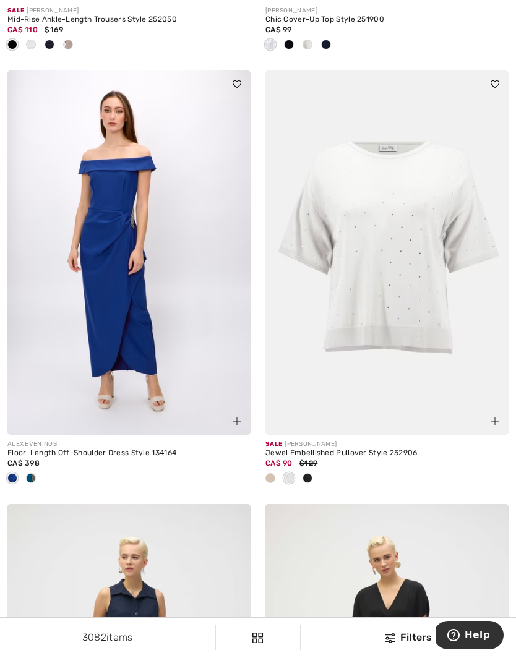
click at [316, 475] on div at bounding box center [307, 479] width 19 height 20
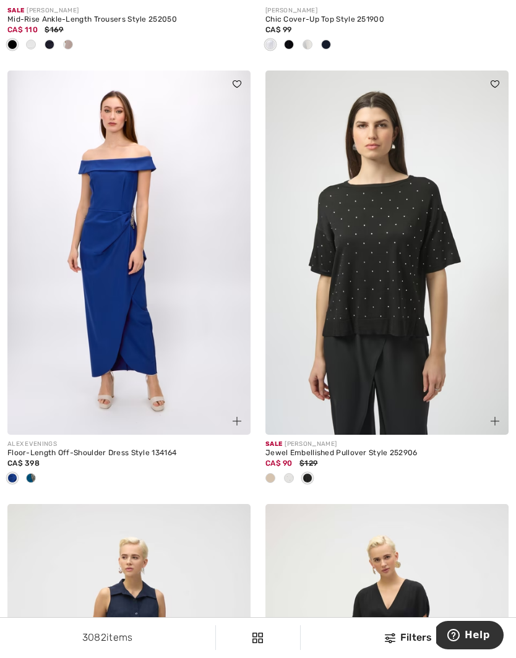
click at [274, 473] on span at bounding box center [270, 478] width 10 height 10
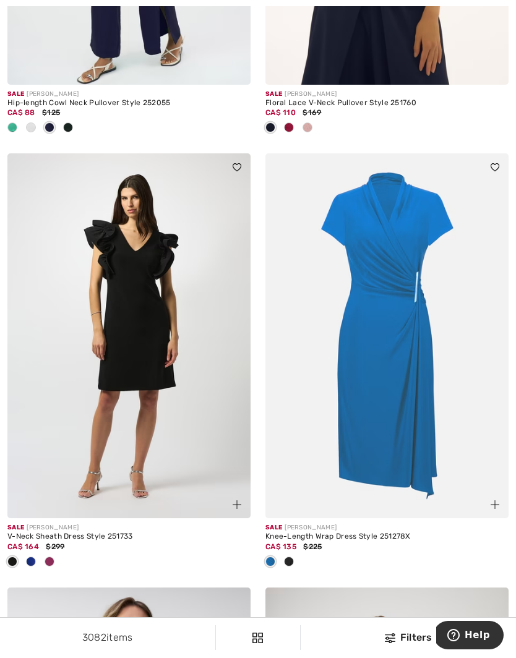
scroll to position [3146, 0]
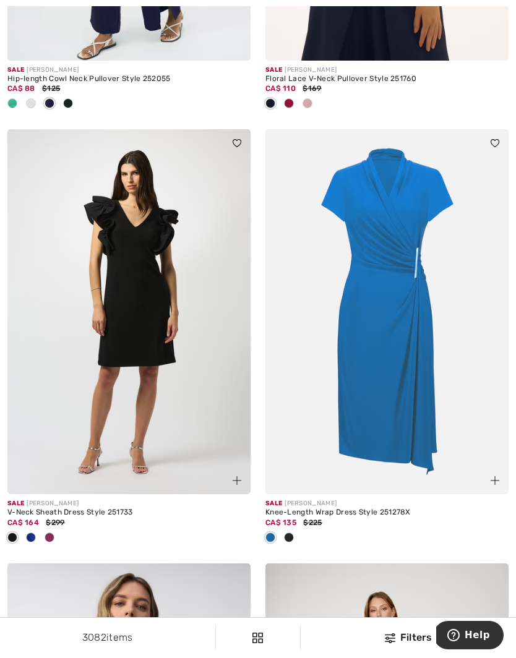
click at [296, 537] on div at bounding box center [288, 538] width 19 height 20
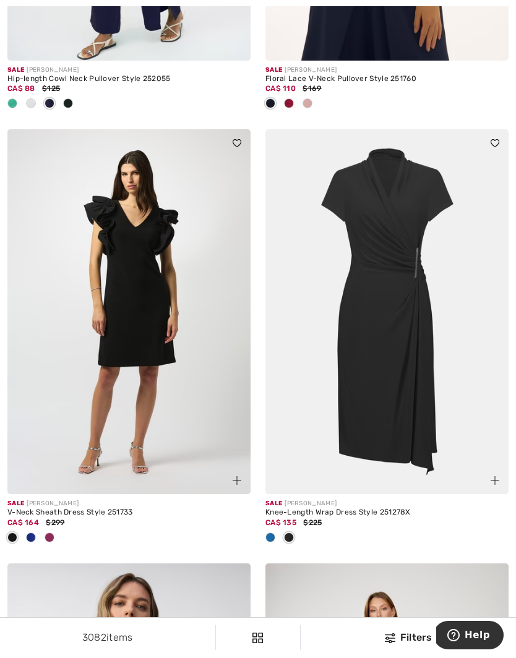
click at [273, 535] on span at bounding box center [270, 537] width 10 height 10
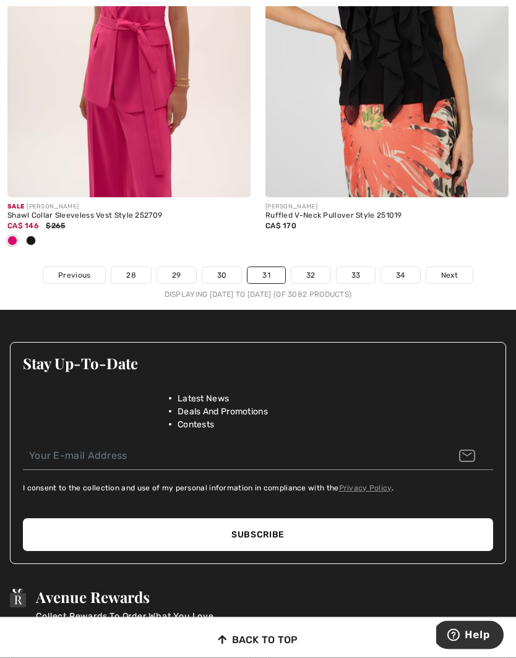
scroll to position [7773, 0]
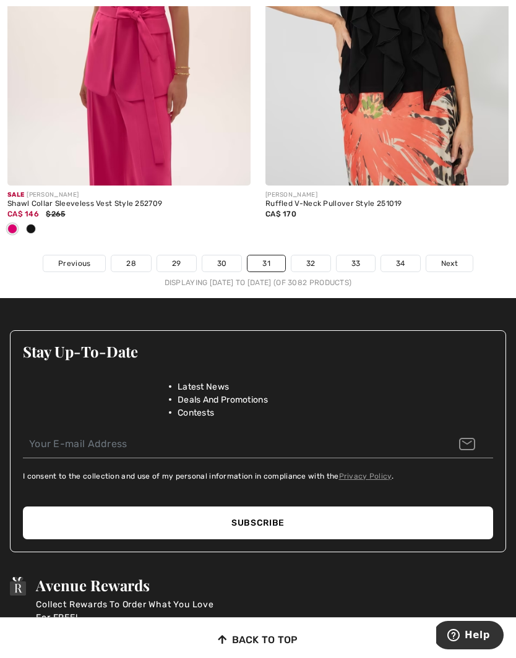
click at [312, 255] on link "32" at bounding box center [310, 263] width 39 height 16
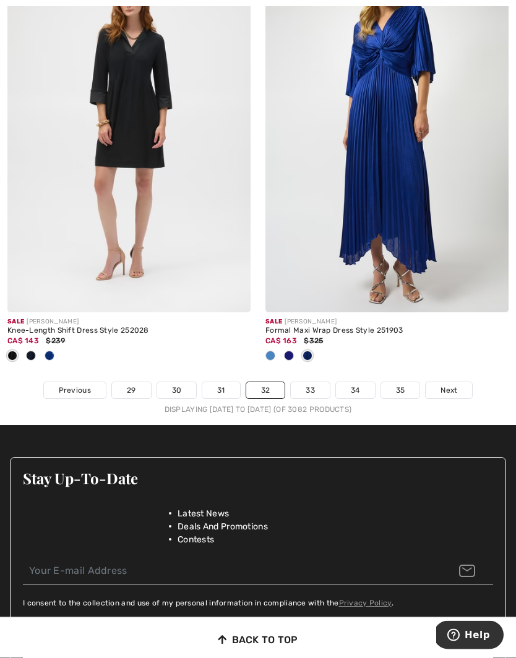
scroll to position [7585, 0]
click at [454, 384] on span "Next" at bounding box center [448, 389] width 17 height 11
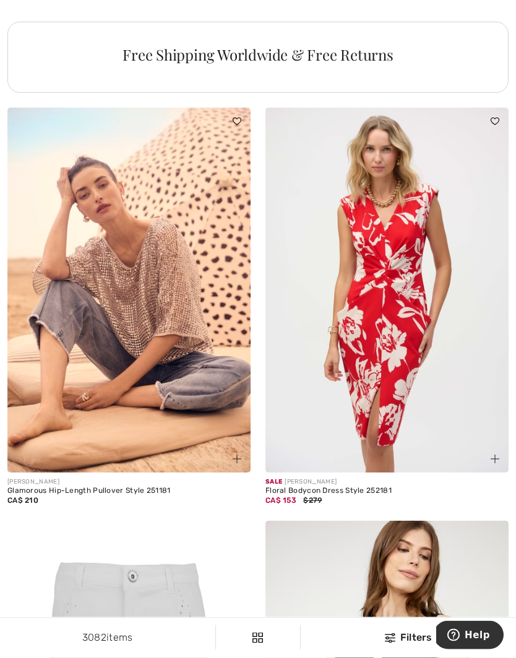
scroll to position [5299, 0]
click at [495, 454] on img at bounding box center [494, 458] width 9 height 9
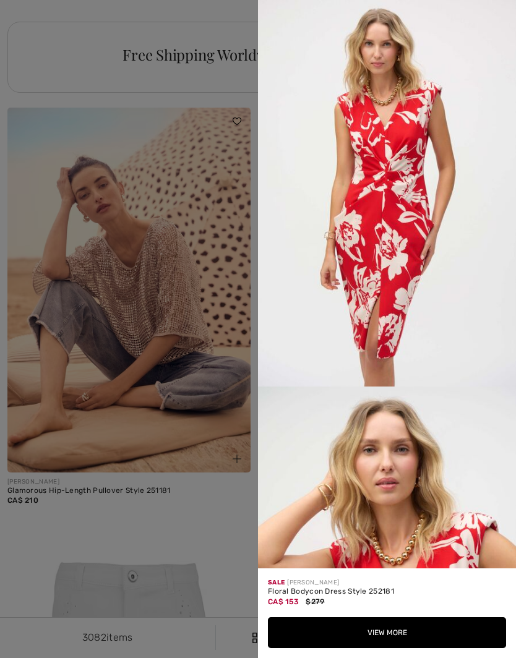
click at [380, 648] on button "View More" at bounding box center [387, 632] width 238 height 31
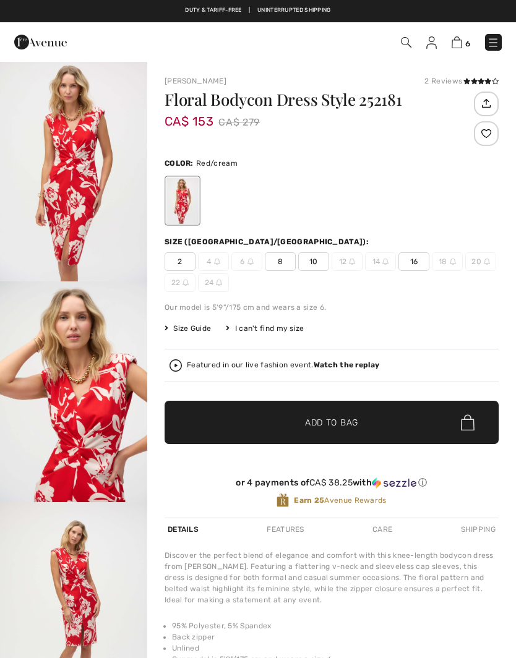
checkbox input "true"
click at [284, 260] on span "8" at bounding box center [280, 261] width 31 height 19
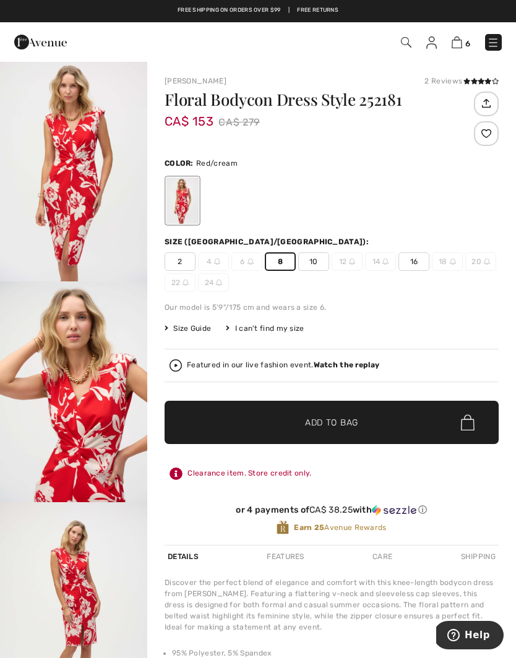
click at [332, 420] on span "Add to Bag" at bounding box center [331, 422] width 53 height 13
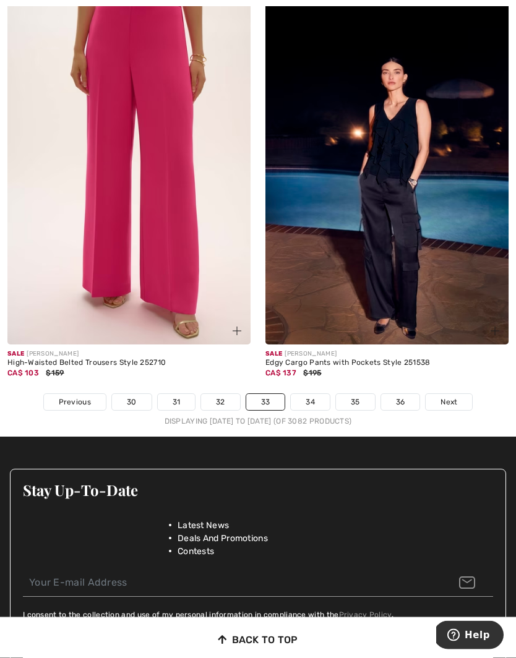
scroll to position [7575, 0]
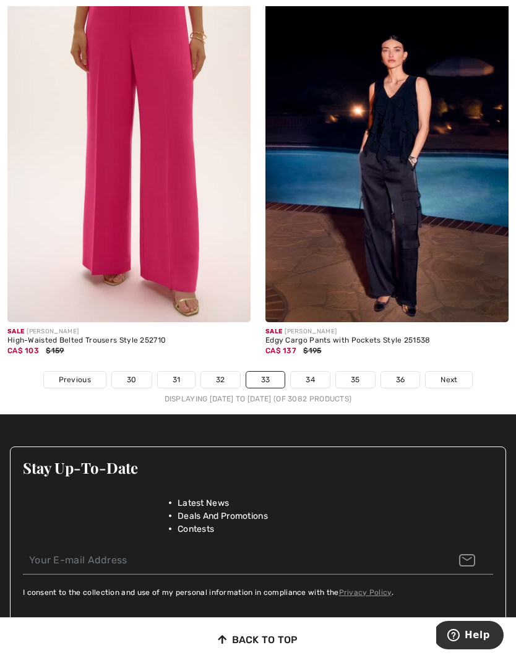
click at [456, 374] on span "Next" at bounding box center [448, 379] width 17 height 11
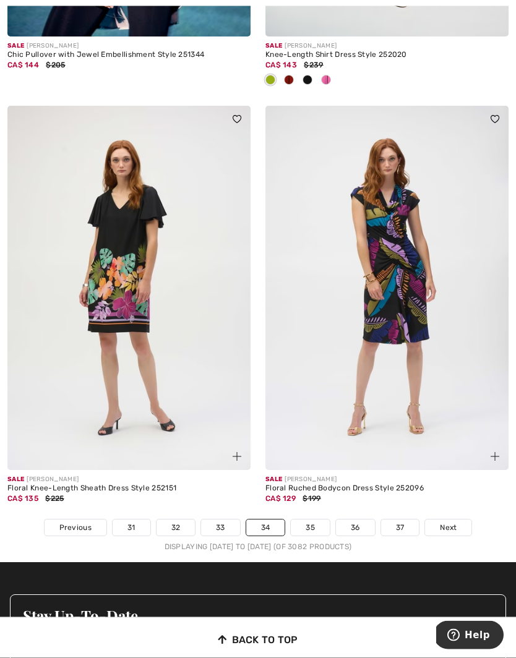
scroll to position [7448, 0]
click at [457, 519] on link "Next" at bounding box center [448, 527] width 46 height 16
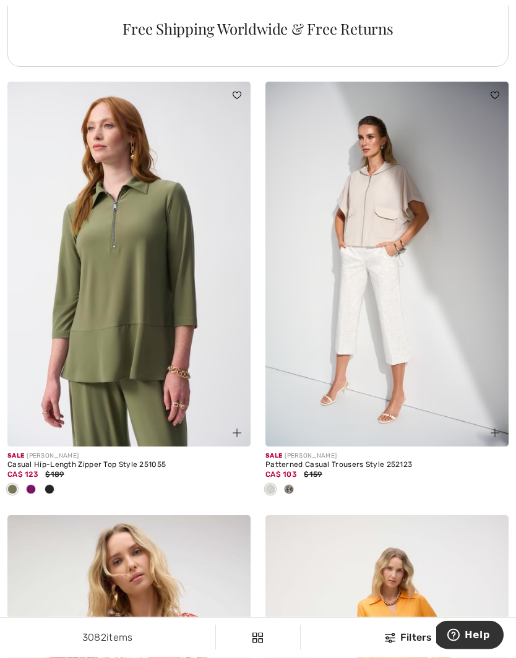
scroll to position [5325, 0]
click at [294, 480] on div at bounding box center [288, 490] width 19 height 20
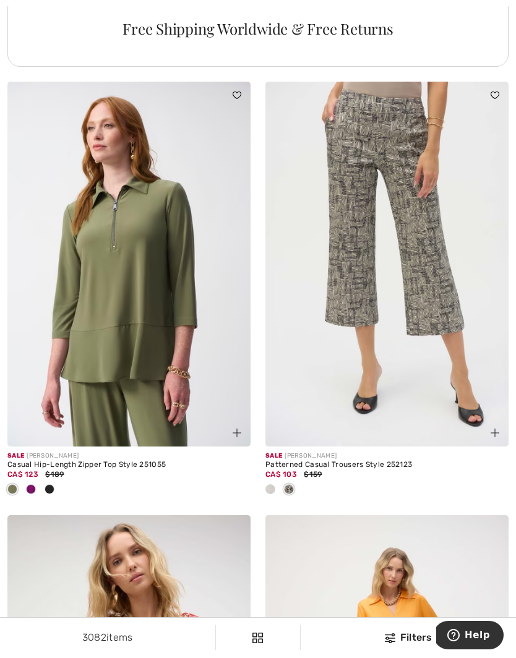
click at [276, 480] on div at bounding box center [270, 490] width 19 height 20
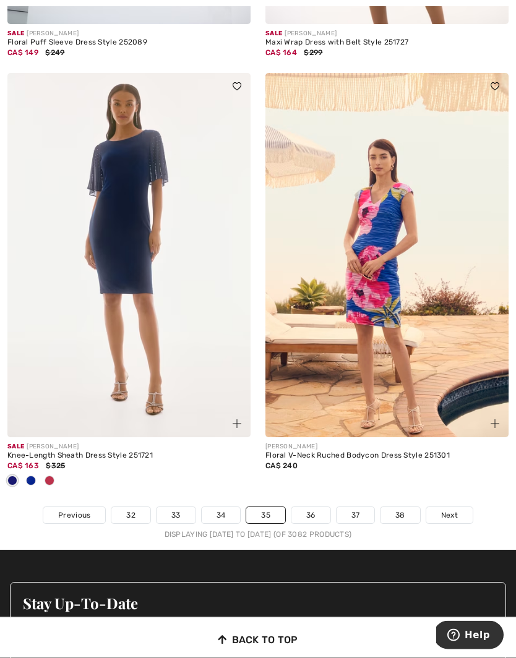
scroll to position [7420, 0]
click at [455, 509] on span "Next" at bounding box center [449, 514] width 17 height 11
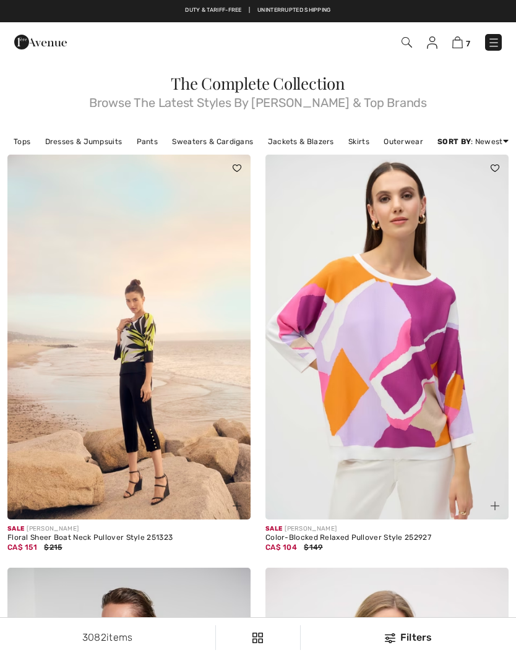
checkbox input "true"
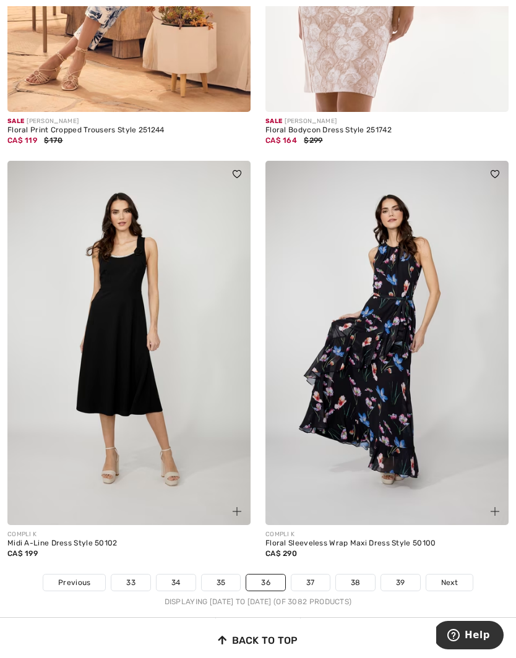
scroll to position [7293, 0]
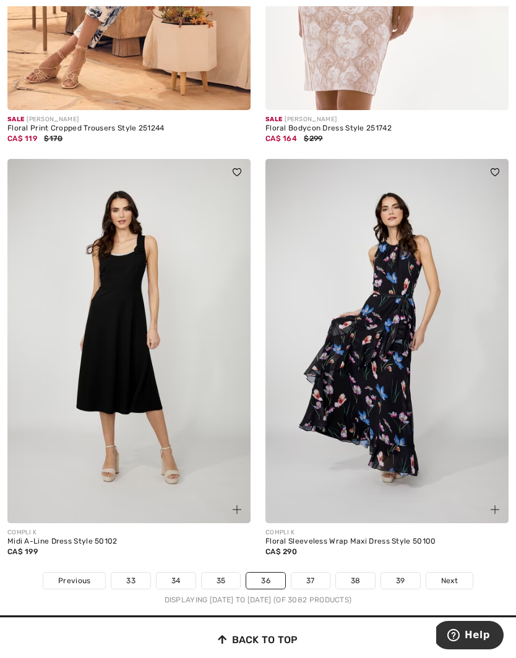
click at [457, 575] on span "Next" at bounding box center [449, 580] width 17 height 11
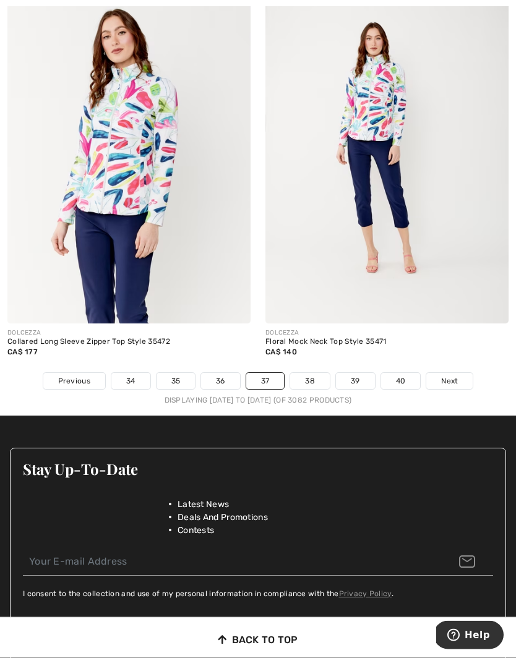
scroll to position [7513, 0]
click at [451, 375] on span "Next" at bounding box center [449, 380] width 17 height 11
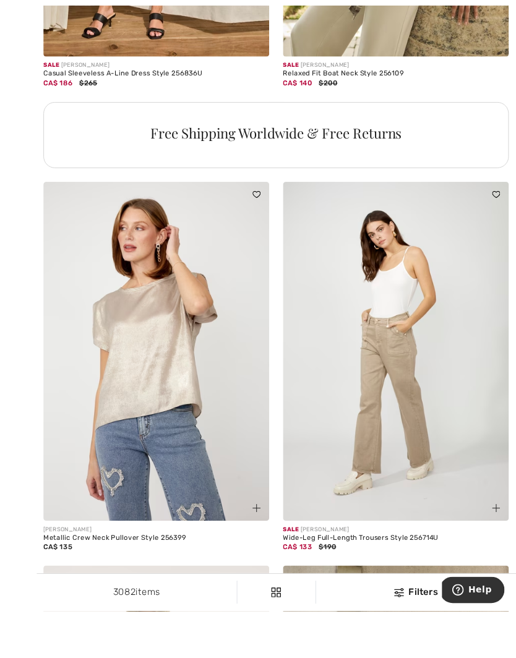
scroll to position [5232, 0]
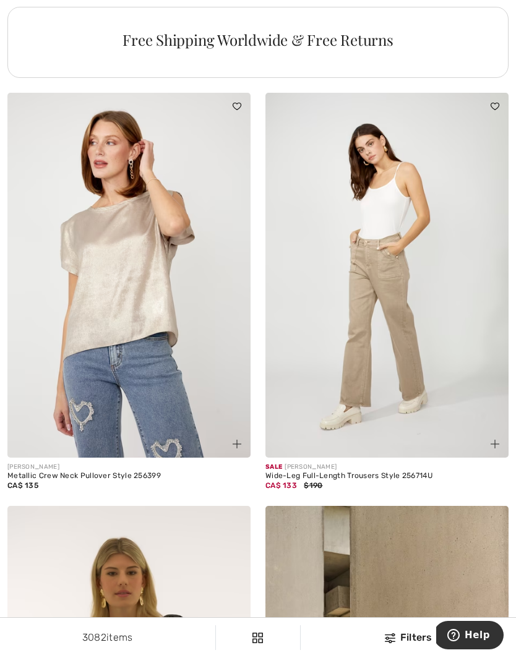
click at [449, 362] on img at bounding box center [386, 275] width 243 height 365
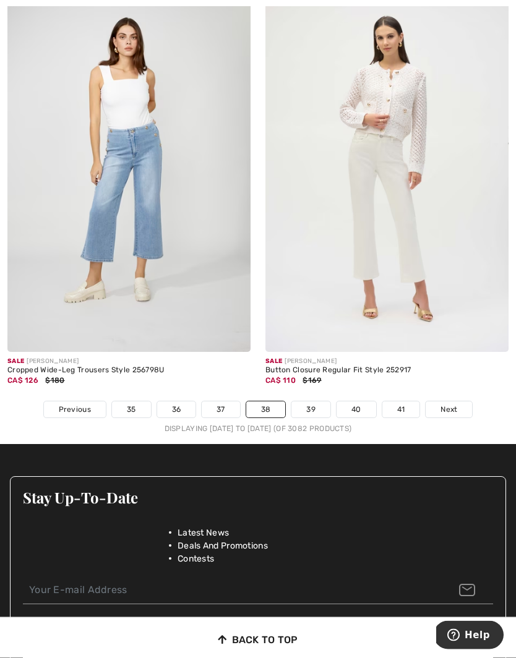
scroll to position [7433, 0]
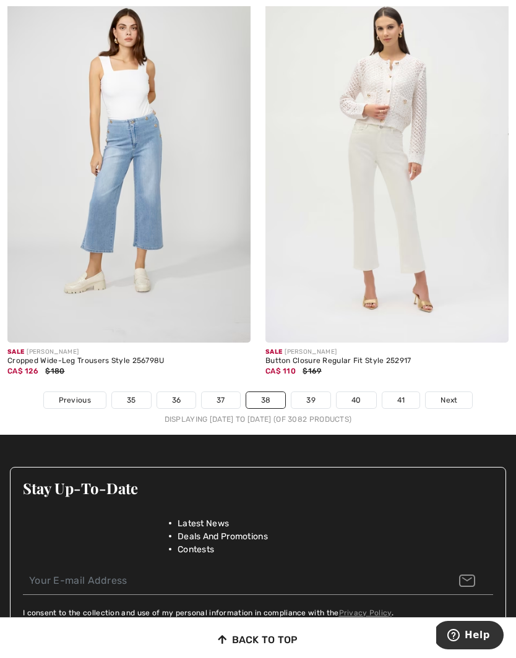
click at [451, 394] on span "Next" at bounding box center [448, 399] width 17 height 11
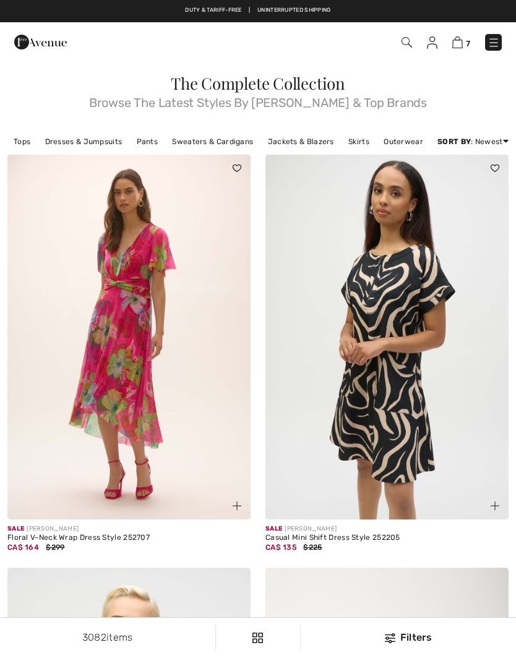
checkbox input "true"
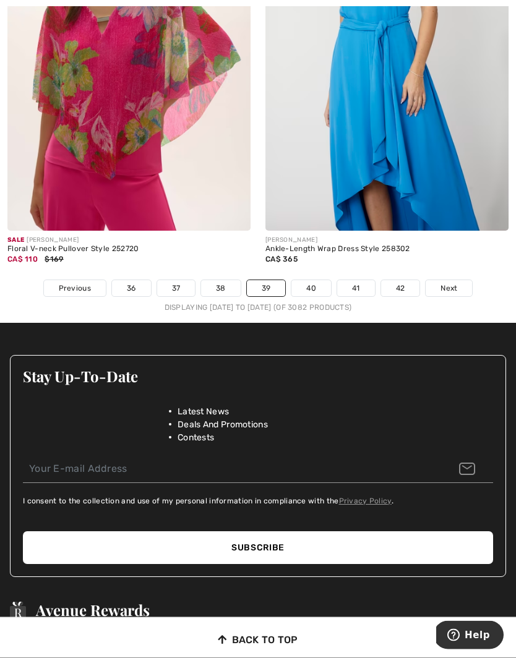
scroll to position [7606, 0]
click at [317, 286] on link "40" at bounding box center [311, 288] width 40 height 16
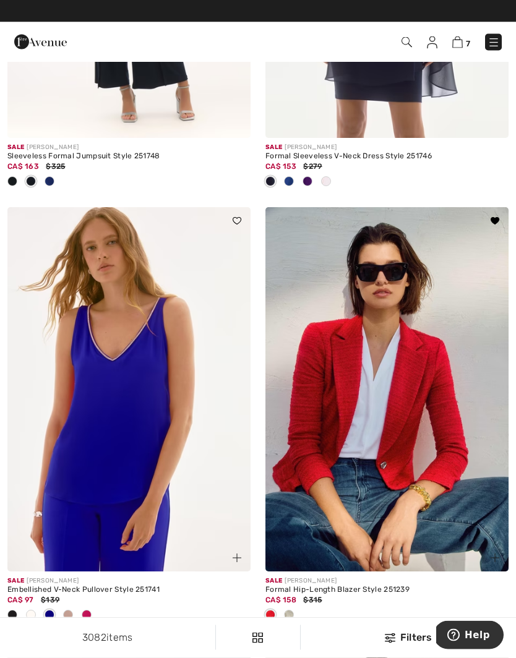
scroll to position [1207, 0]
click at [412, 409] on img at bounding box center [386, 389] width 243 height 365
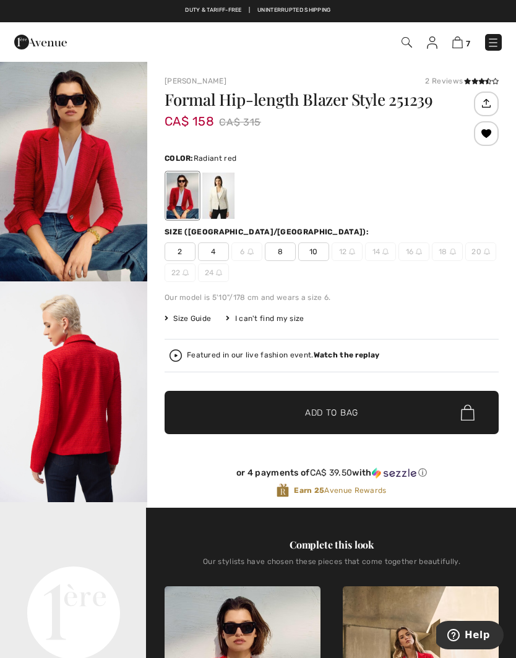
click at [278, 248] on span "8" at bounding box center [280, 251] width 31 height 19
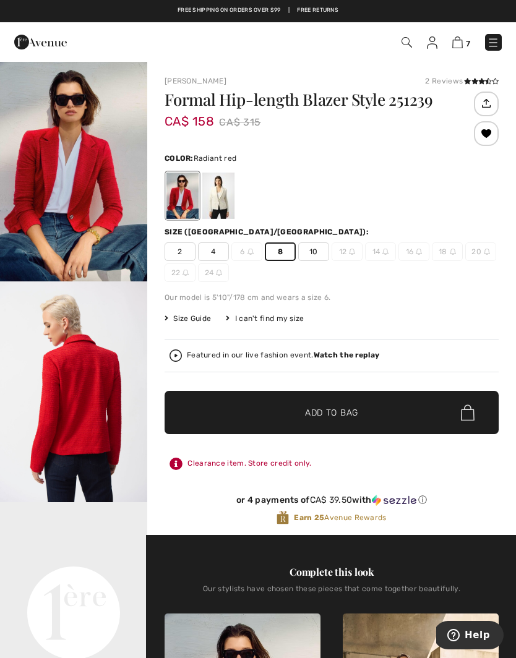
click at [345, 410] on span "Add to Bag" at bounding box center [331, 412] width 53 height 13
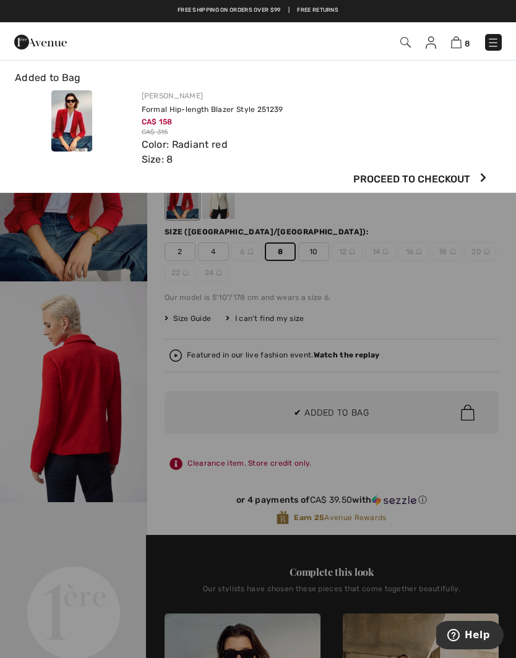
click at [435, 106] on div "[PERSON_NAME] Formal Hip-length Blazer Style 251239 CA$ 158 CA$ 315 Color: Radi…" at bounding box center [320, 128] width 372 height 77
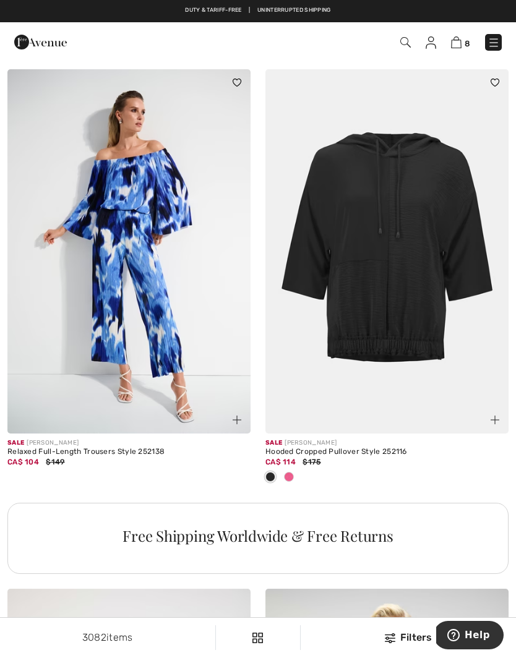
scroll to position [4817, 0]
click at [300, 470] on div at bounding box center [386, 478] width 243 height 20
click at [297, 472] on div at bounding box center [288, 478] width 19 height 20
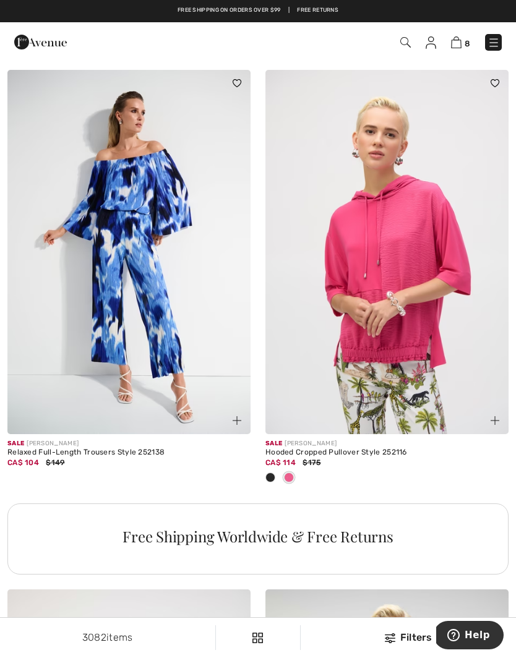
click at [279, 468] on div at bounding box center [270, 478] width 19 height 20
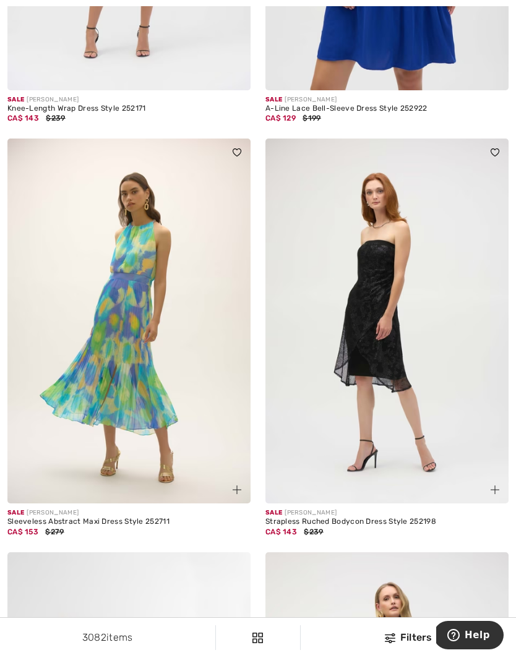
scroll to position [5682, 0]
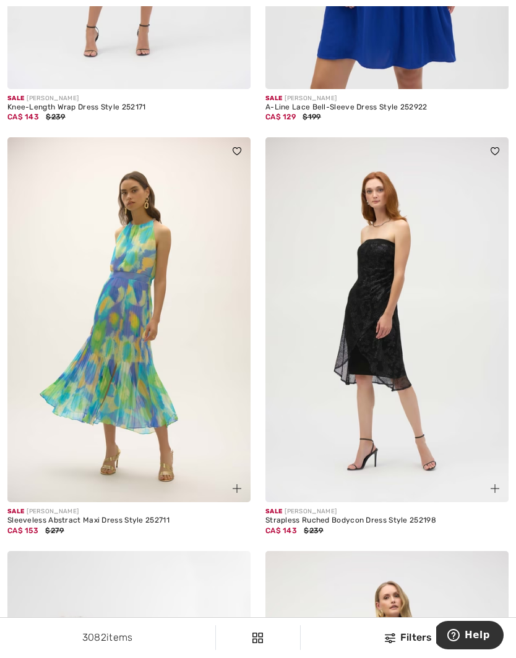
click at [131, 420] on img at bounding box center [128, 319] width 243 height 365
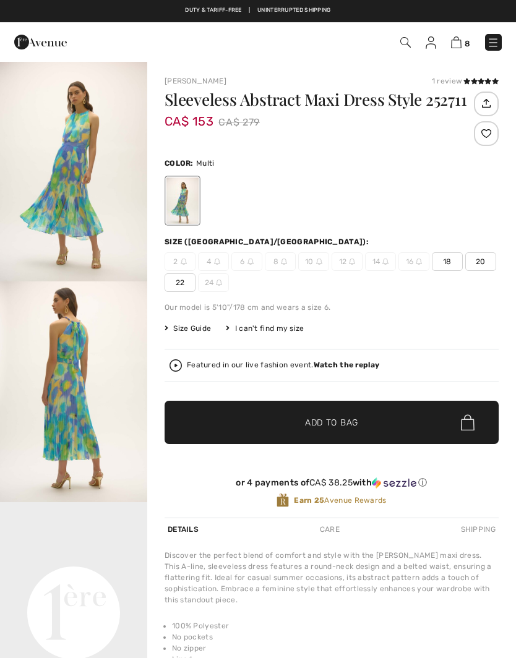
checkbox input "true"
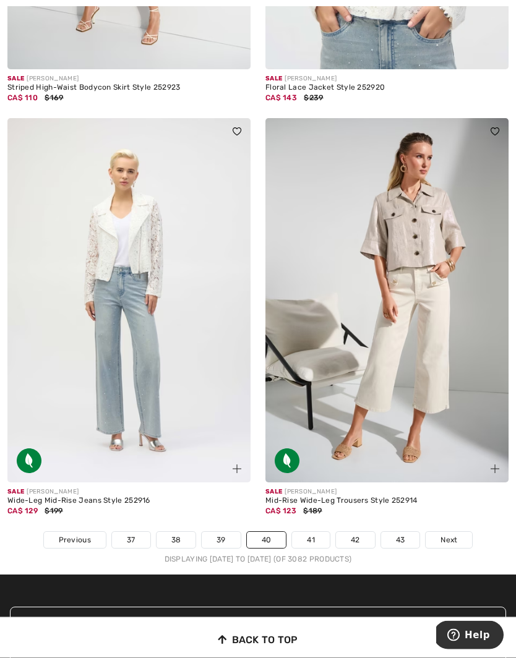
scroll to position [7354, 0]
click at [455, 534] on span "Next" at bounding box center [448, 539] width 17 height 11
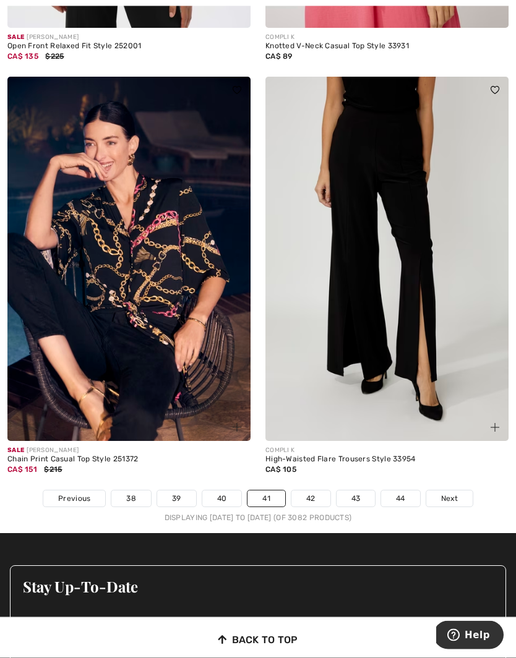
scroll to position [7318, 0]
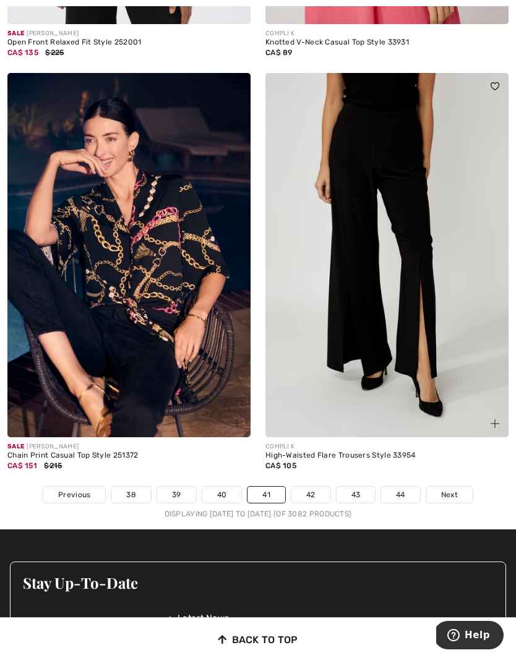
click at [455, 493] on link "Next" at bounding box center [449, 494] width 46 height 16
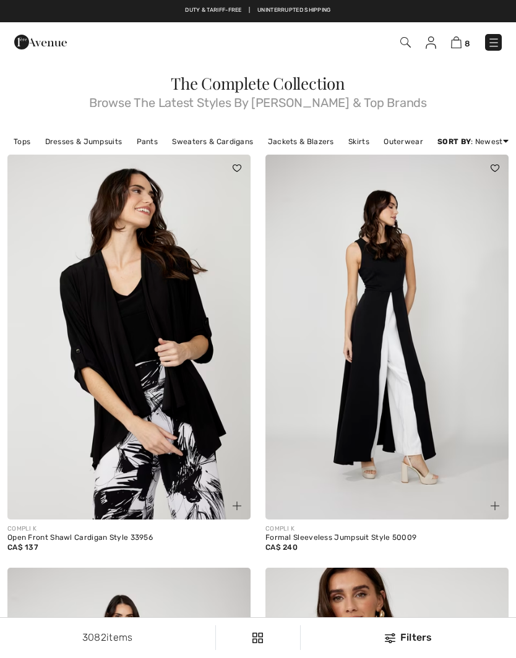
checkbox input "true"
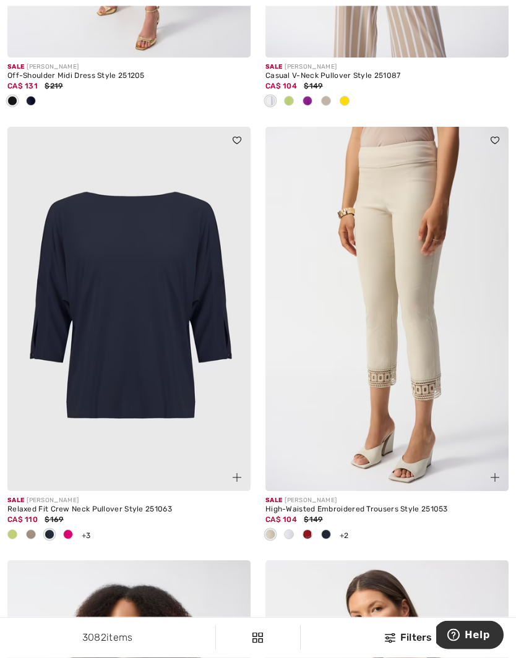
scroll to position [6126, 0]
click at [72, 529] on span at bounding box center [68, 534] width 10 height 10
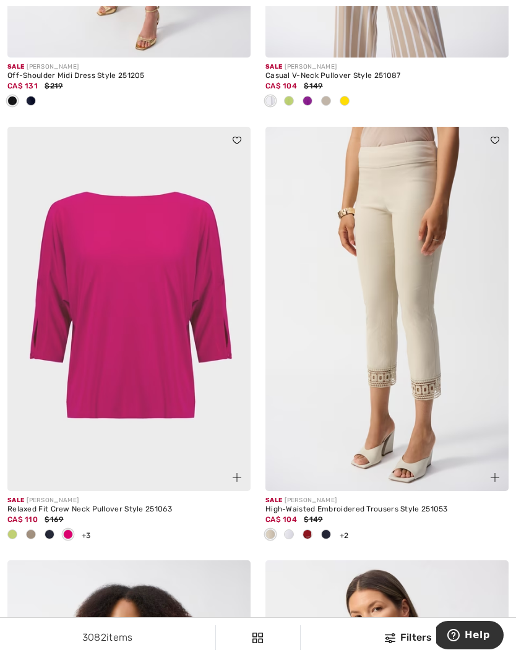
click at [35, 529] on span at bounding box center [31, 534] width 10 height 10
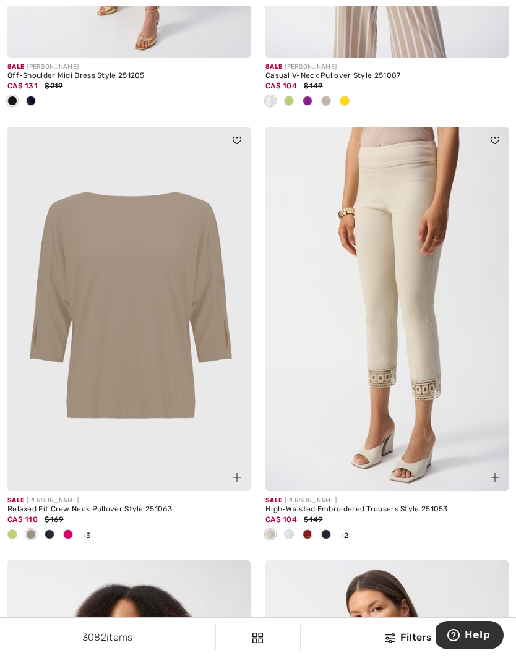
click at [20, 525] on div at bounding box center [12, 535] width 19 height 20
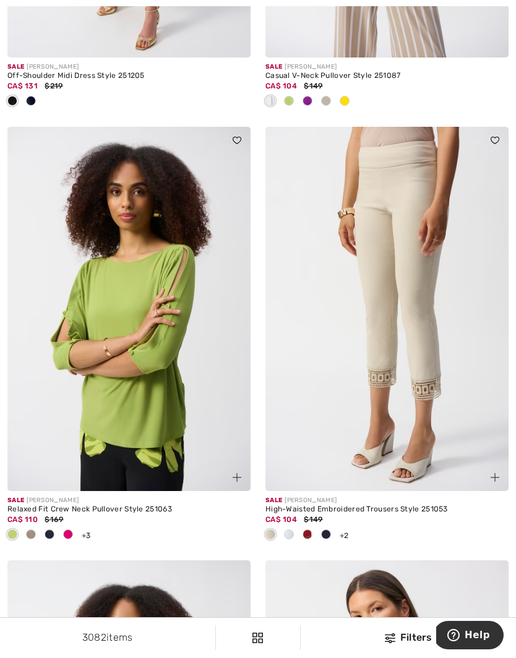
click at [55, 525] on div at bounding box center [49, 535] width 19 height 20
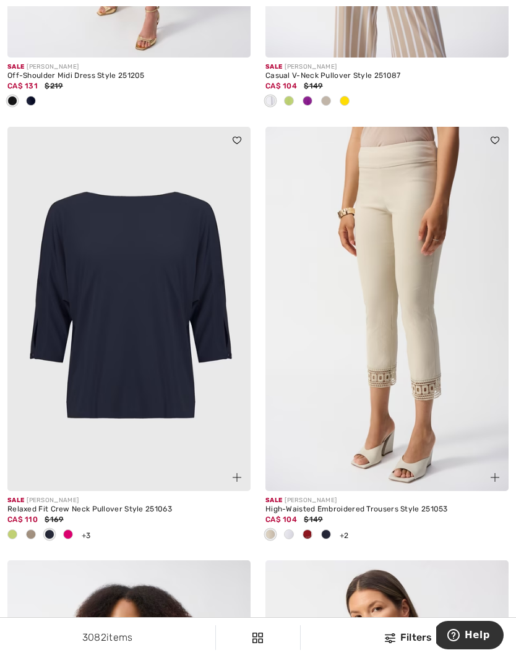
click at [69, 525] on div at bounding box center [68, 535] width 19 height 20
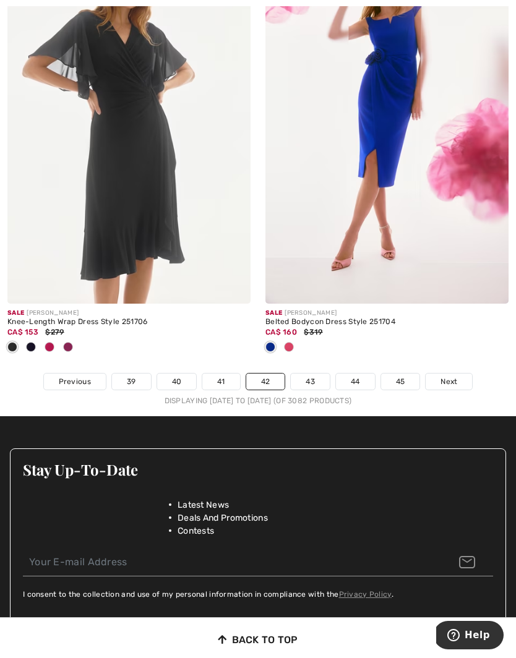
scroll to position [7608, 0]
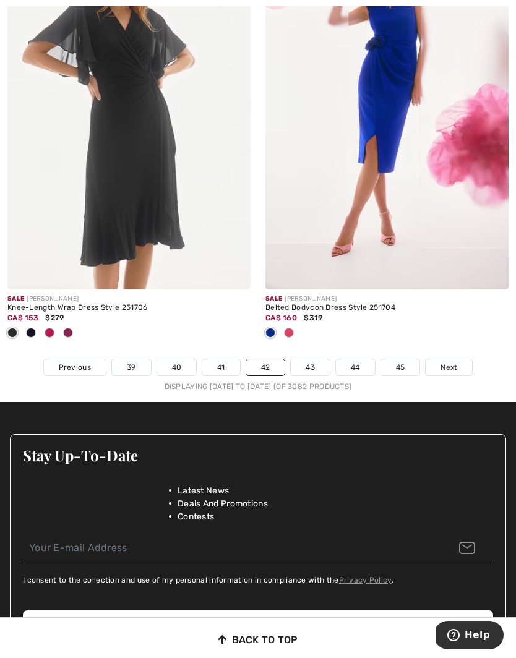
click at [457, 364] on link "Next" at bounding box center [448, 367] width 46 height 16
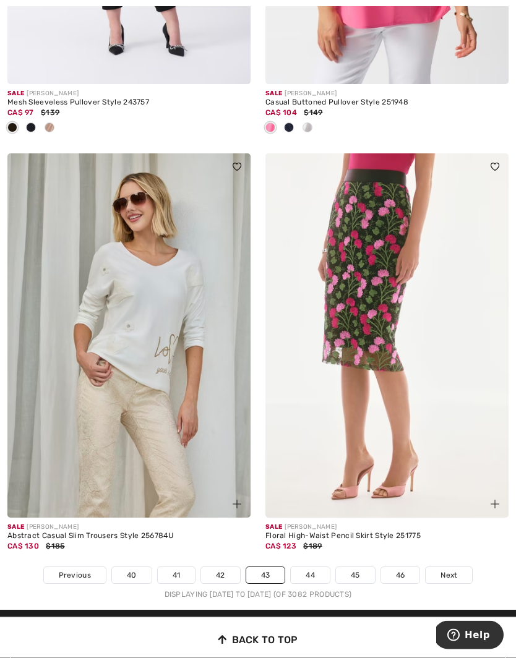
scroll to position [7381, 0]
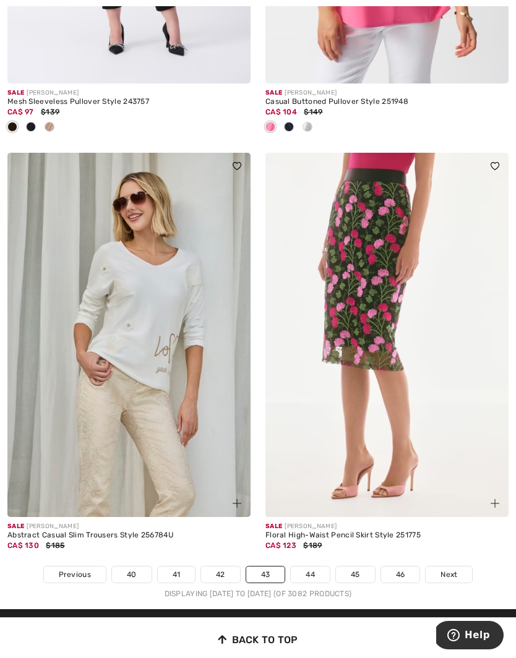
click at [457, 569] on span "Next" at bounding box center [448, 574] width 17 height 11
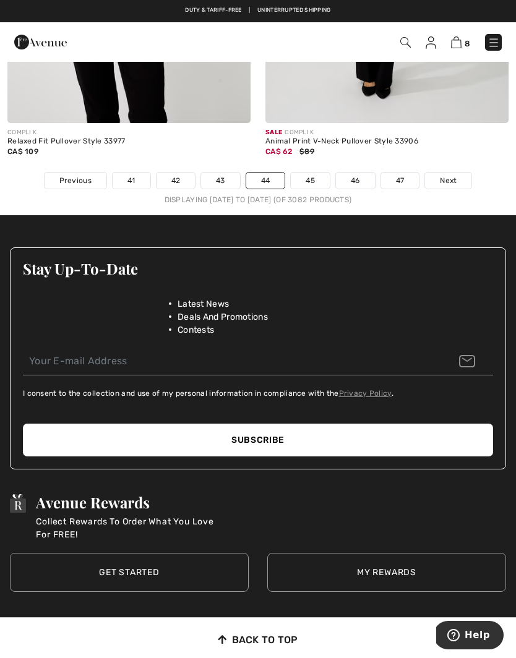
scroll to position [7715, 0]
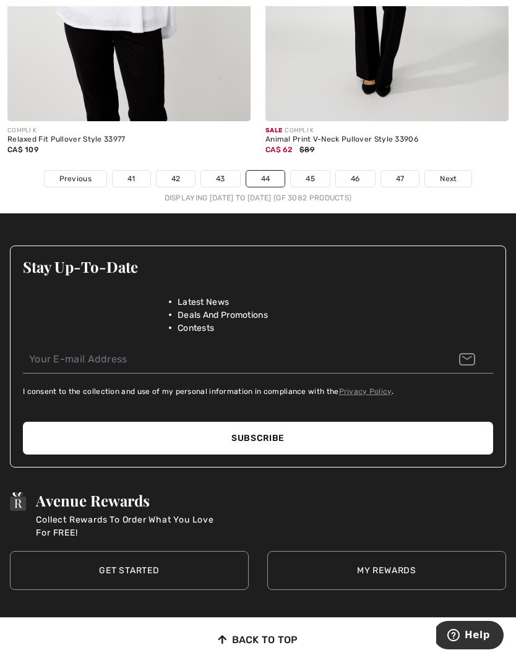
click at [316, 172] on link "45" at bounding box center [310, 179] width 39 height 16
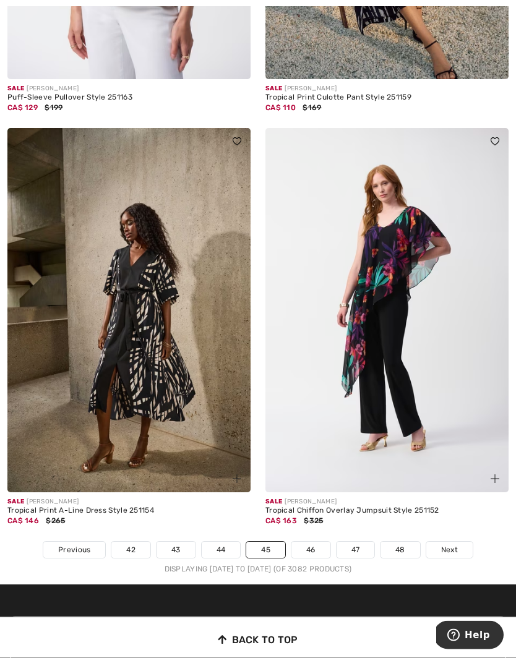
scroll to position [7283, 0]
click at [456, 544] on span "Next" at bounding box center [449, 549] width 17 height 11
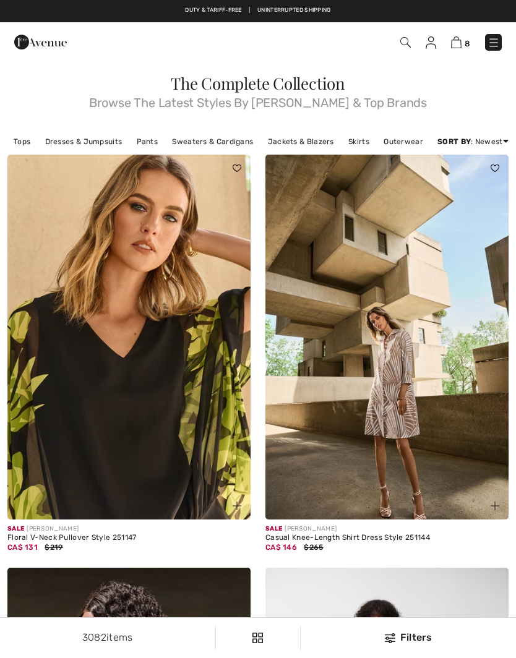
checkbox input "true"
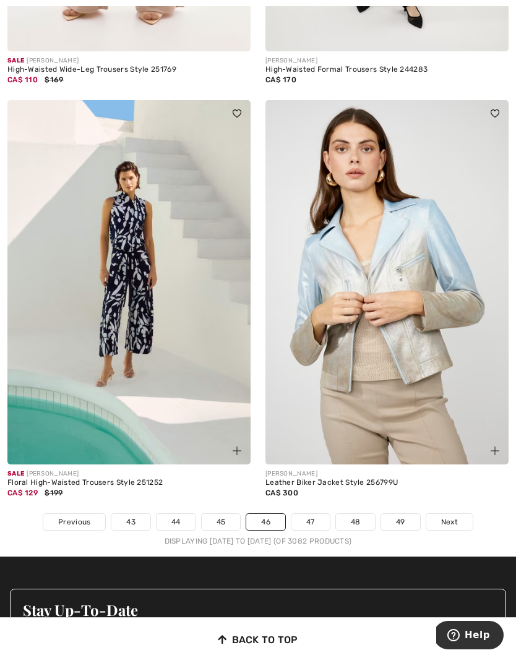
scroll to position [7436, 0]
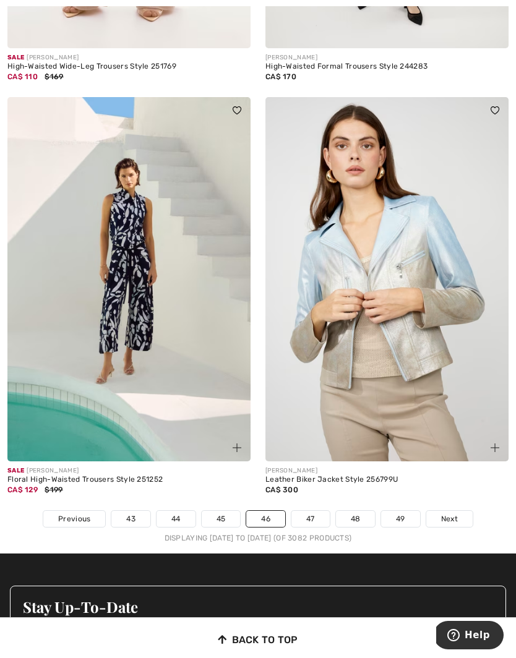
click at [454, 513] on span "Next" at bounding box center [449, 518] width 17 height 11
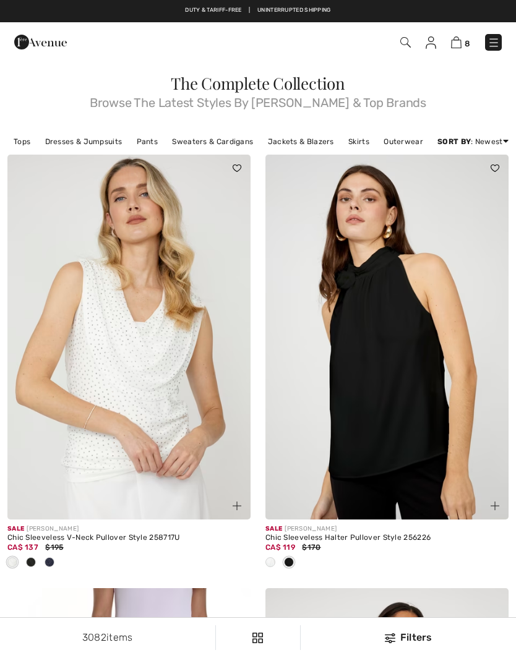
checkbox input "true"
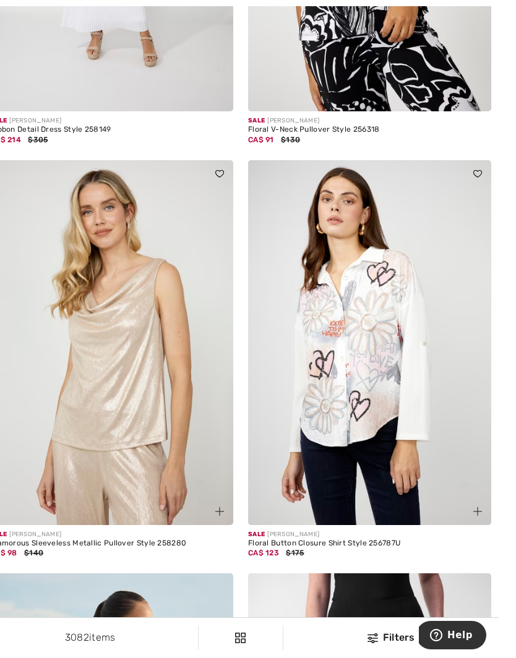
scroll to position [1716, 0]
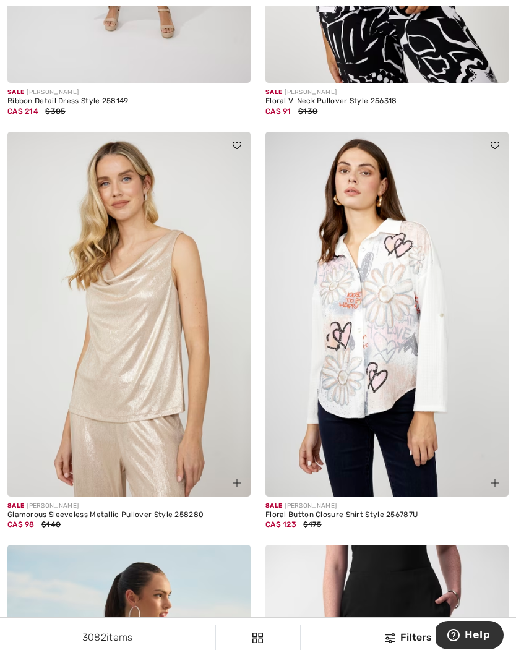
click at [497, 479] on img at bounding box center [494, 482] width 9 height 9
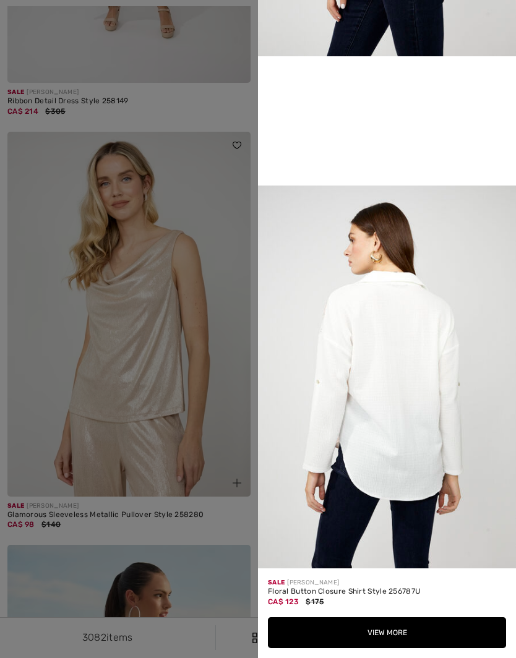
scroll to position [723, 0]
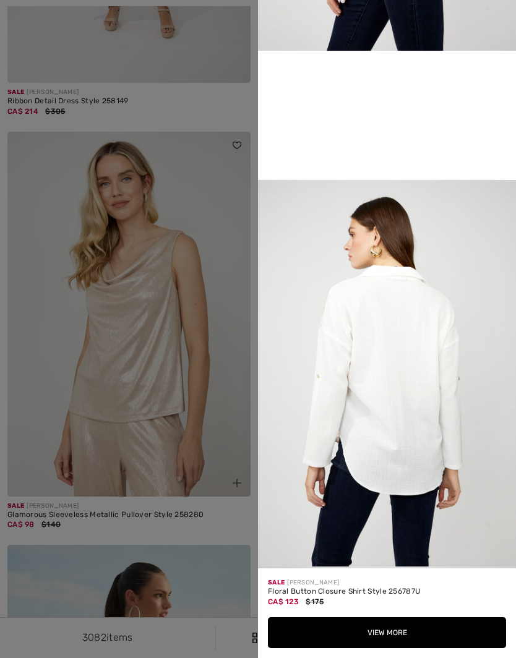
click at [219, 458] on div at bounding box center [258, 329] width 516 height 658
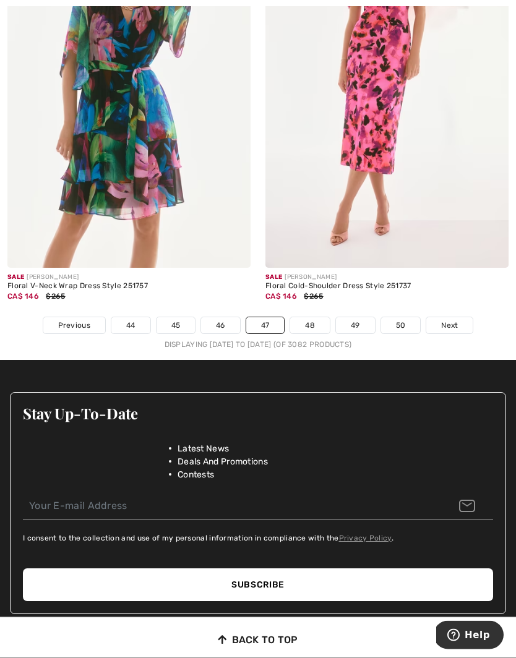
scroll to position [7650, 0]
click at [315, 319] on link "48" at bounding box center [310, 325] width 40 height 16
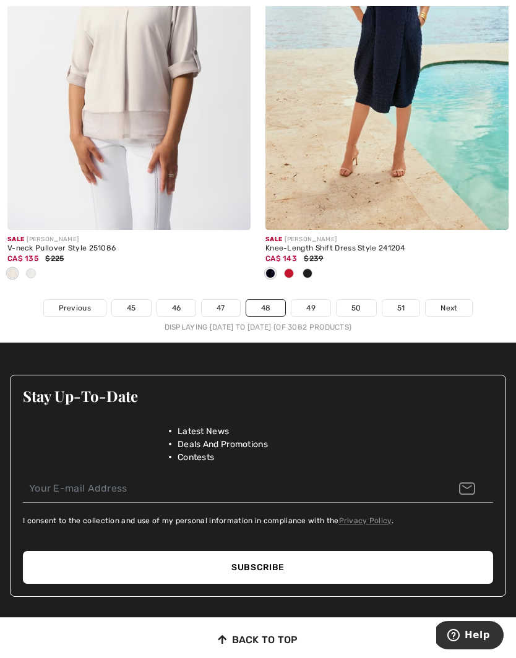
scroll to position [7684, 0]
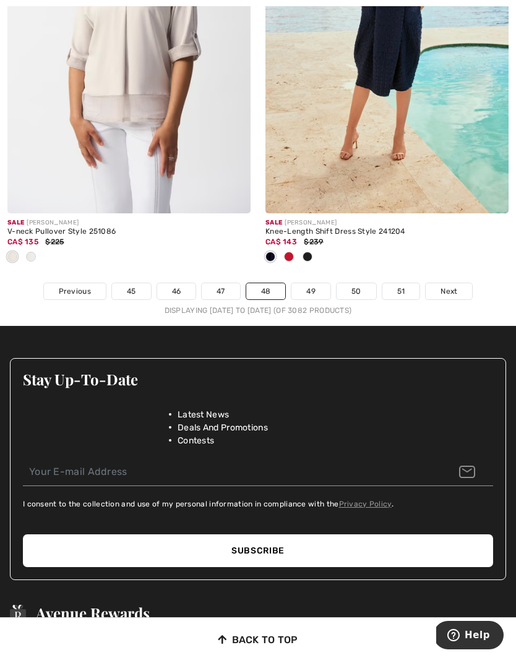
click at [316, 289] on link "49" at bounding box center [310, 291] width 39 height 16
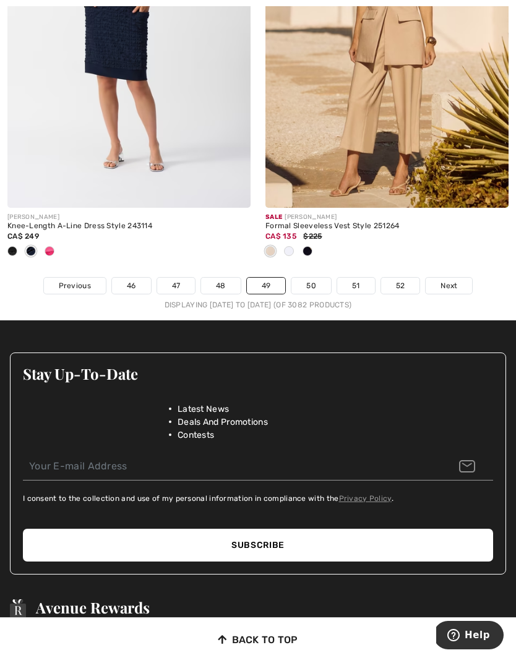
scroll to position [7654, 0]
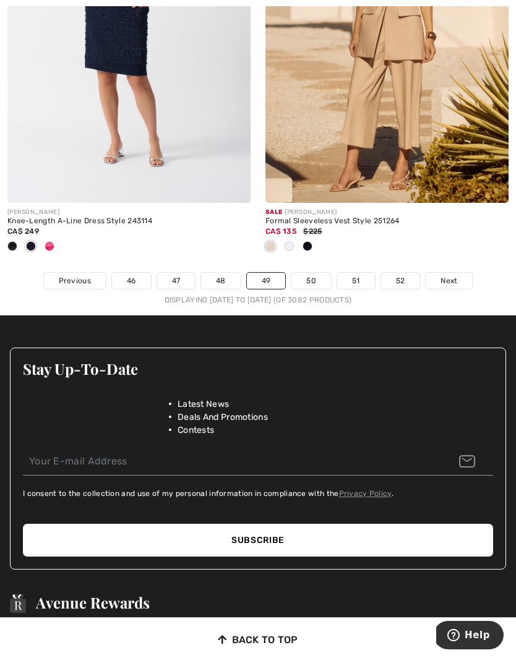
click at [318, 279] on link "50" at bounding box center [311, 281] width 40 height 16
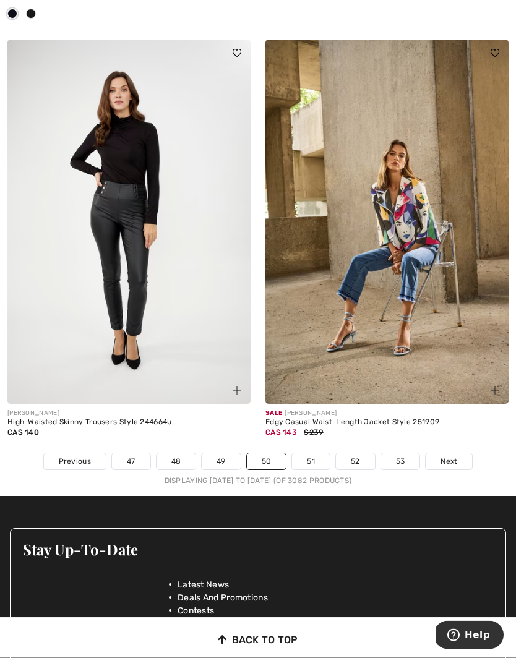
scroll to position [7494, 0]
click at [453, 457] on span "Next" at bounding box center [448, 461] width 17 height 11
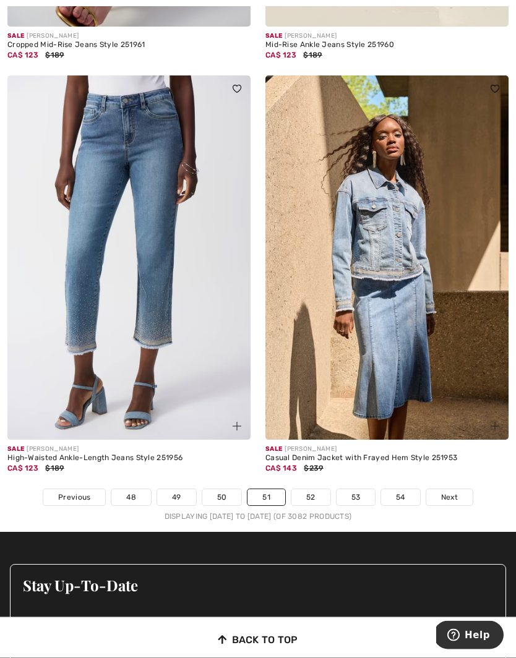
scroll to position [7422, 0]
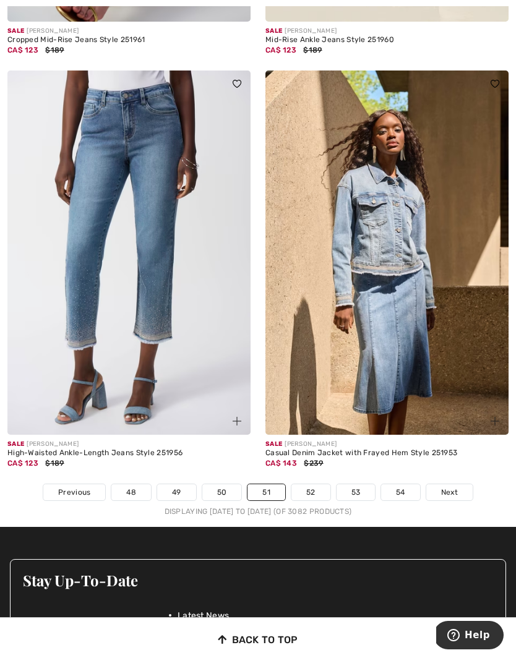
click at [454, 486] on span "Next" at bounding box center [449, 491] width 17 height 11
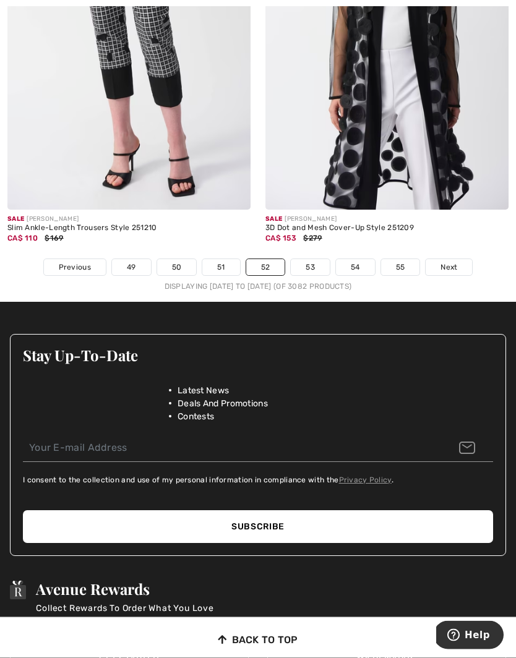
scroll to position [7626, 0]
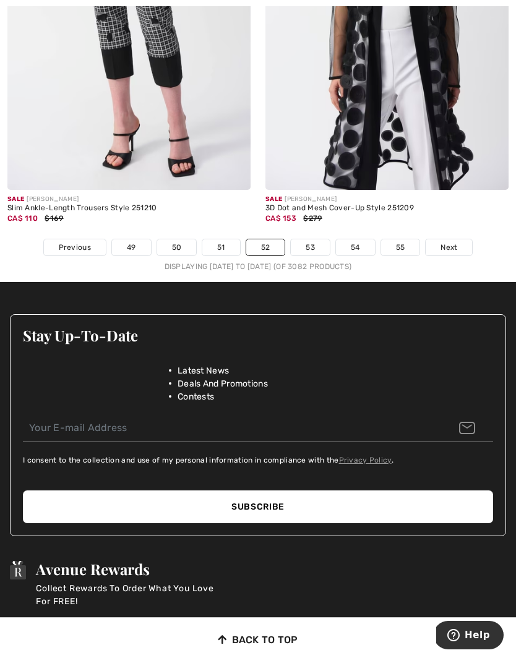
click at [312, 239] on link "53" at bounding box center [310, 247] width 39 height 16
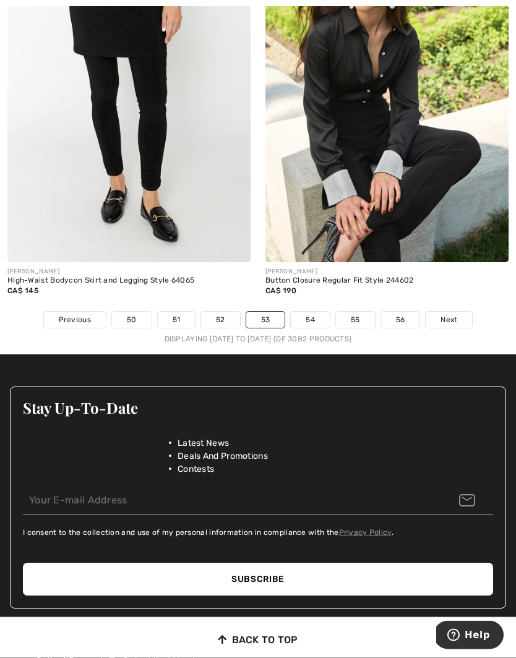
scroll to position [7574, 0]
click at [451, 316] on span "Next" at bounding box center [448, 319] width 17 height 11
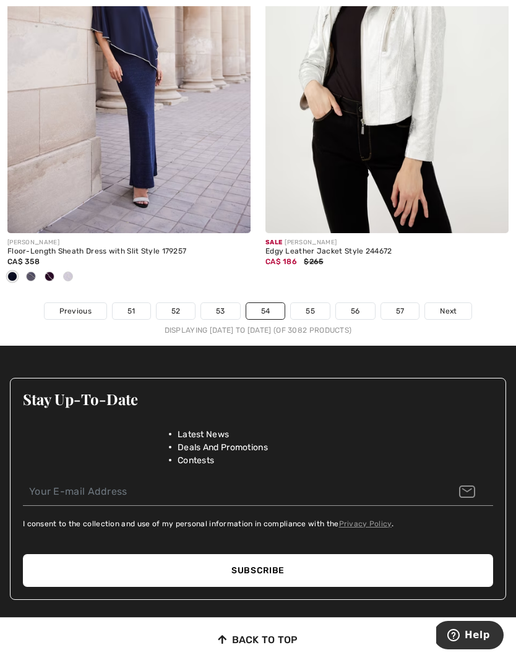
scroll to position [7630, 0]
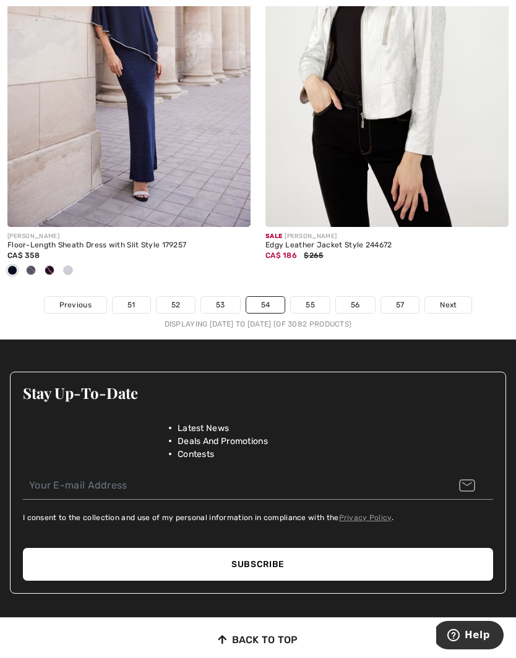
click at [320, 297] on link "55" at bounding box center [310, 305] width 39 height 16
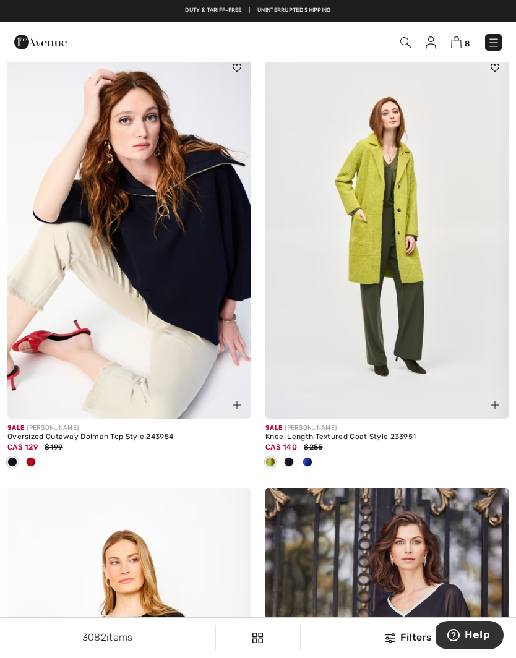
scroll to position [5804, 0]
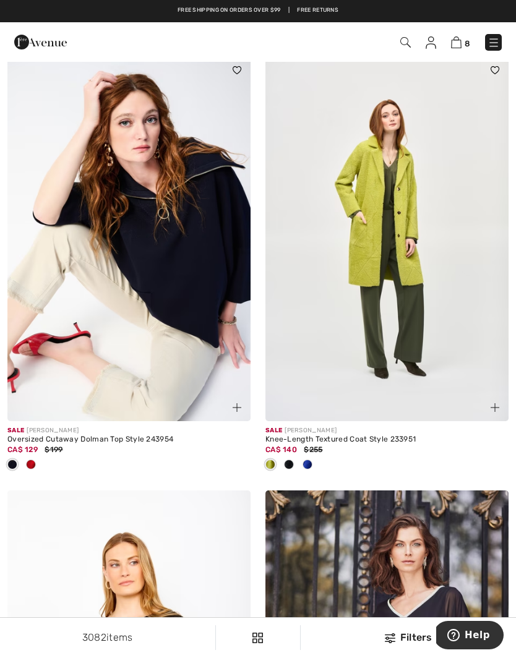
click at [37, 457] on div at bounding box center [31, 465] width 19 height 20
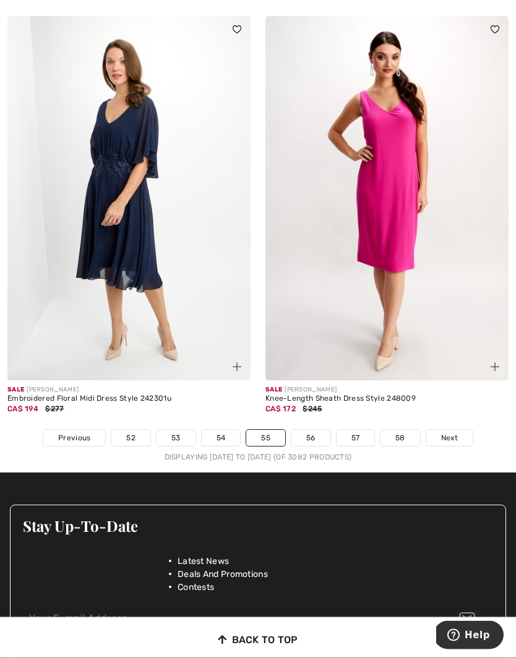
scroll to position [7538, 0]
click at [316, 433] on link "56" at bounding box center [310, 438] width 39 height 16
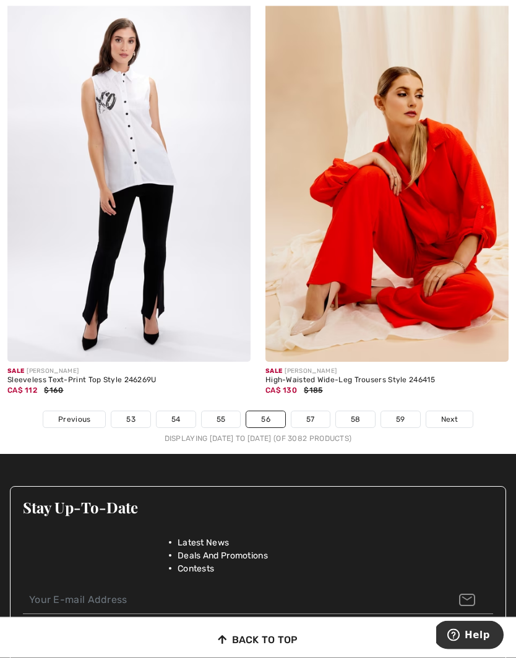
scroll to position [7393, 0]
click at [313, 411] on link "57" at bounding box center [310, 419] width 38 height 16
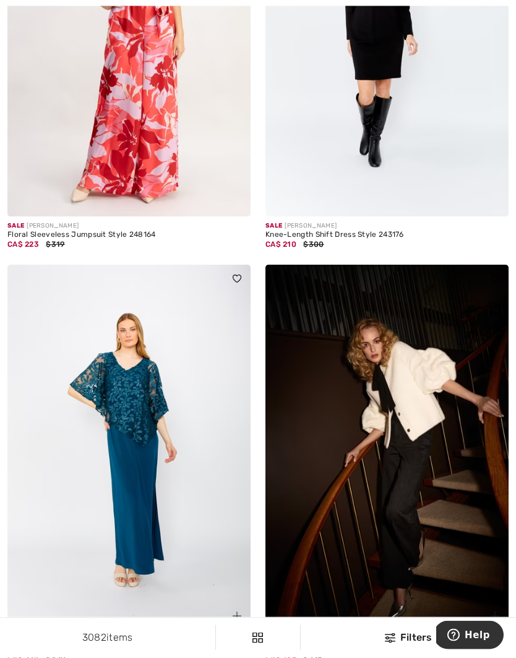
scroll to position [303, 0]
click at [487, 616] on span at bounding box center [494, 615] width 15 height 15
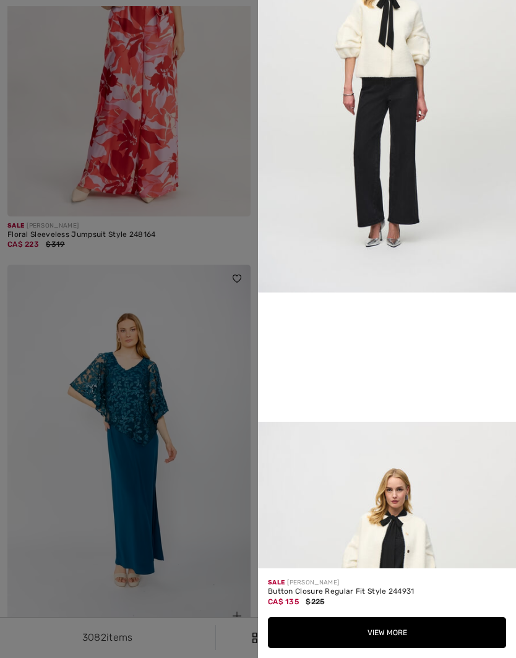
scroll to position [481, 0]
click at [205, 539] on div at bounding box center [258, 329] width 516 height 658
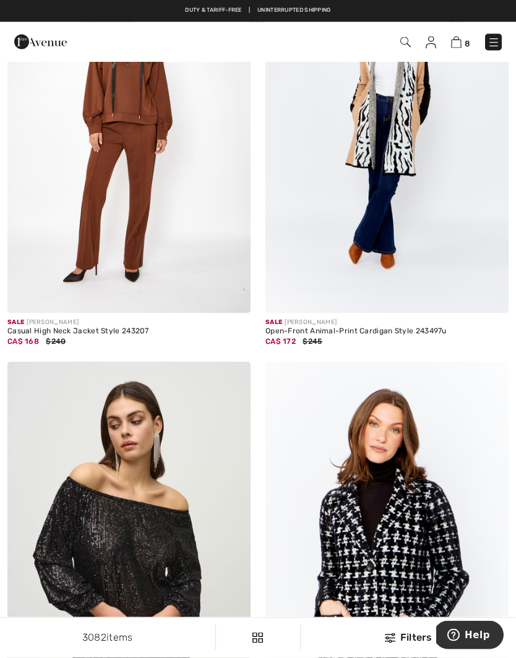
scroll to position [5816, 0]
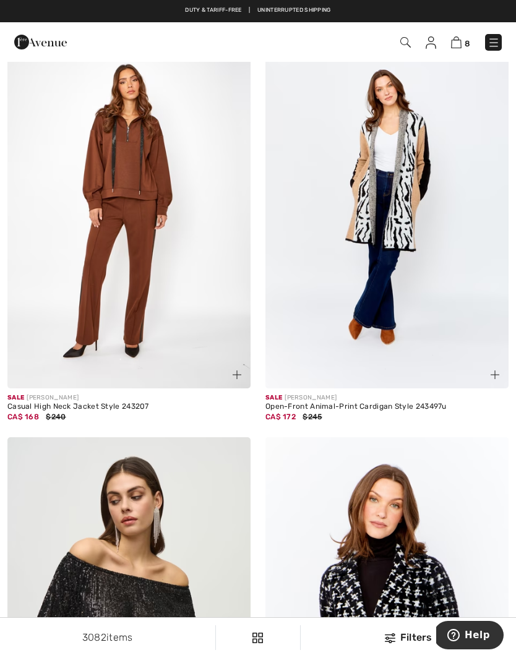
click at [232, 371] on img at bounding box center [236, 374] width 9 height 9
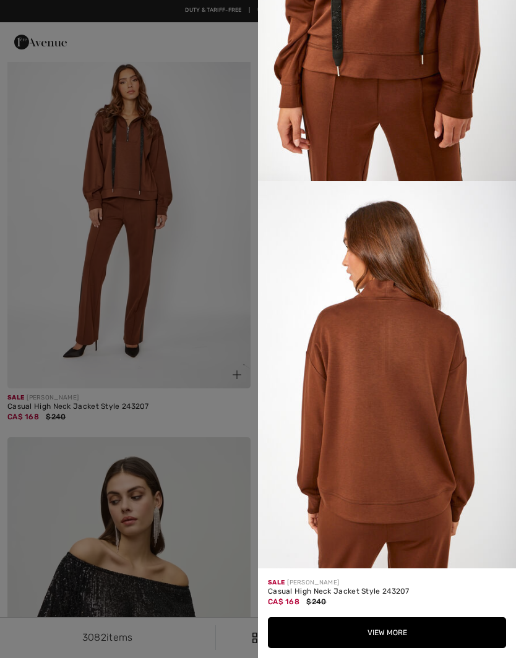
scroll to position [1770, 0]
click at [186, 329] on div at bounding box center [258, 329] width 516 height 658
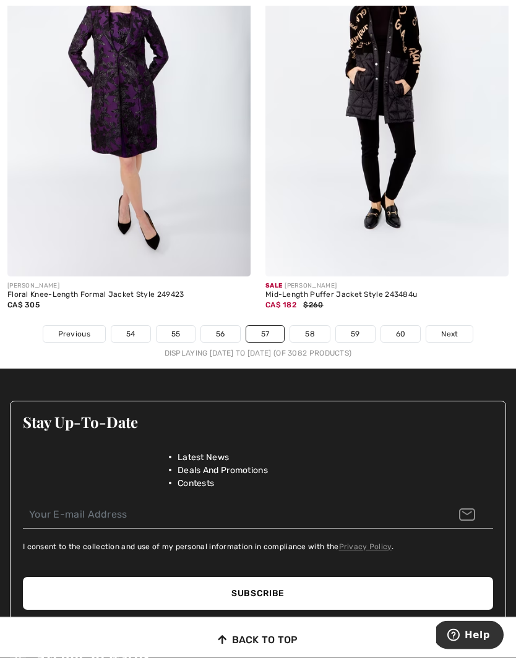
scroll to position [7580, 0]
click at [453, 328] on span "Next" at bounding box center [449, 333] width 17 height 11
